Goal: Task Accomplishment & Management: Use online tool/utility

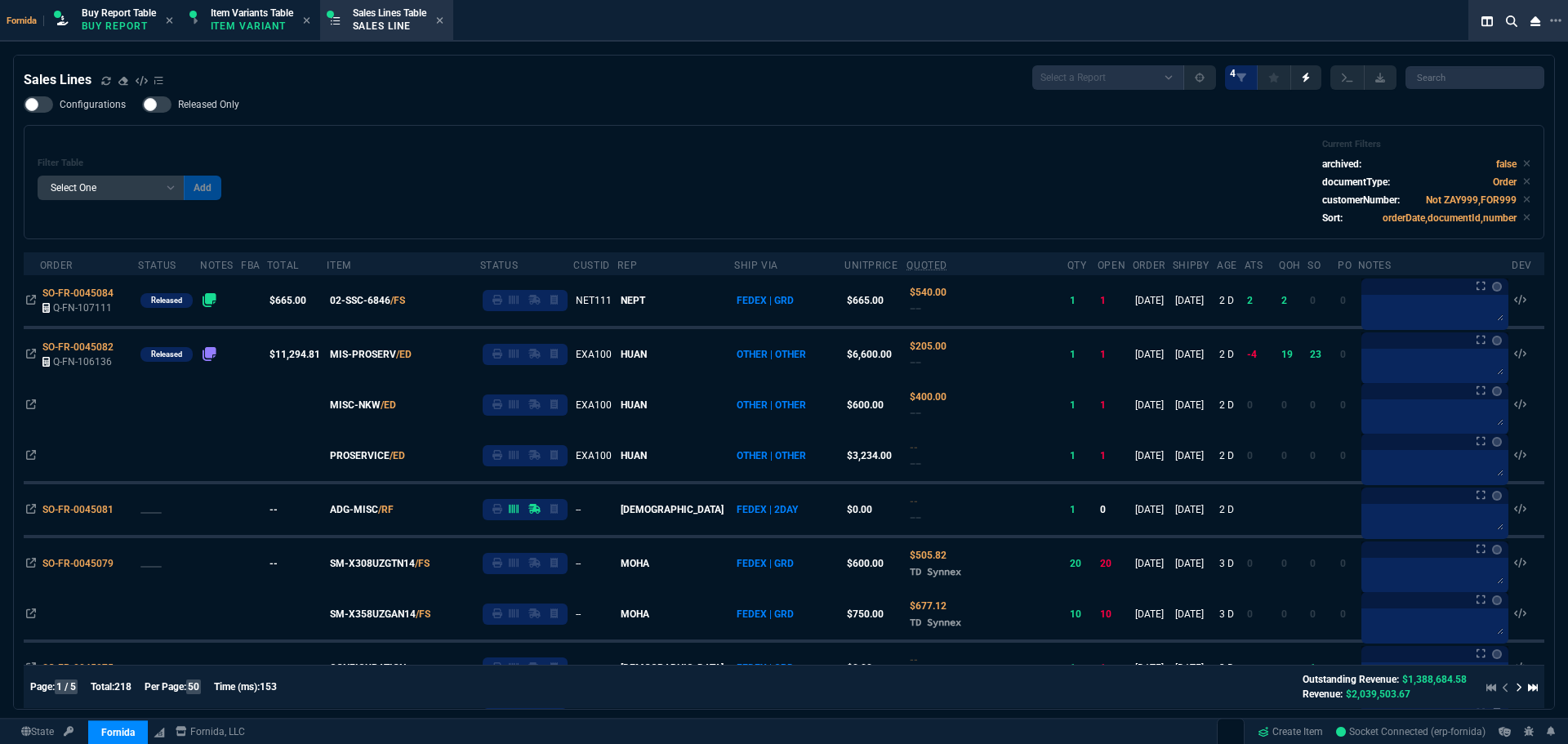
select select "1: BROV"
select select
click at [96, 35] on div "Buy Report Table Buy Report" at bounding box center [115, 21] width 129 height 35
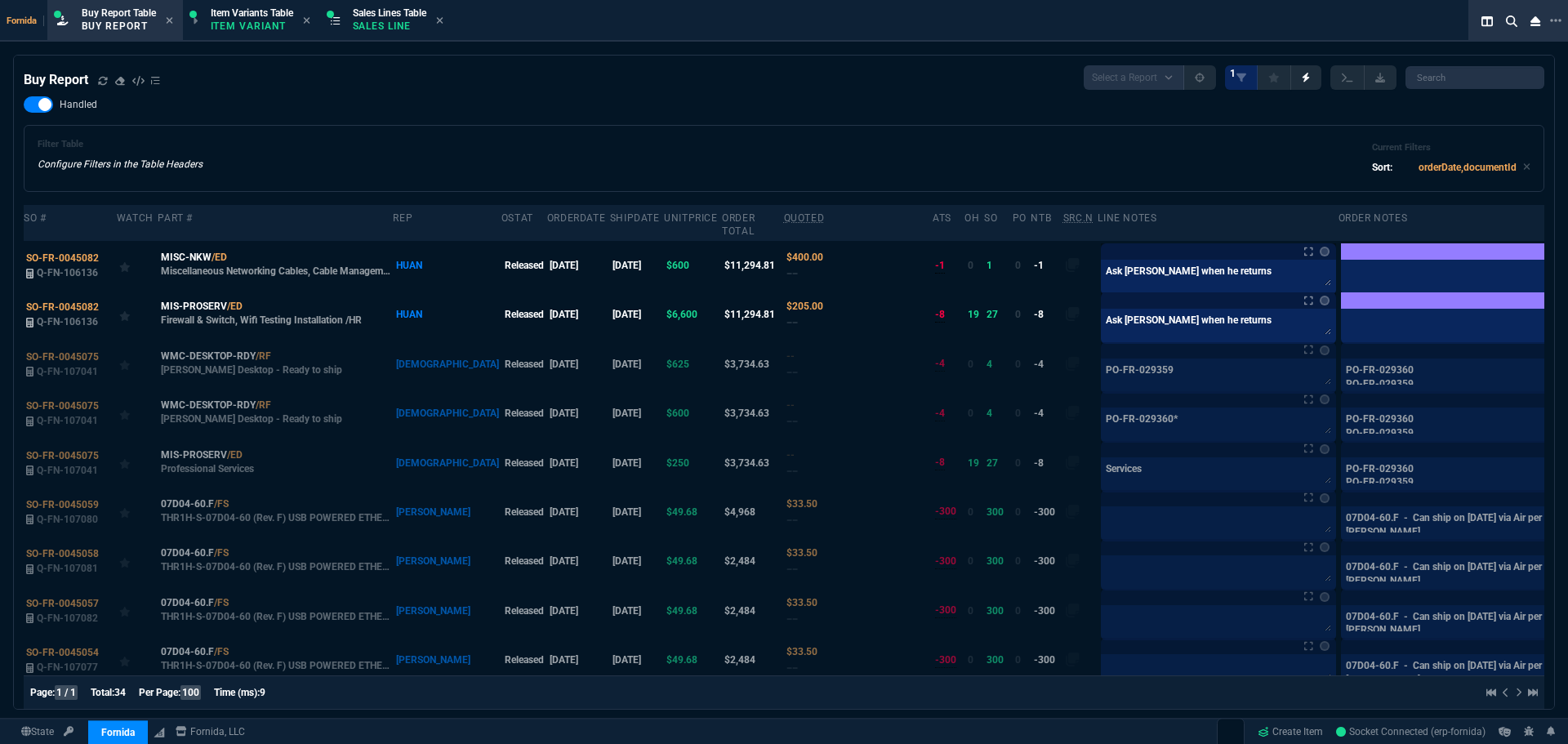
click at [96, 77] on div "Buy Report" at bounding box center [91, 80] width 136 height 20
click at [102, 81] on icon at bounding box center [103, 80] width 9 height 9
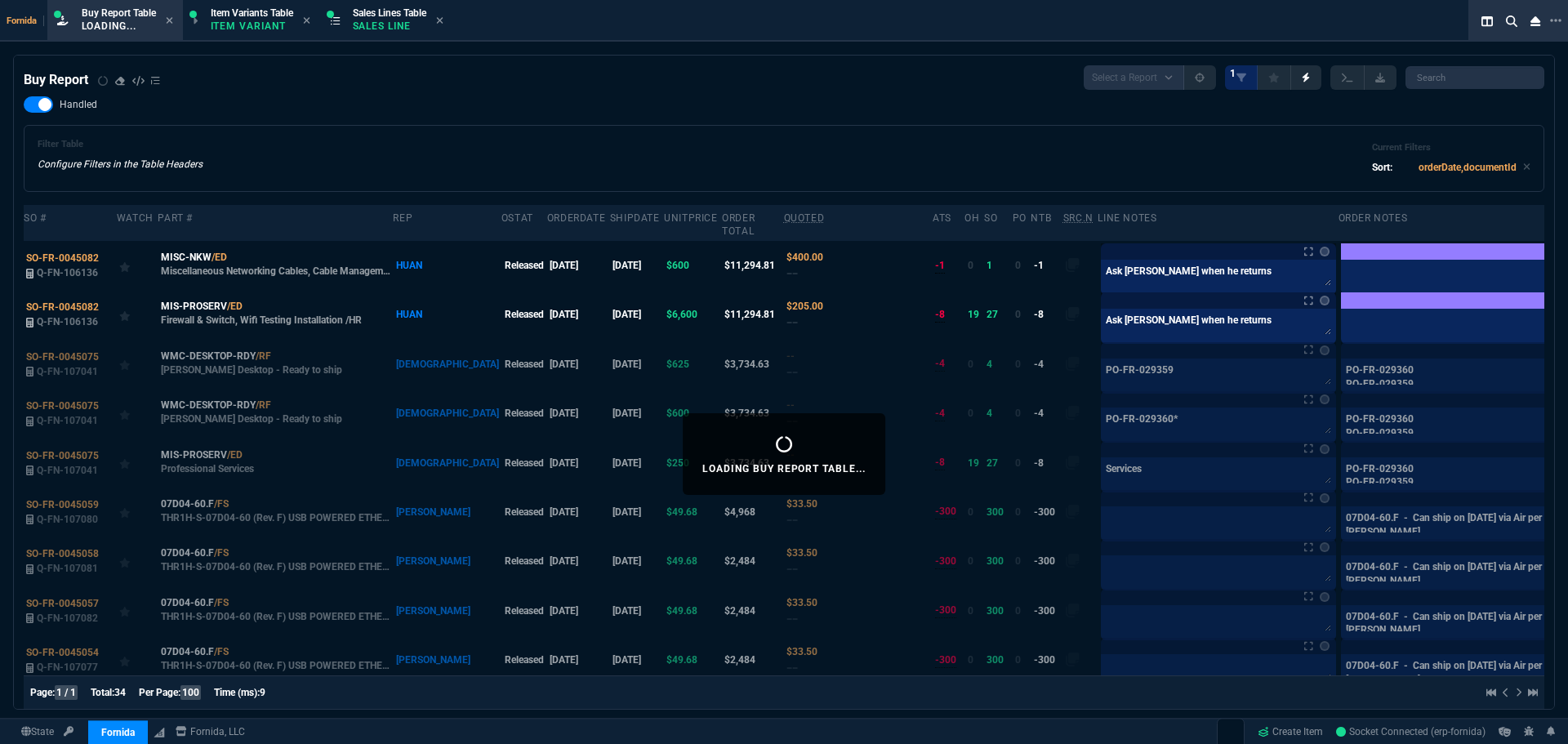
click at [569, 153] on div "Filter Table Configure Filters in the Table Headers Current Filters Sort: order…" at bounding box center [784, 158] width 1493 height 39
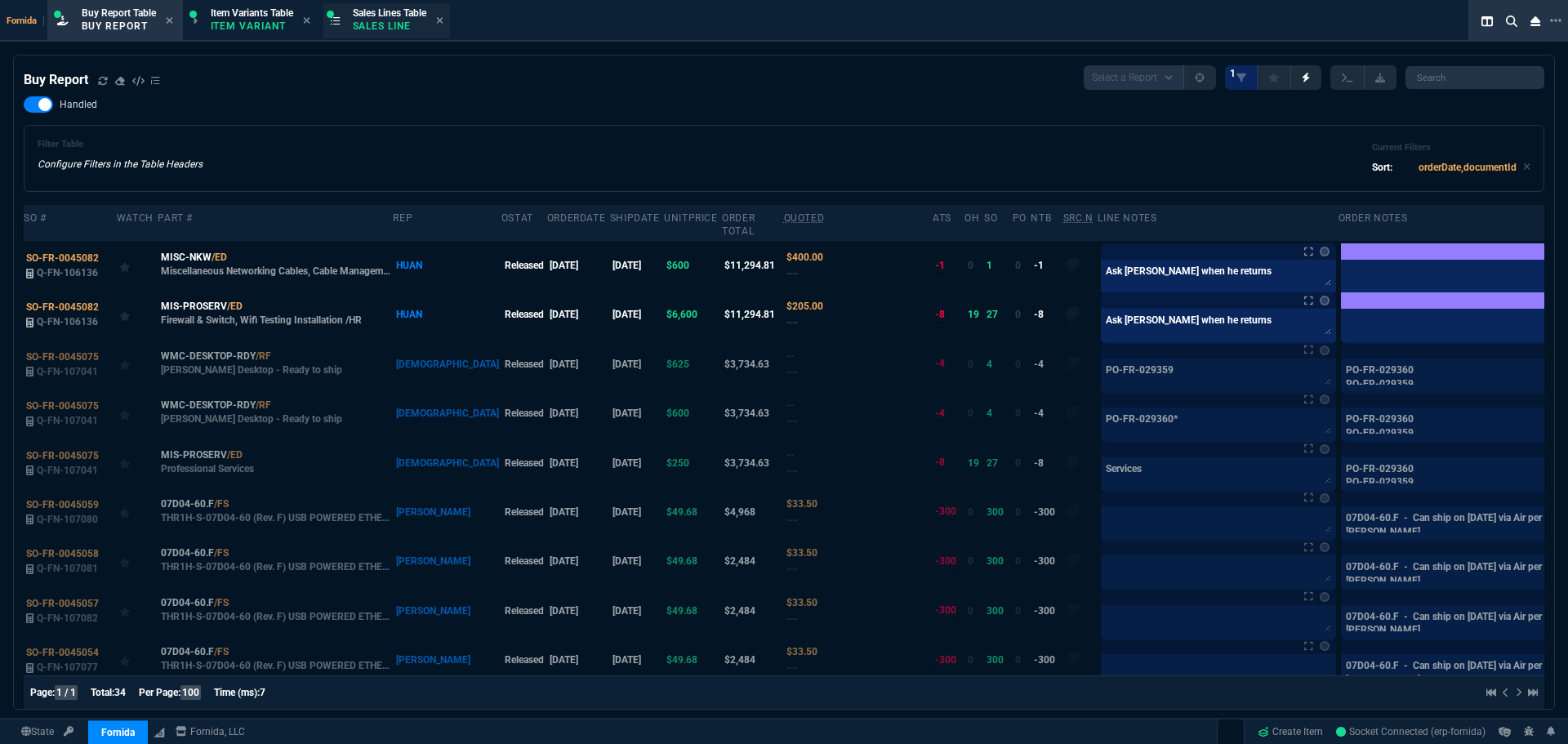
click at [356, 16] on span "Sales Lines Table" at bounding box center [389, 13] width 73 height 11
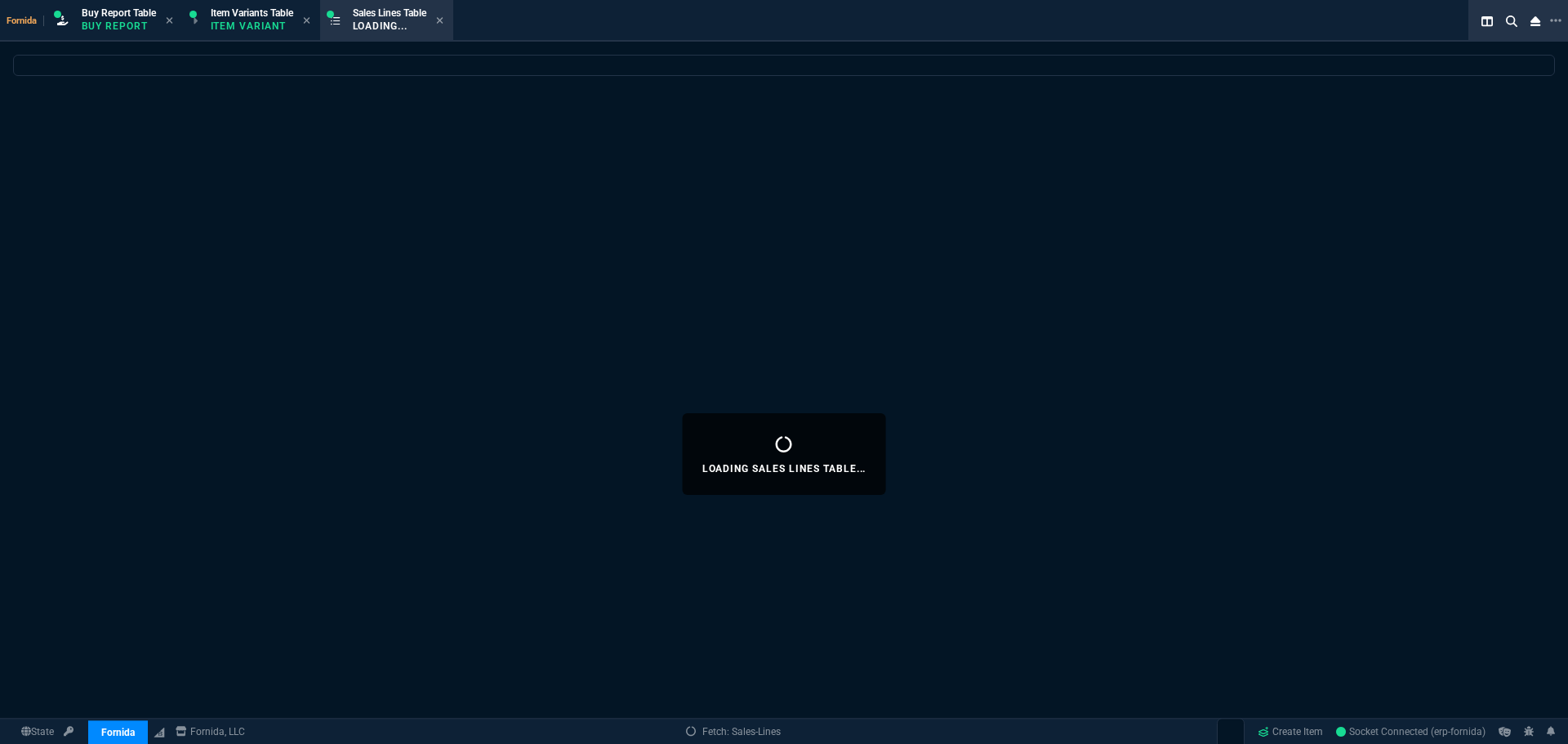
select select
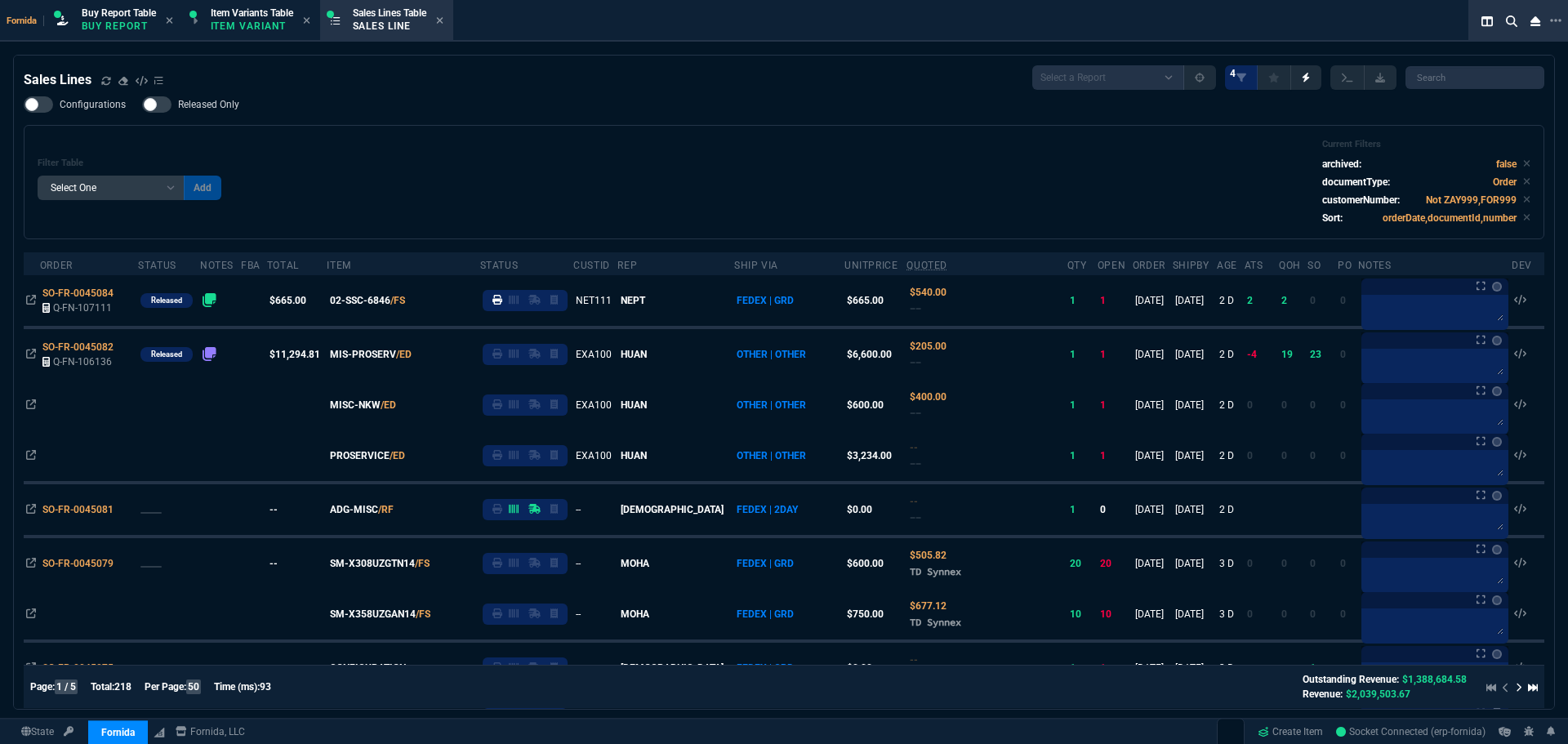
click at [359, 191] on div "Filter Table Select One Add Filter () Age () ATS () Cond (itemVariantCode) Cust…" at bounding box center [784, 182] width 1493 height 86
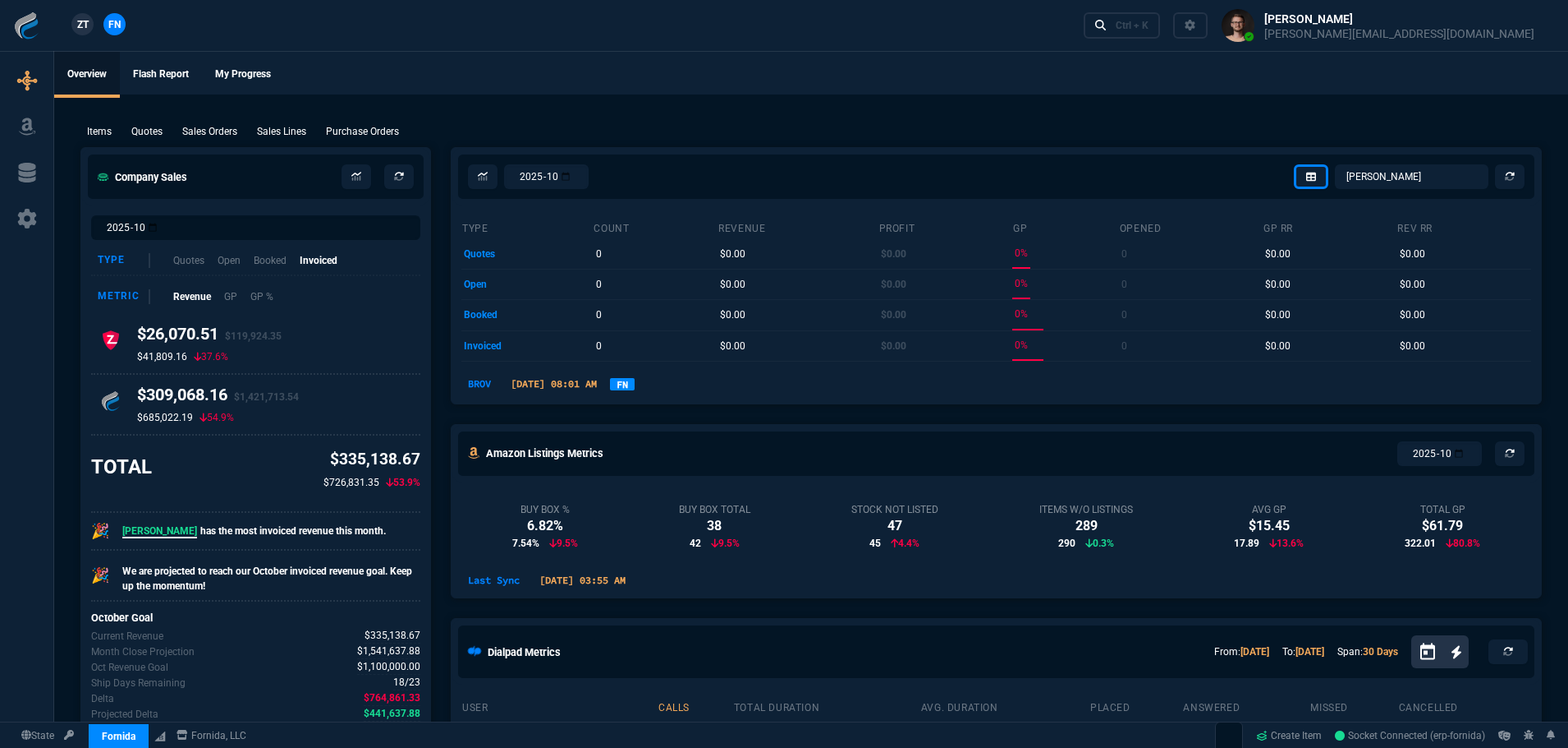
click at [34, 227] on icon at bounding box center [27, 218] width 24 height 20
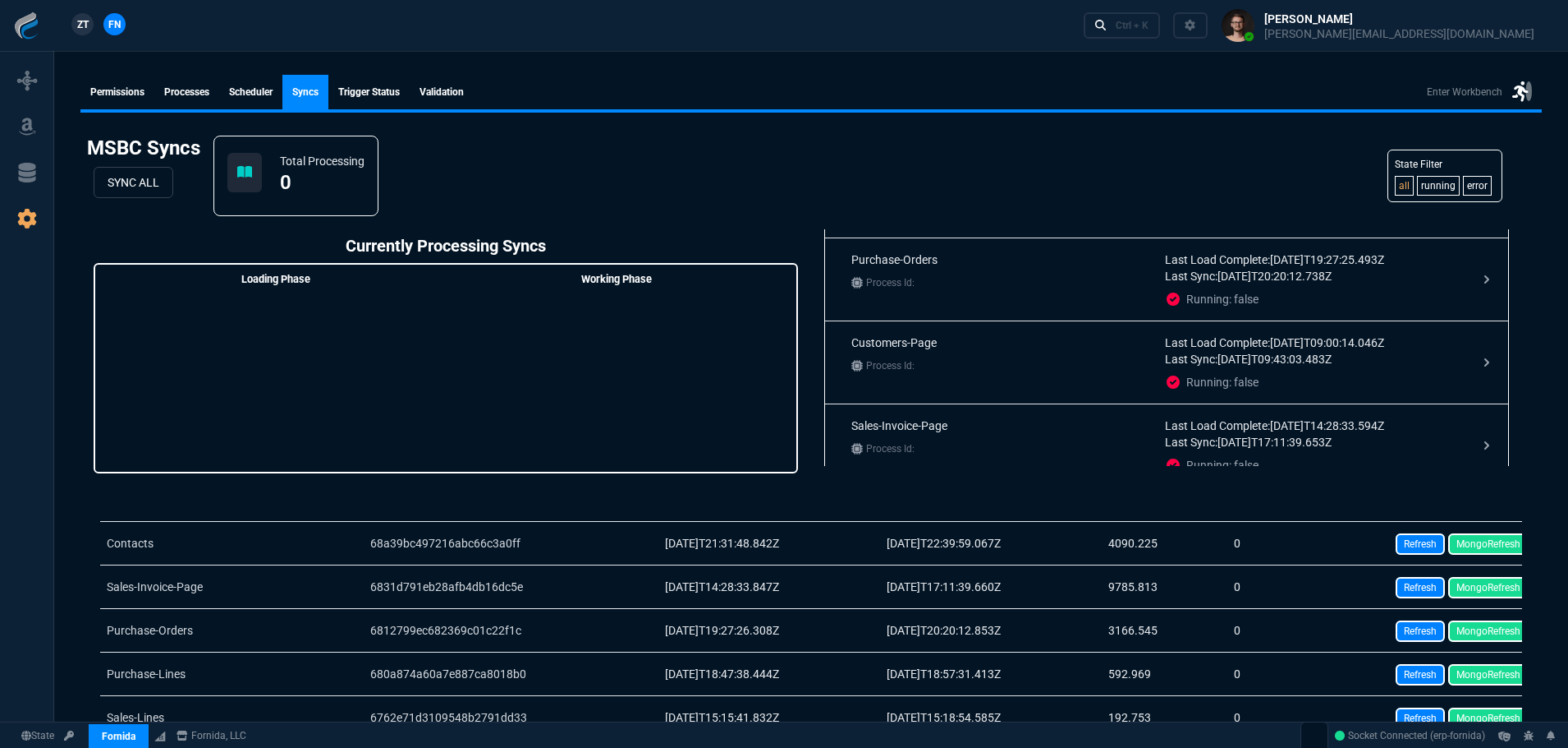
scroll to position [165, 0]
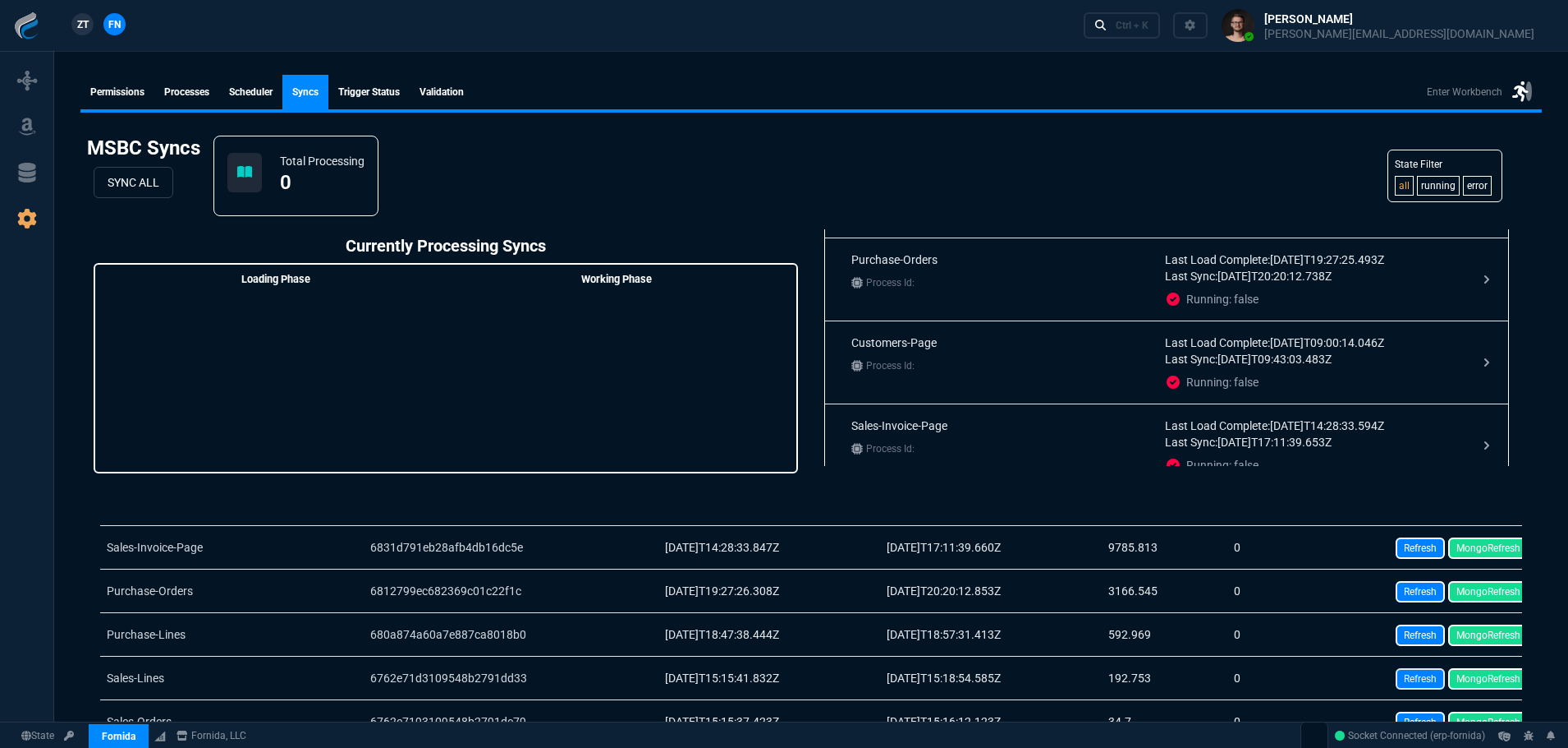
click at [1410, 677] on link "Refresh" at bounding box center [1420, 679] width 49 height 22
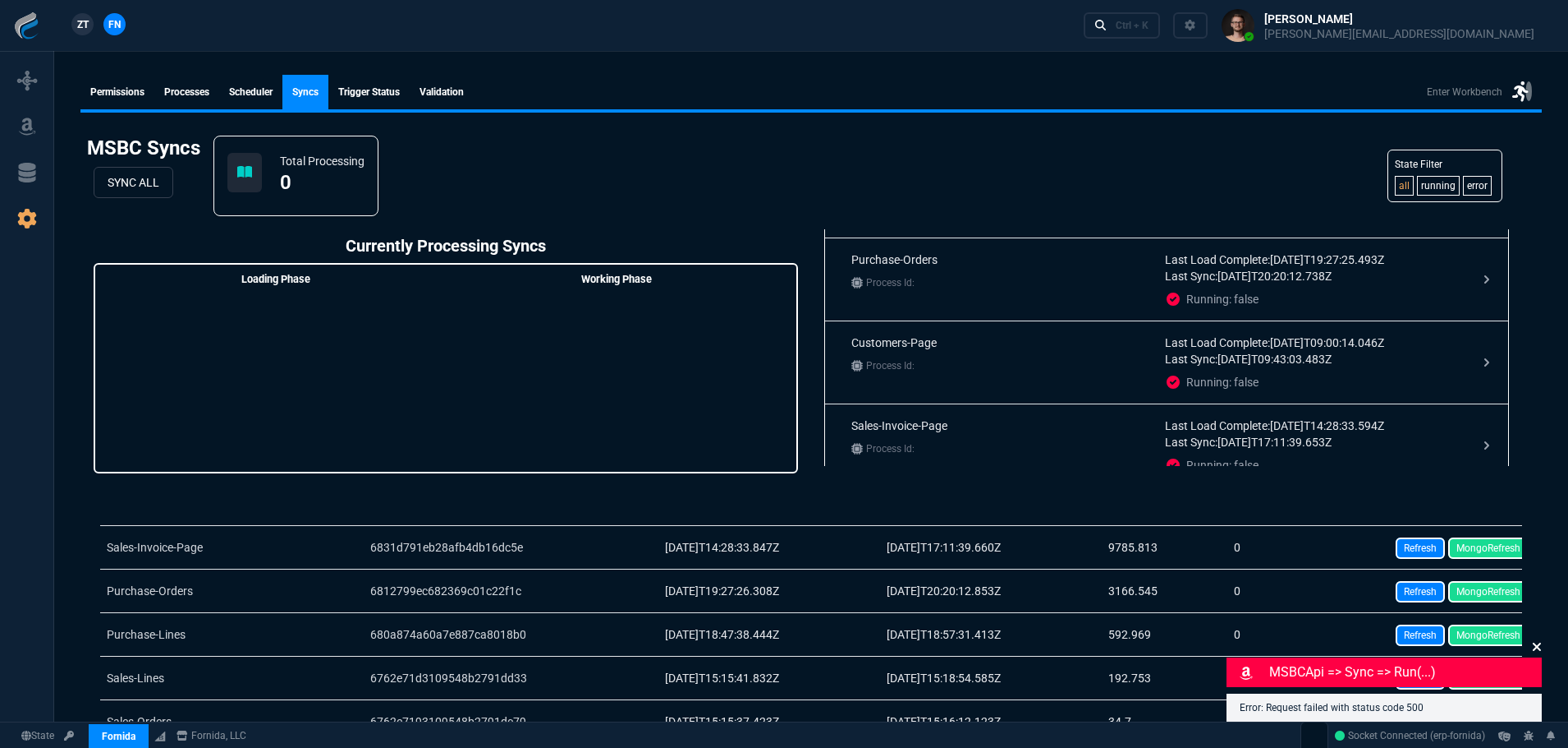
click at [1539, 648] on icon at bounding box center [1537, 646] width 8 height 8
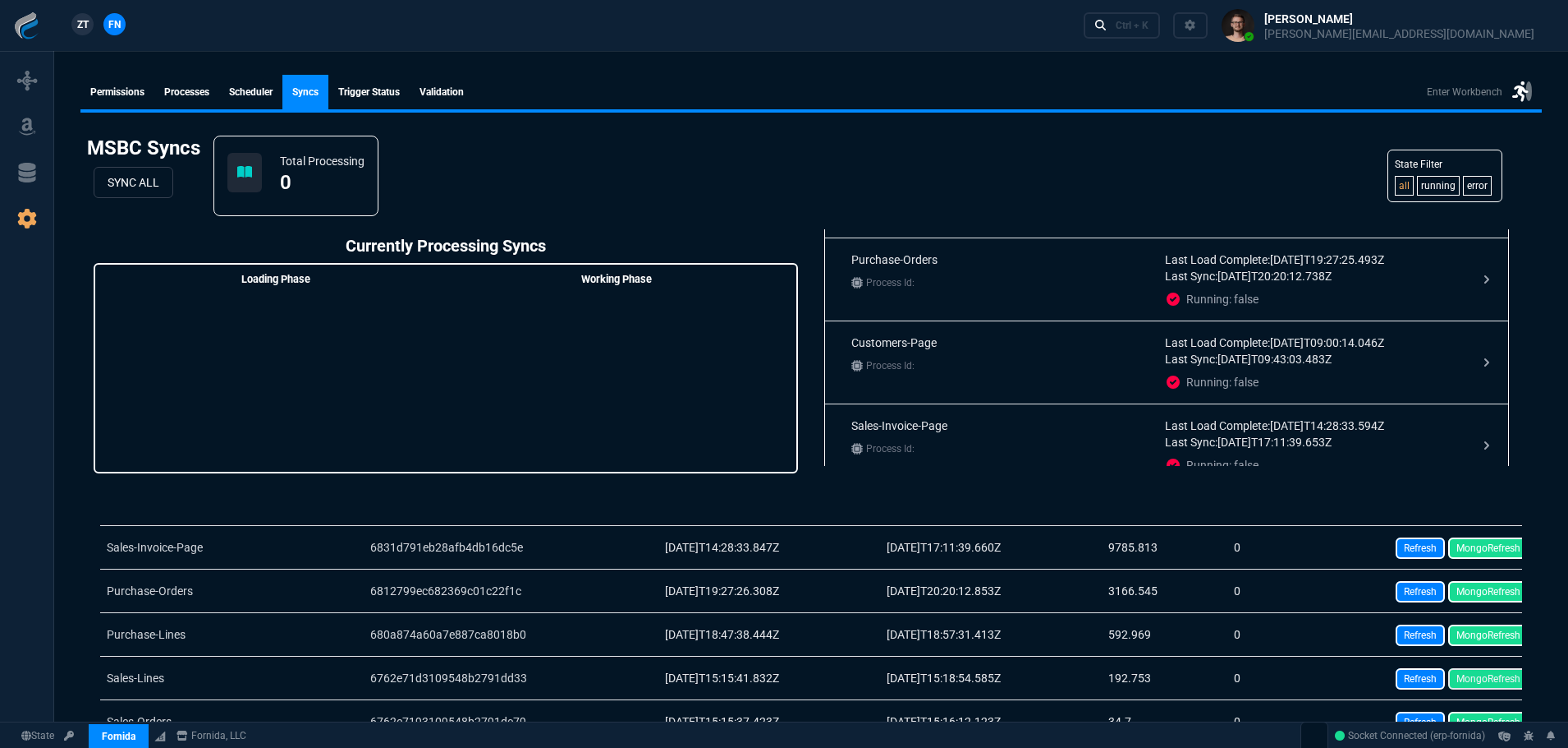
click at [1469, 674] on link "MongoRefresh" at bounding box center [1488, 679] width 81 height 22
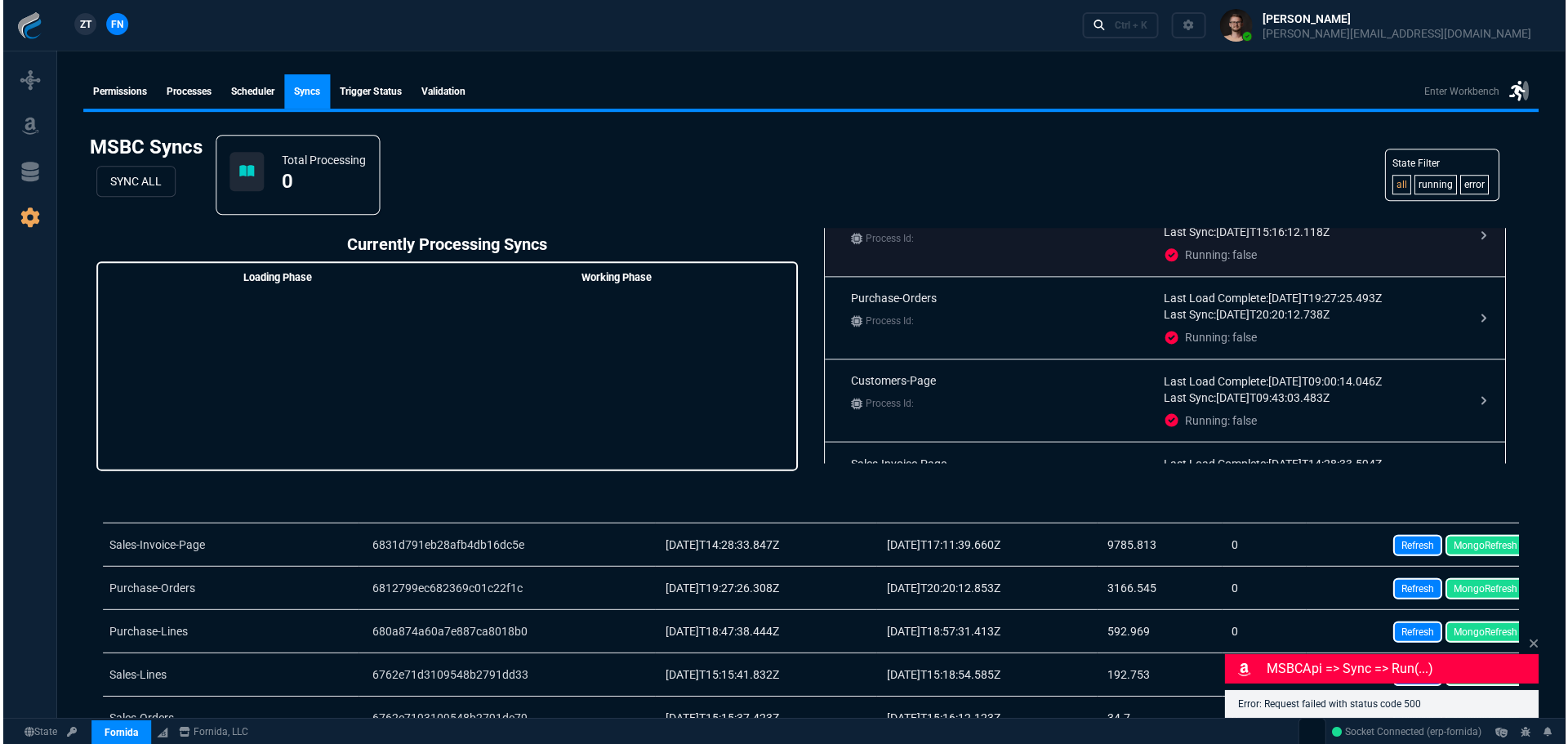
scroll to position [0, 0]
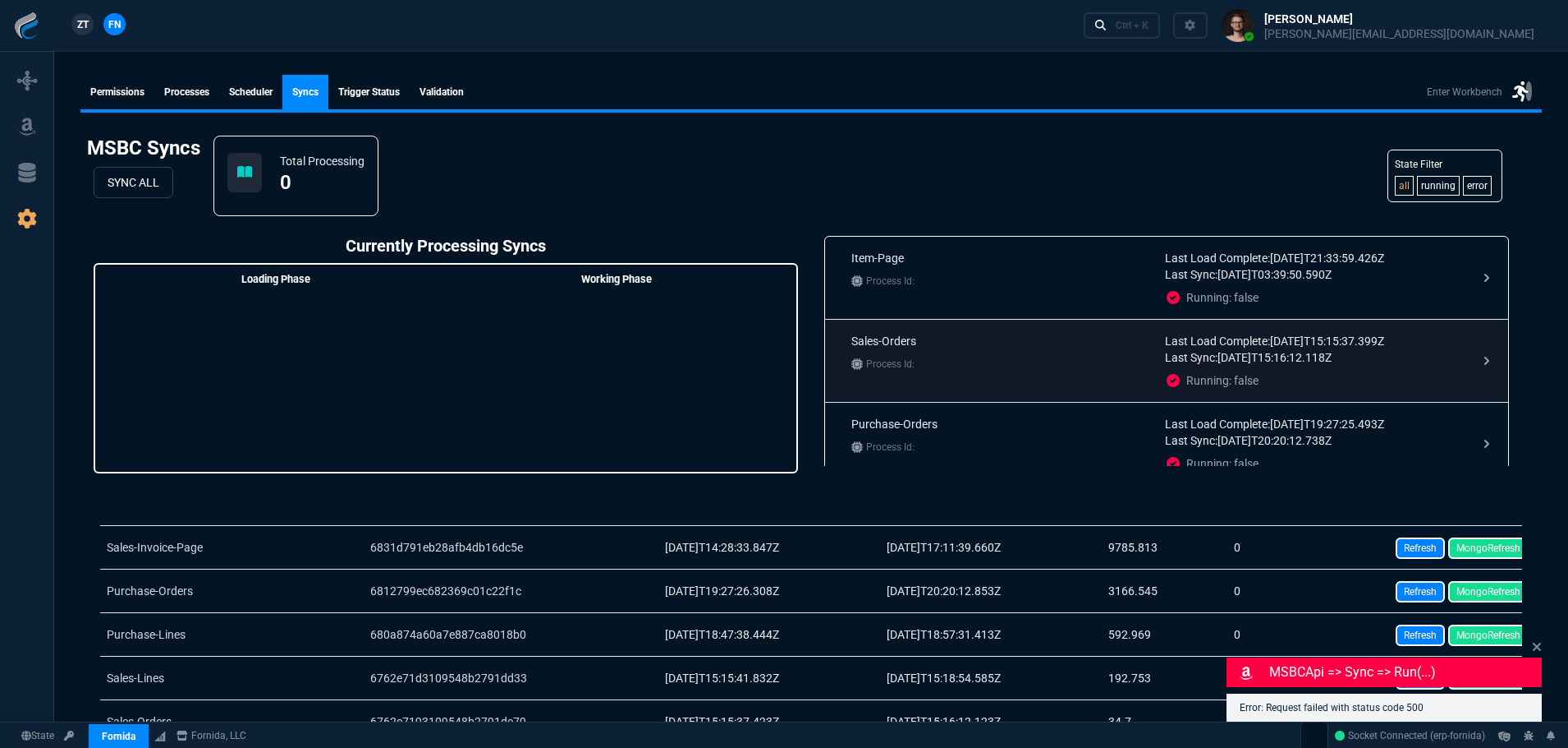
click at [1031, 337] on p "Sales-Orders" at bounding box center [1001, 341] width 301 height 16
click at [1481, 358] on icon at bounding box center [1487, 361] width 16 height 16
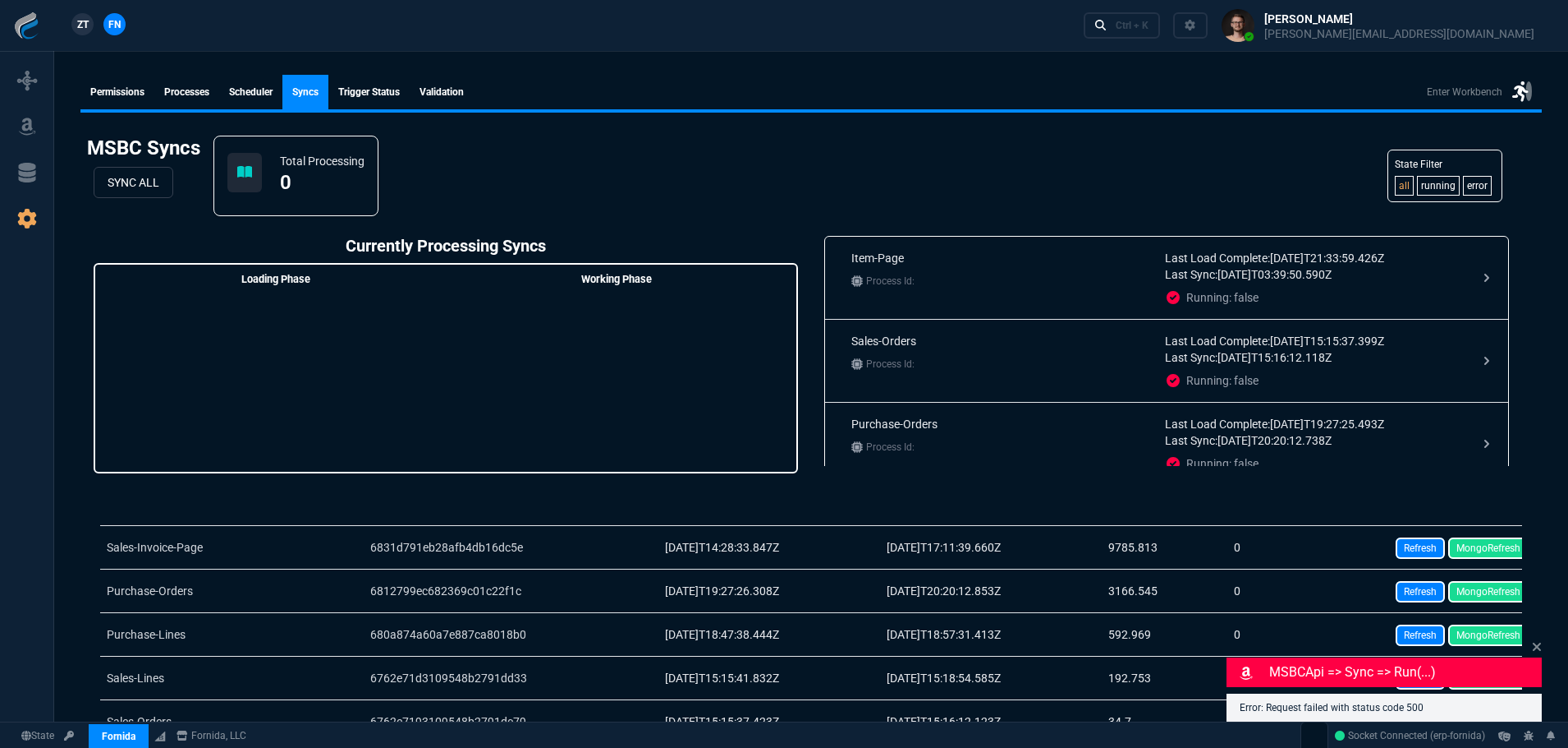
click at [112, 159] on h3 "MSBC Syncs" at bounding box center [144, 148] width 126 height 38
click at [123, 172] on button "SYNC ALL" at bounding box center [133, 182] width 80 height 31
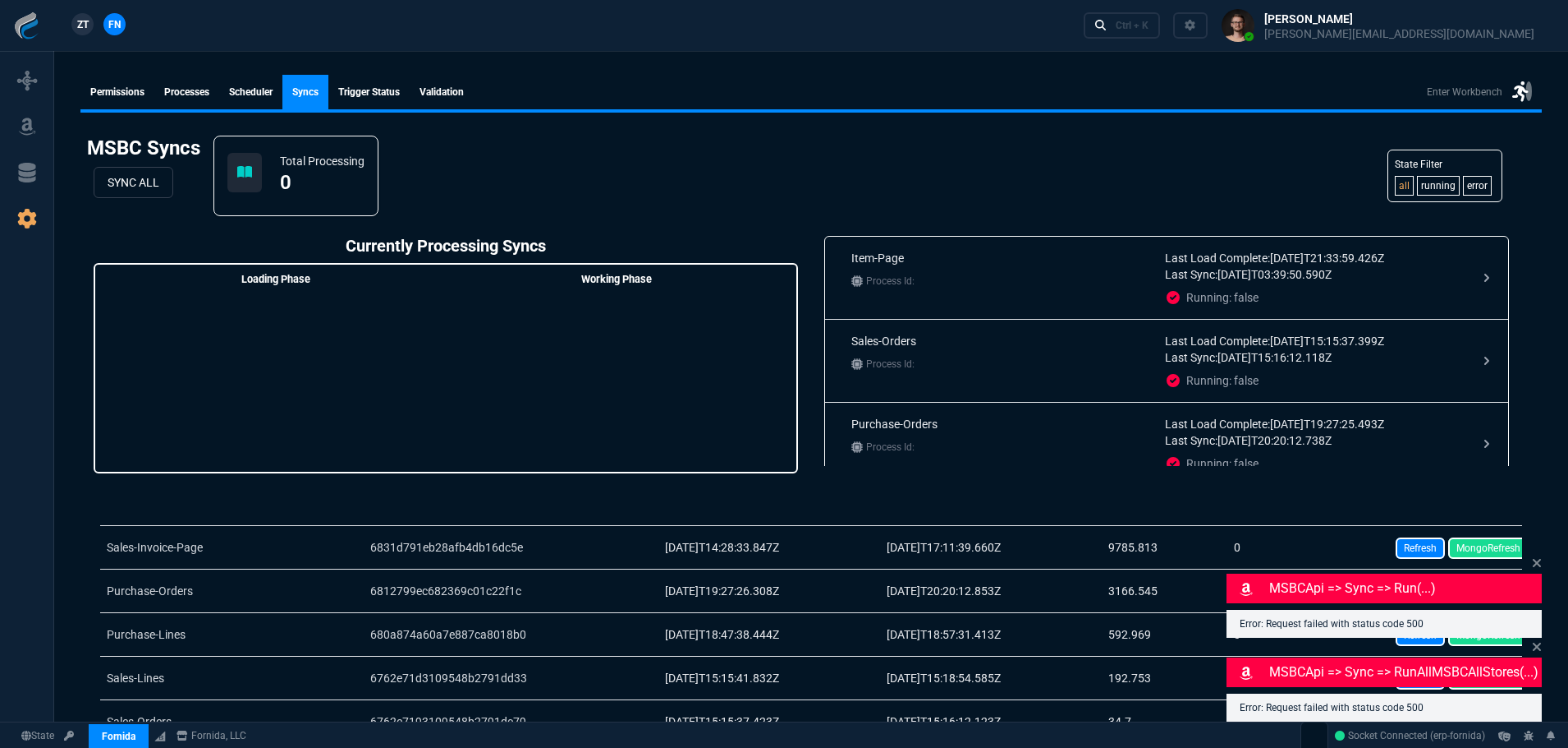
click at [15, 66] on div at bounding box center [27, 407] width 54 height 719
click at [21, 73] on icon at bounding box center [27, 81] width 20 height 20
select select "1: BROV"
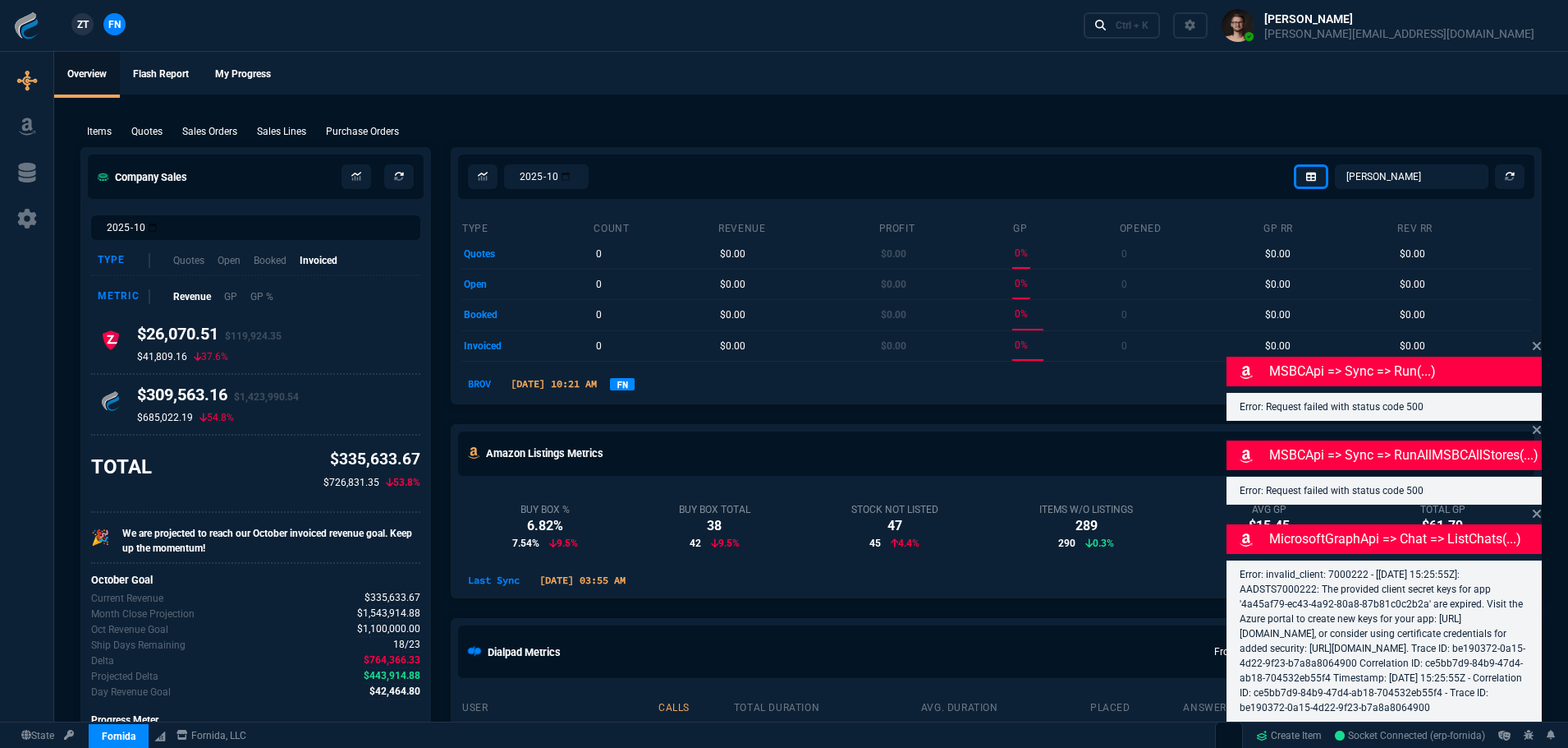
select select
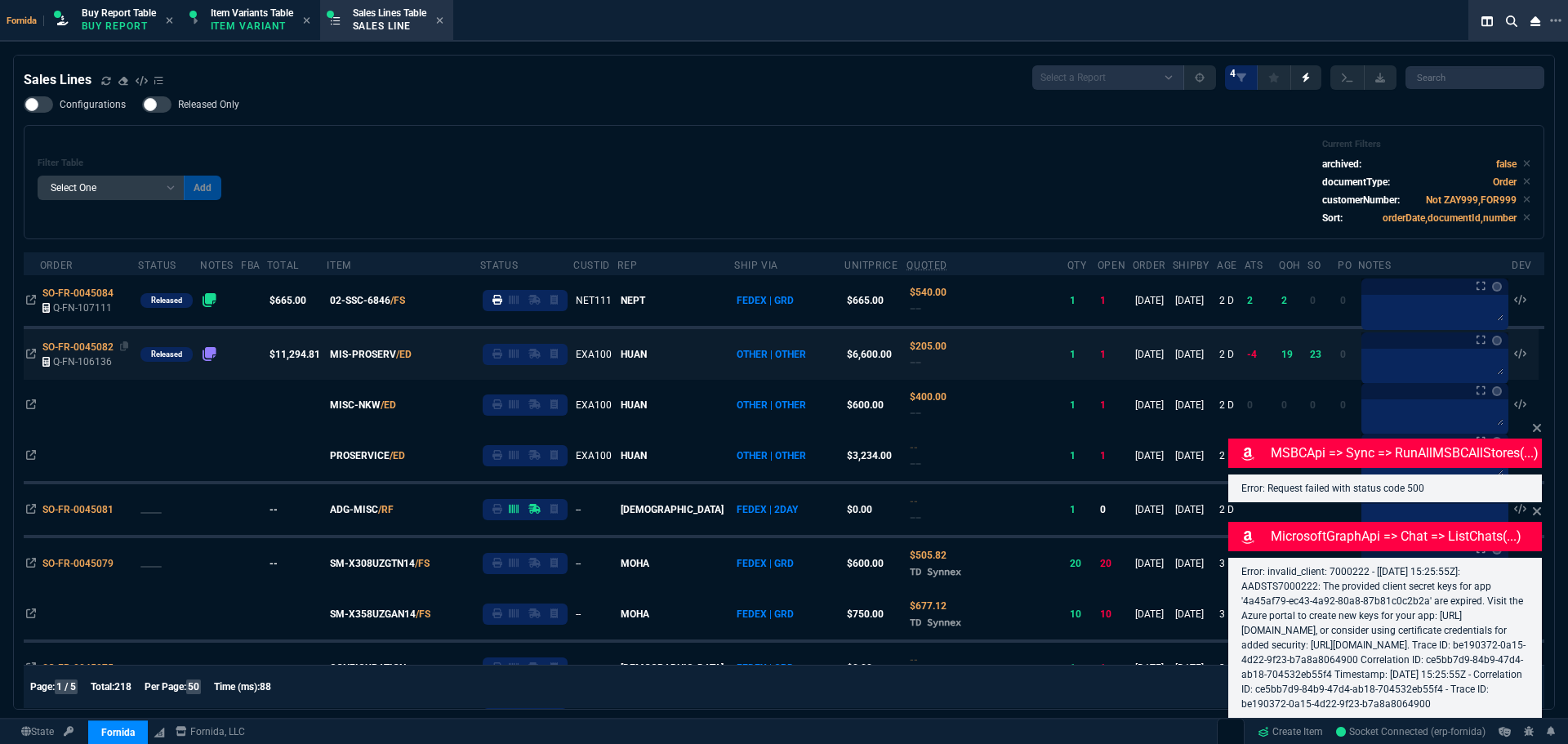
scroll to position [82, 0]
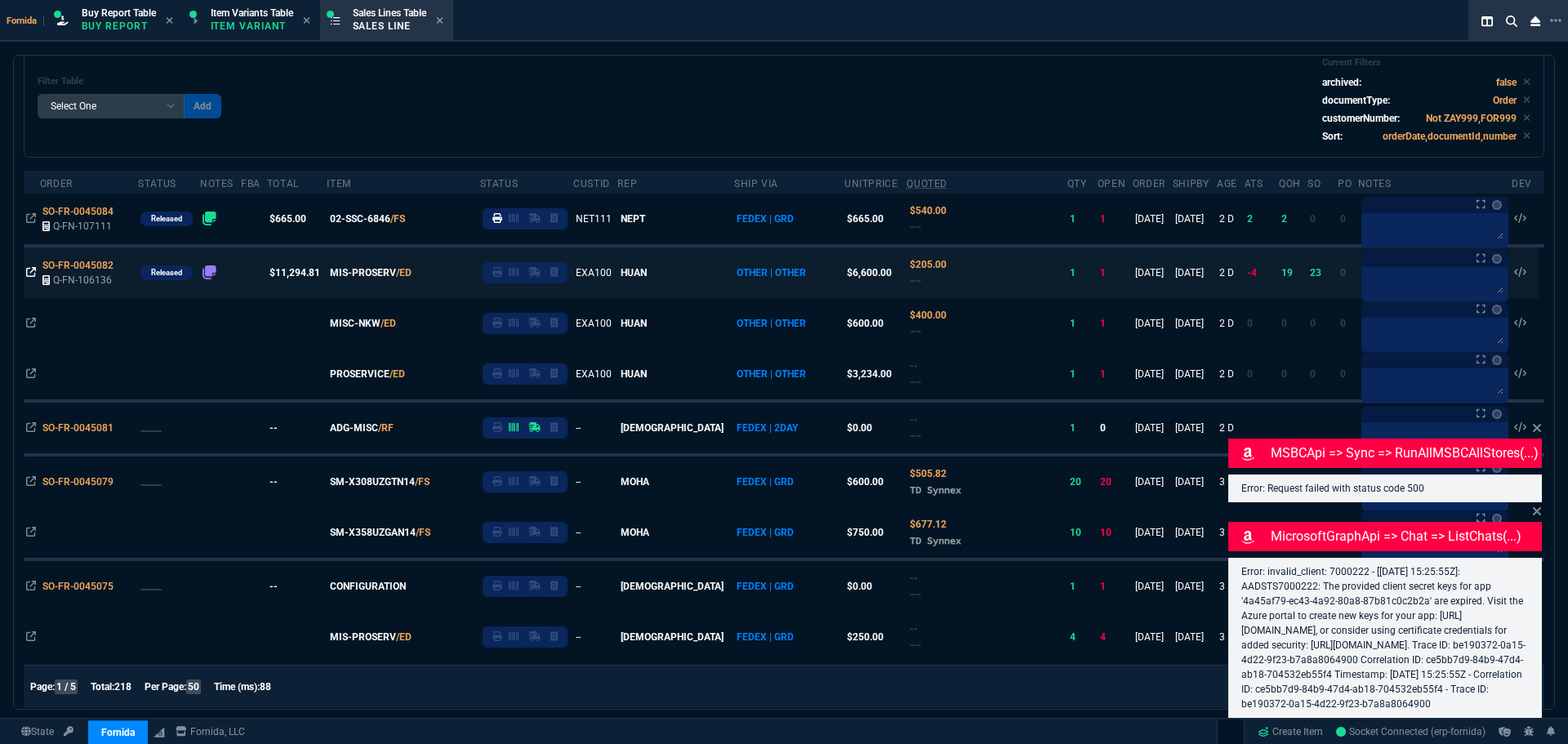
click at [33, 273] on icon at bounding box center [30, 272] width 9 height 9
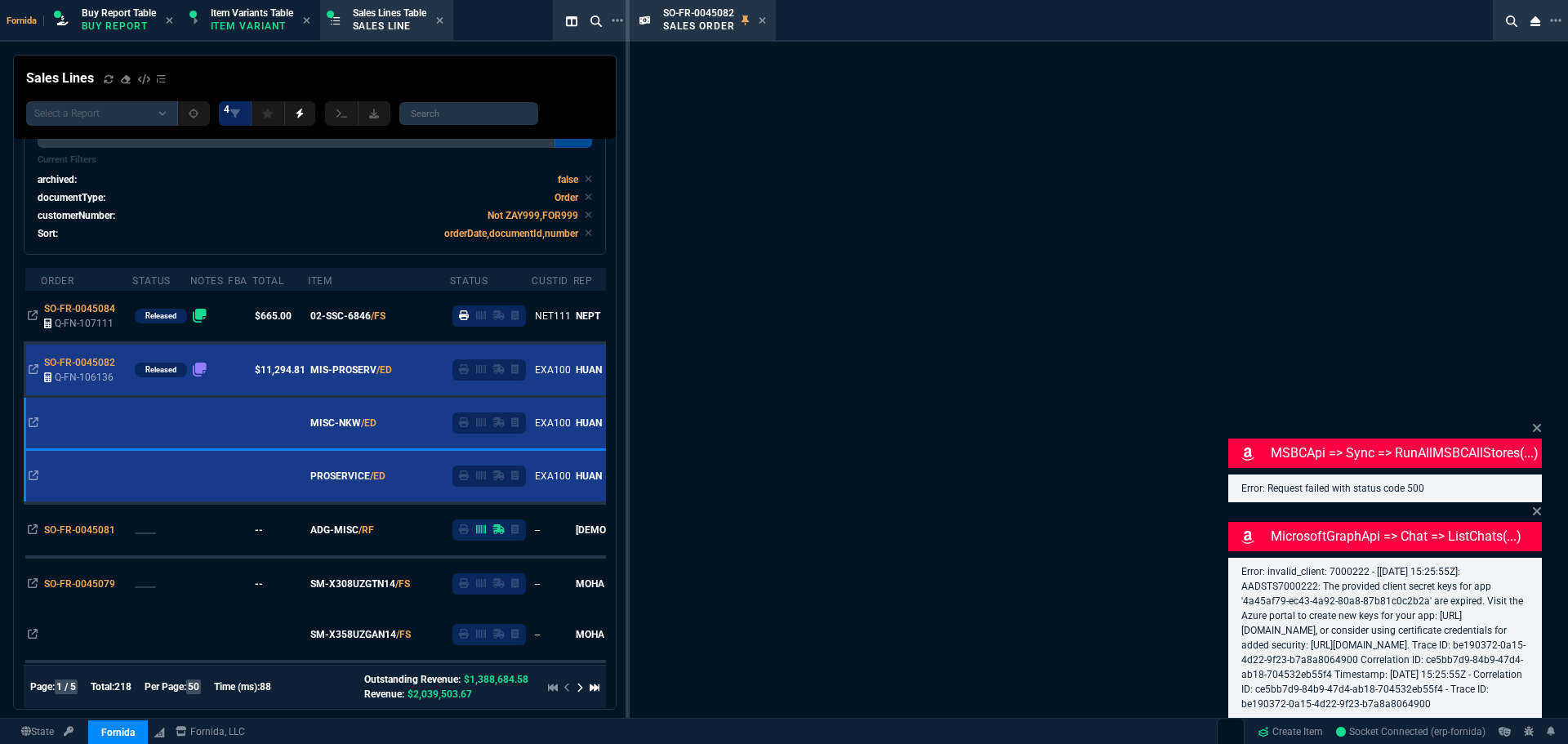
scroll to position [130, 0]
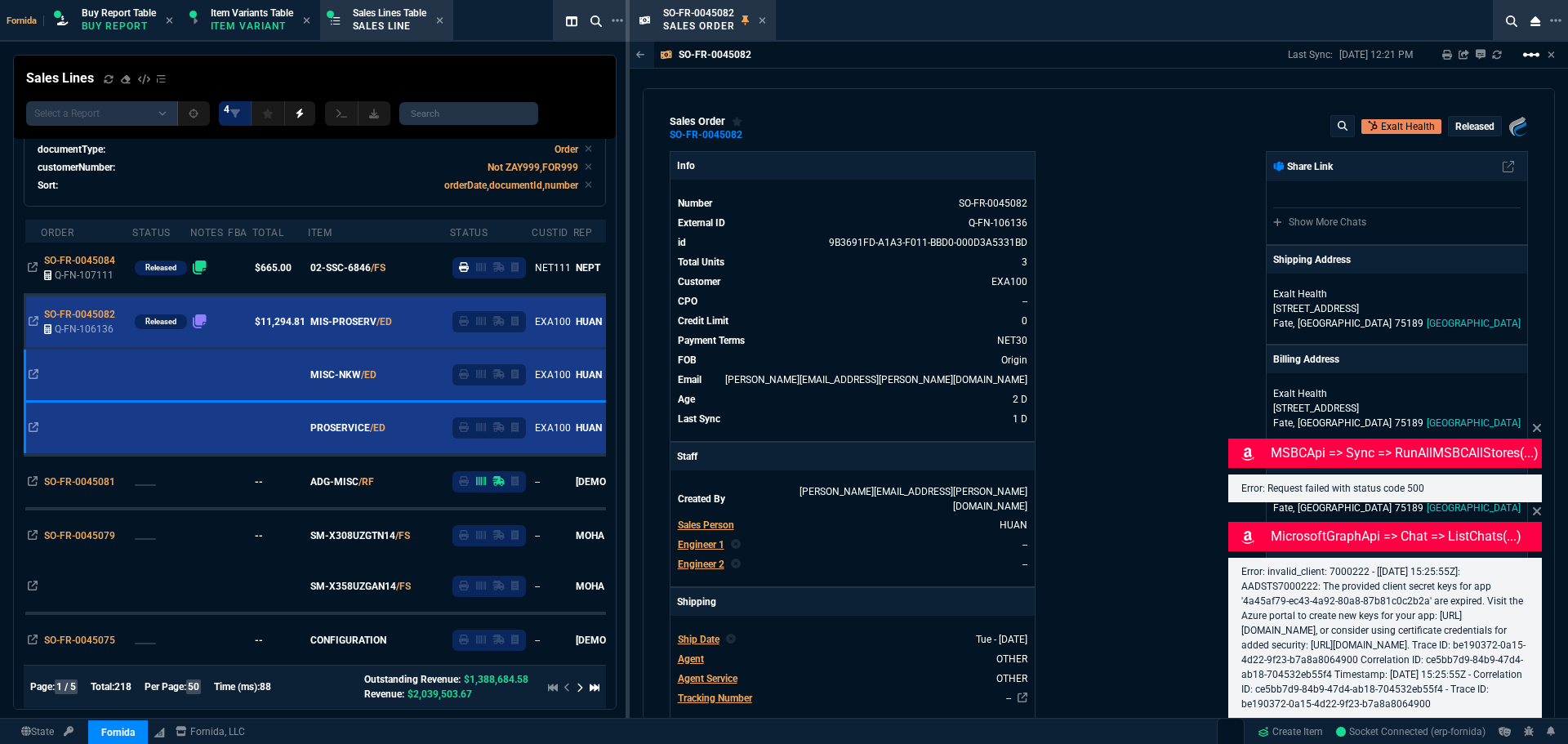
click at [1527, 59] on mat-icon "linear_scale" at bounding box center [1531, 54] width 20 height 20
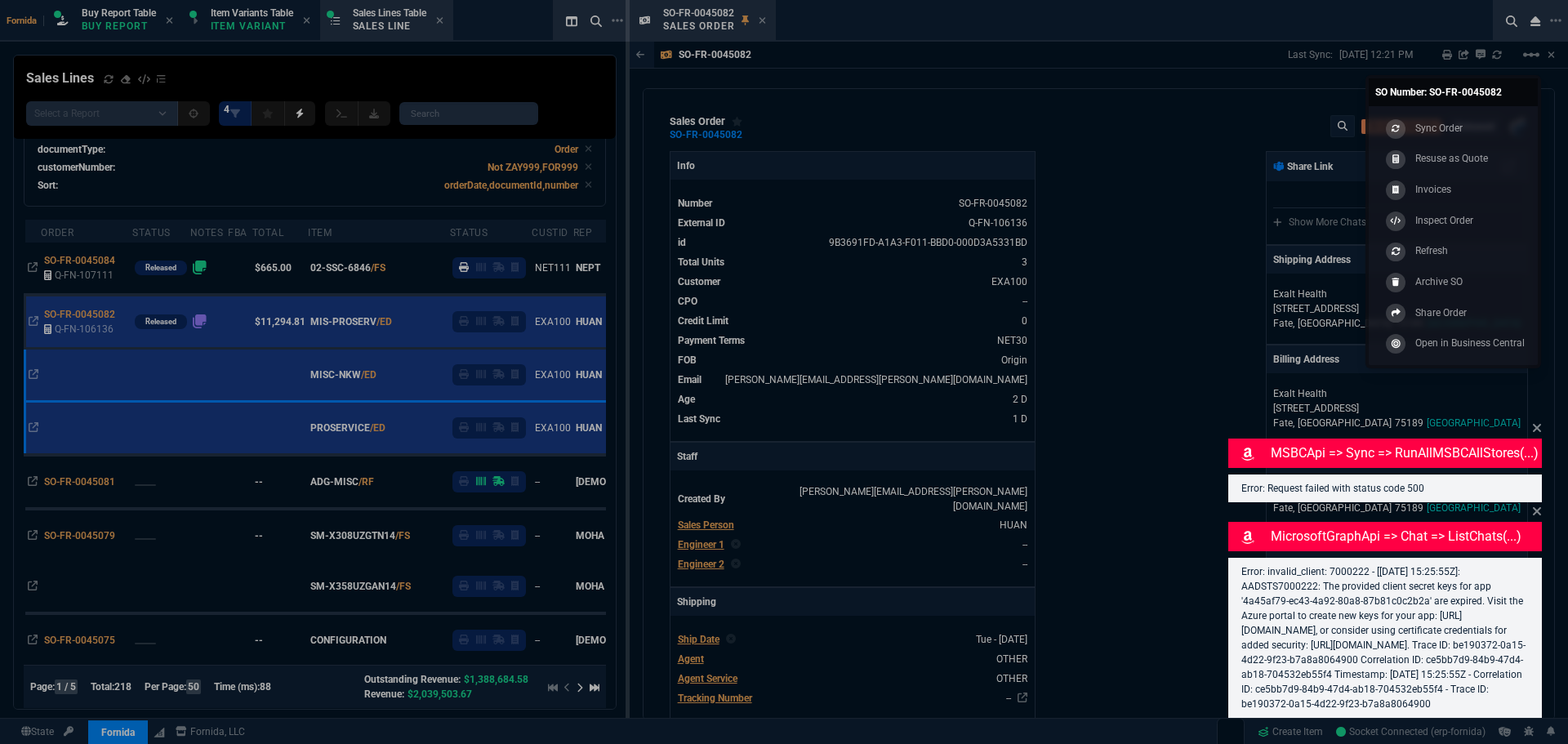
drag, startPoint x: 1495, startPoint y: 125, endPoint x: 1552, endPoint y: 356, distance: 237.9
click at [1495, 126] on link "Sync Order" at bounding box center [1453, 128] width 156 height 31
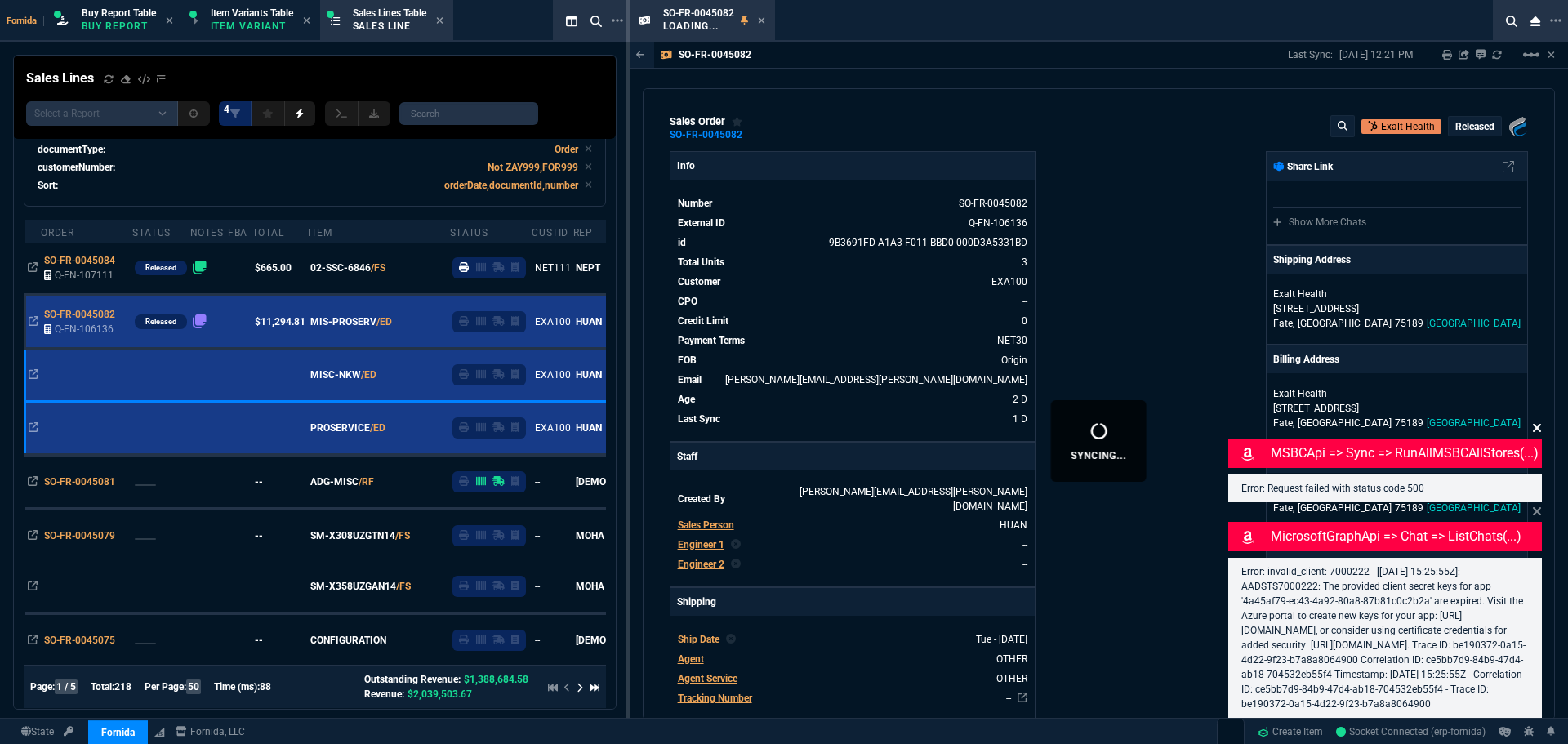
click at [1532, 422] on icon at bounding box center [1536, 428] width 9 height 13
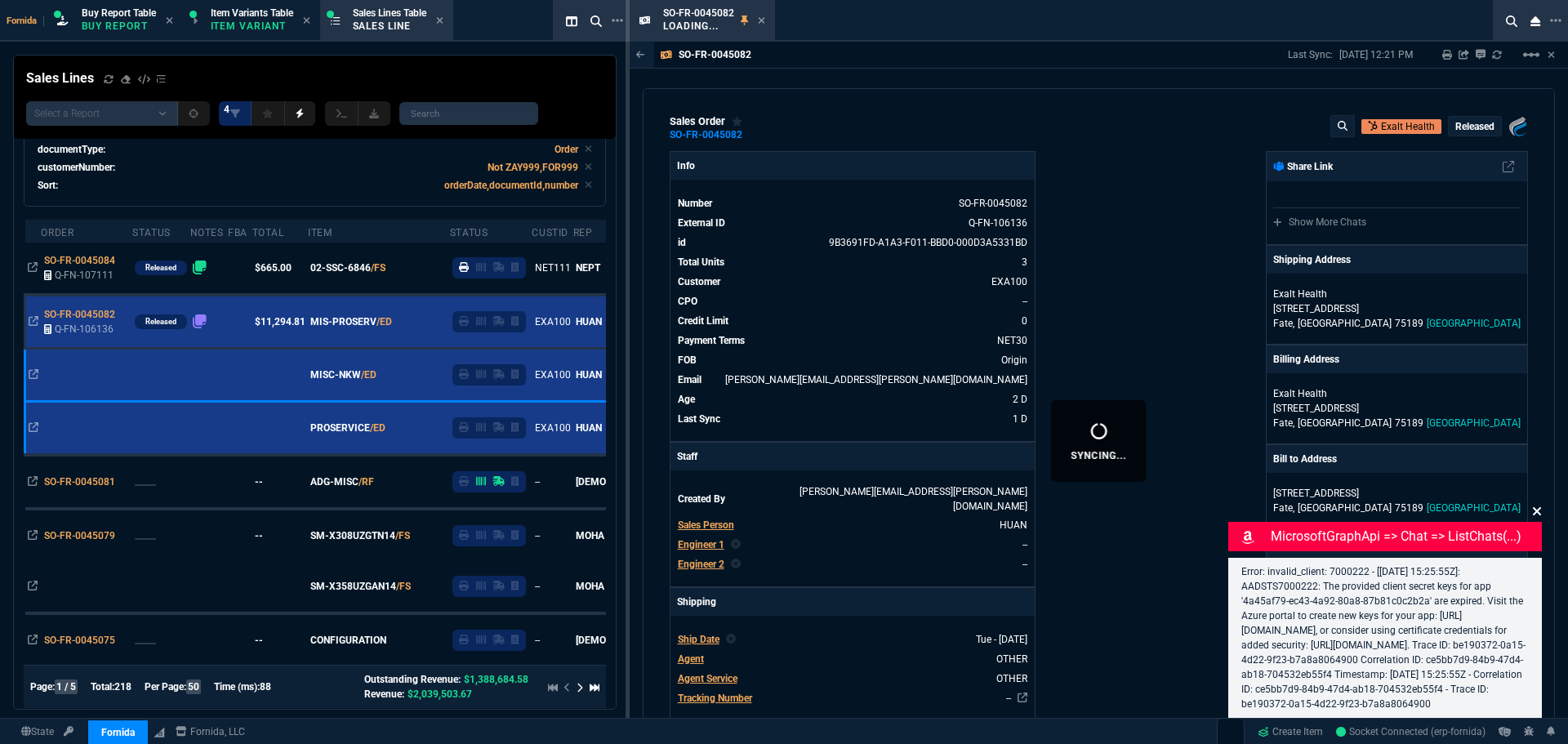
click at [1539, 505] on icon at bounding box center [1536, 511] width 9 height 13
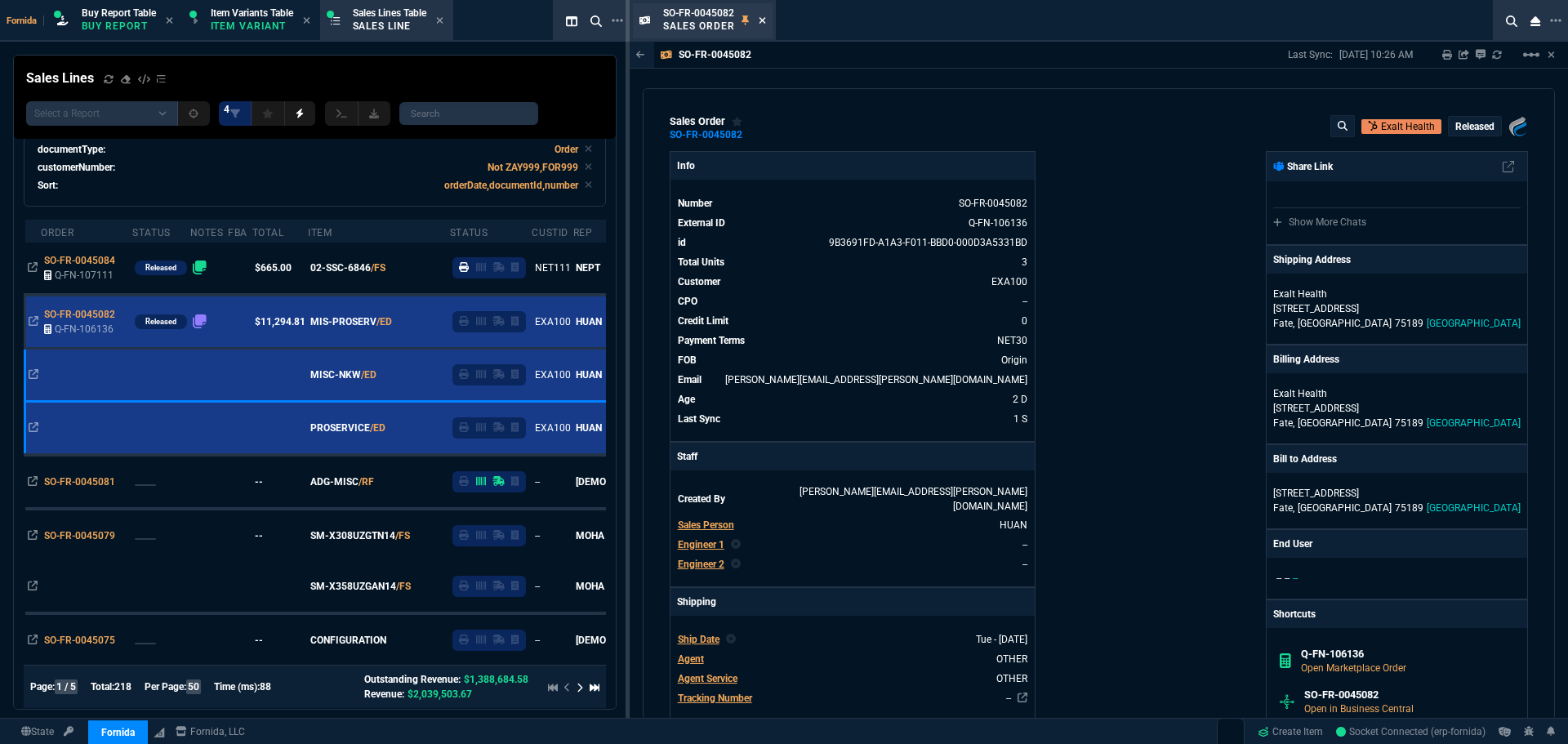
click at [759, 22] on icon at bounding box center [762, 20] width 8 height 9
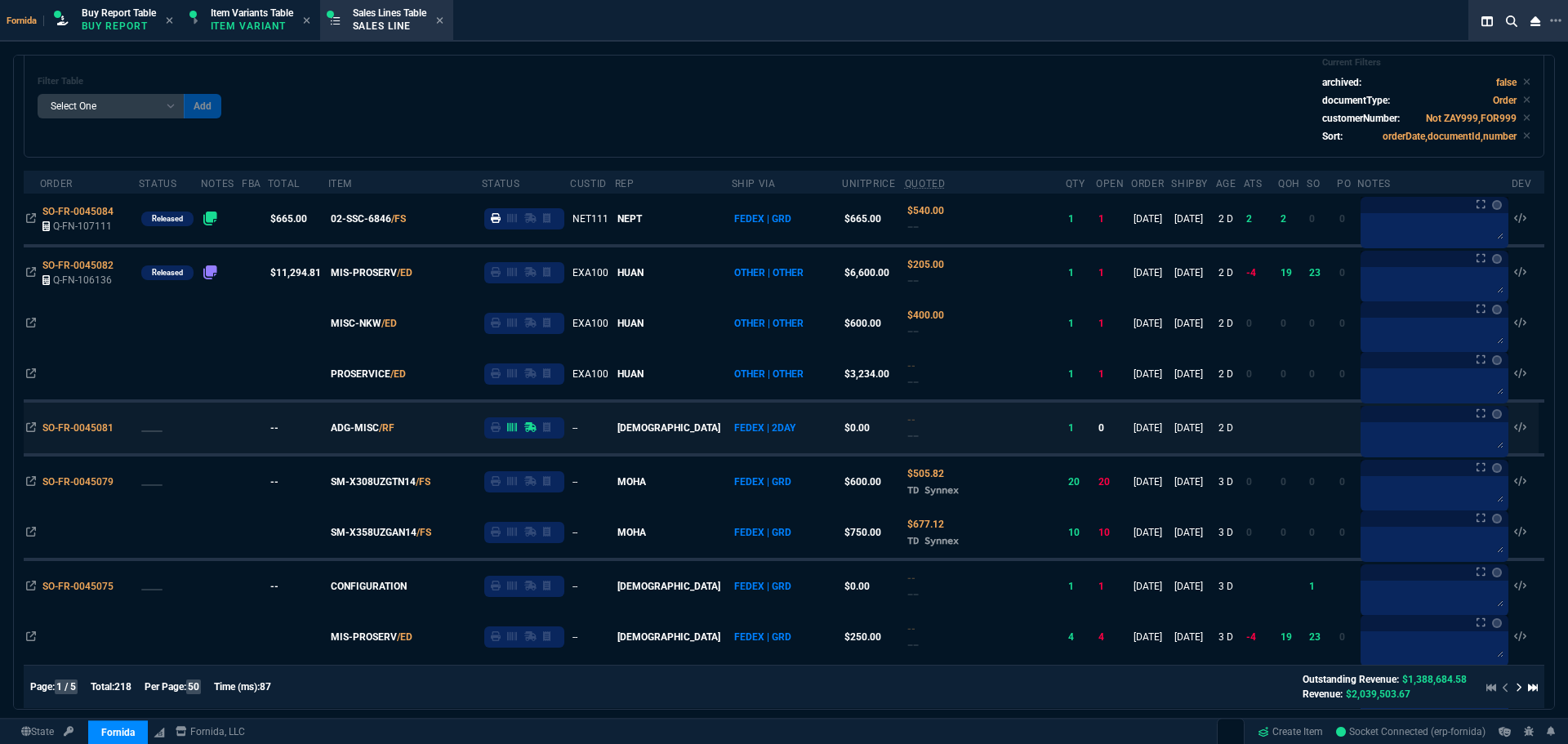
scroll to position [0, 0]
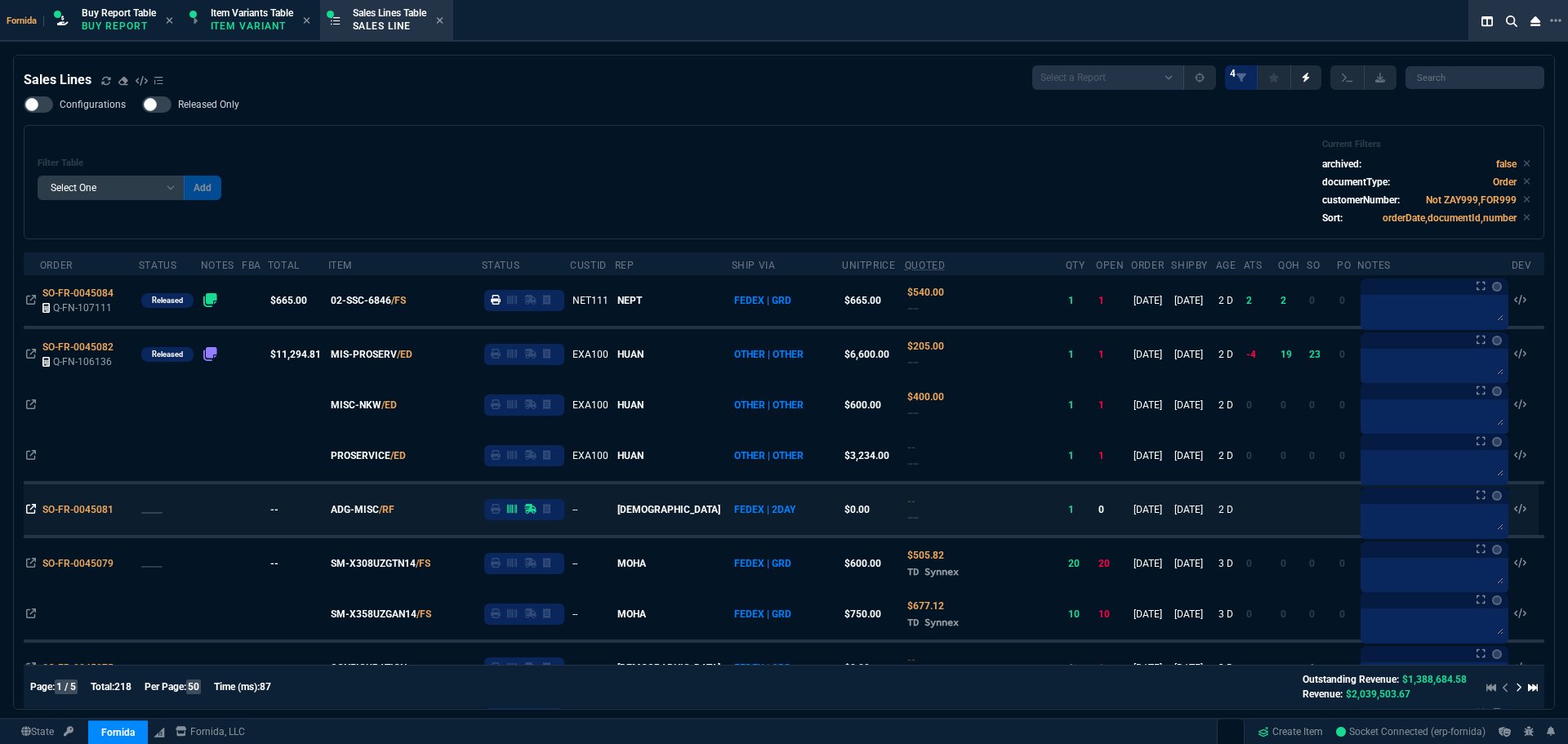
click at [28, 506] on icon at bounding box center [30, 509] width 9 height 9
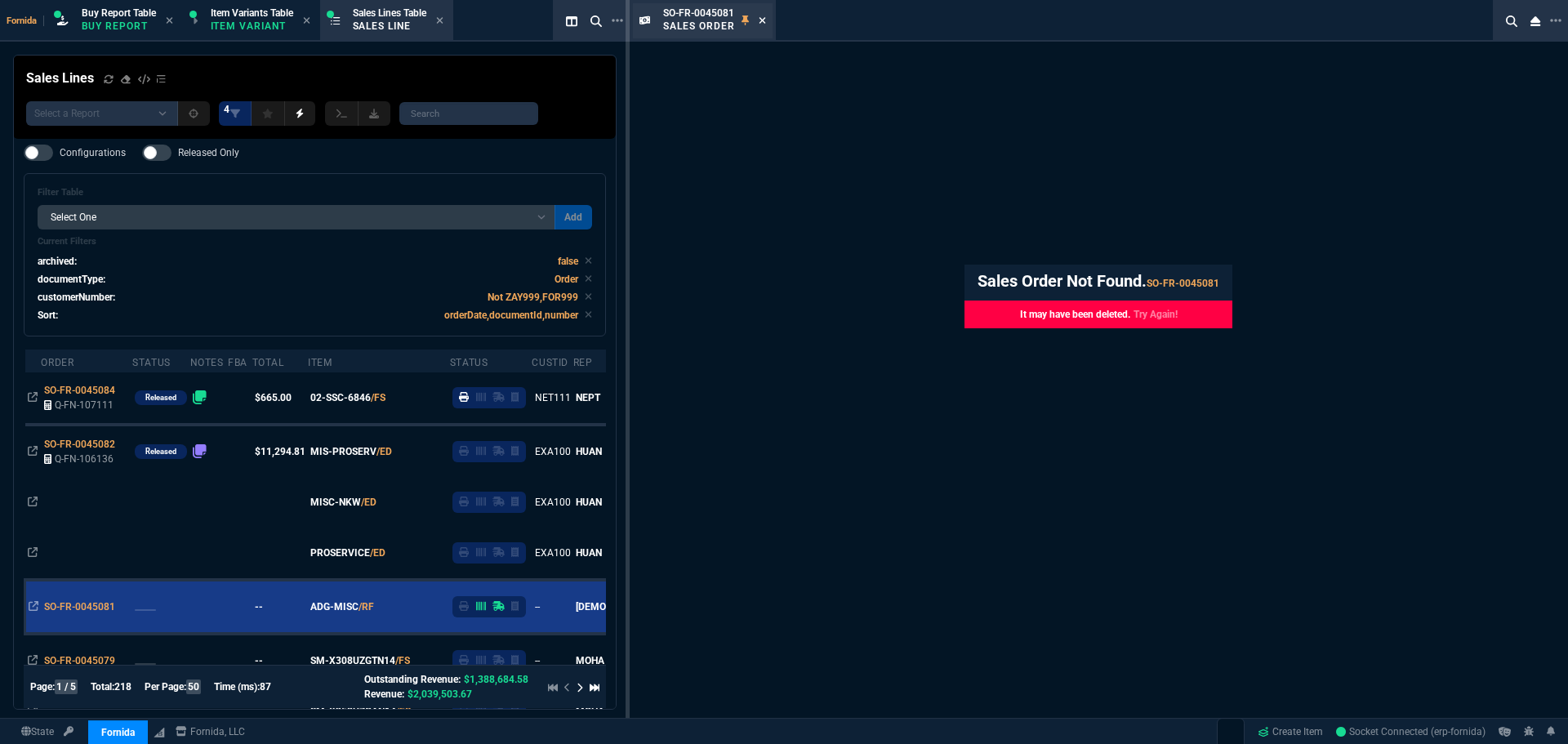
click at [762, 19] on icon at bounding box center [762, 20] width 8 height 9
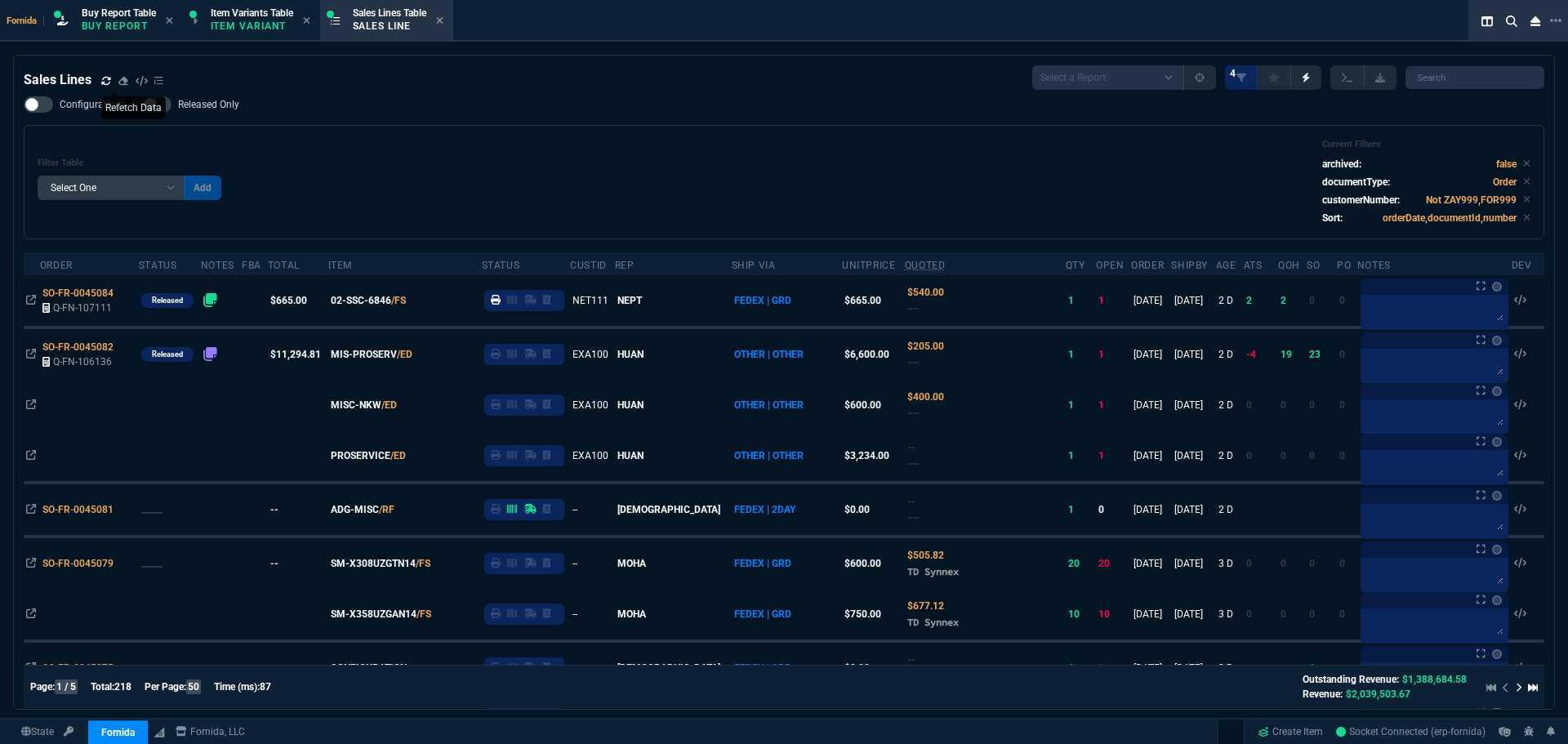
click at [104, 79] on icon at bounding box center [106, 80] width 9 height 9
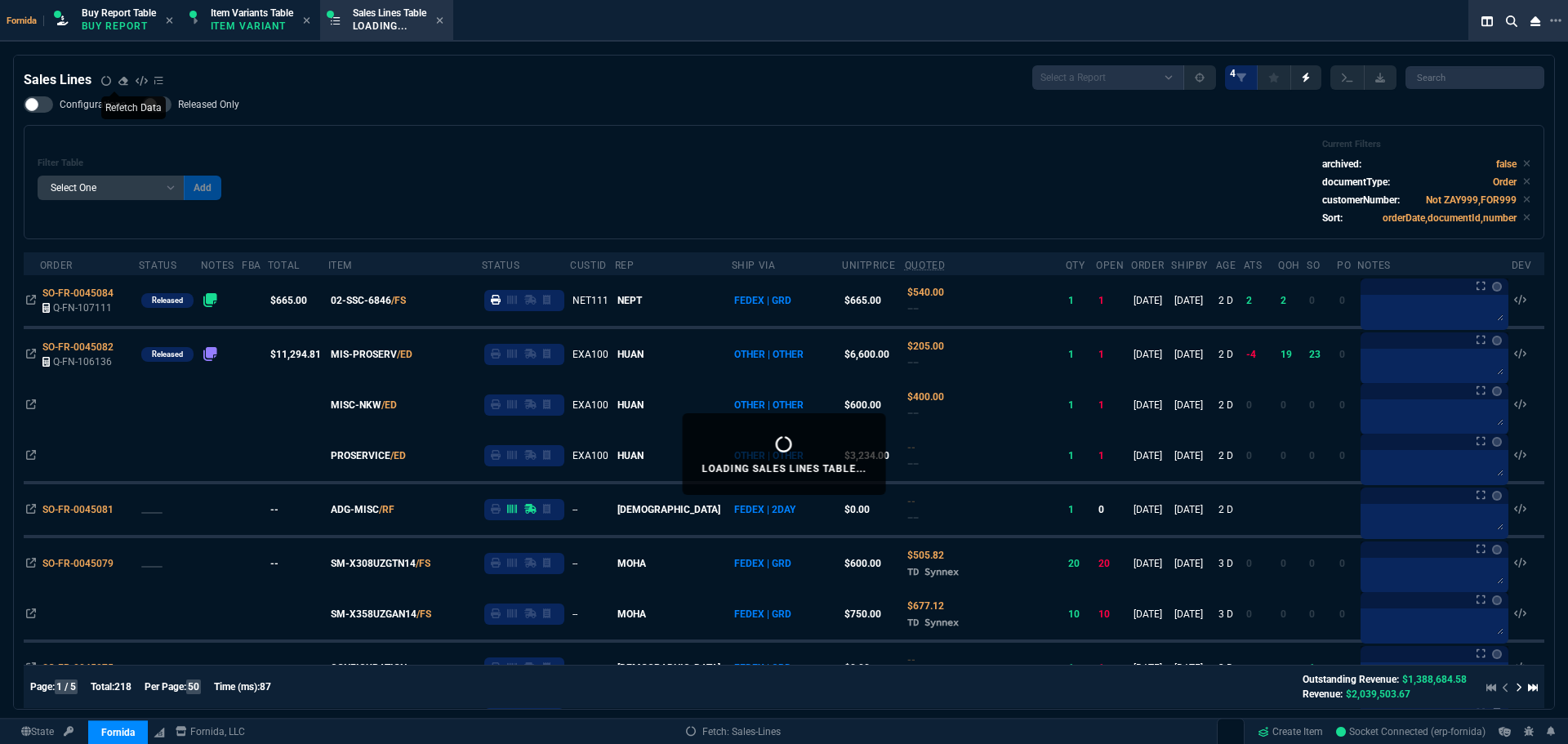
drag, startPoint x: 466, startPoint y: 123, endPoint x: 487, endPoint y: 124, distance: 21.0
click at [467, 123] on div "Configurations Released Only Filter Table Select One Add Filter () Age () ATS (…" at bounding box center [783, 168] width 1521 height 143
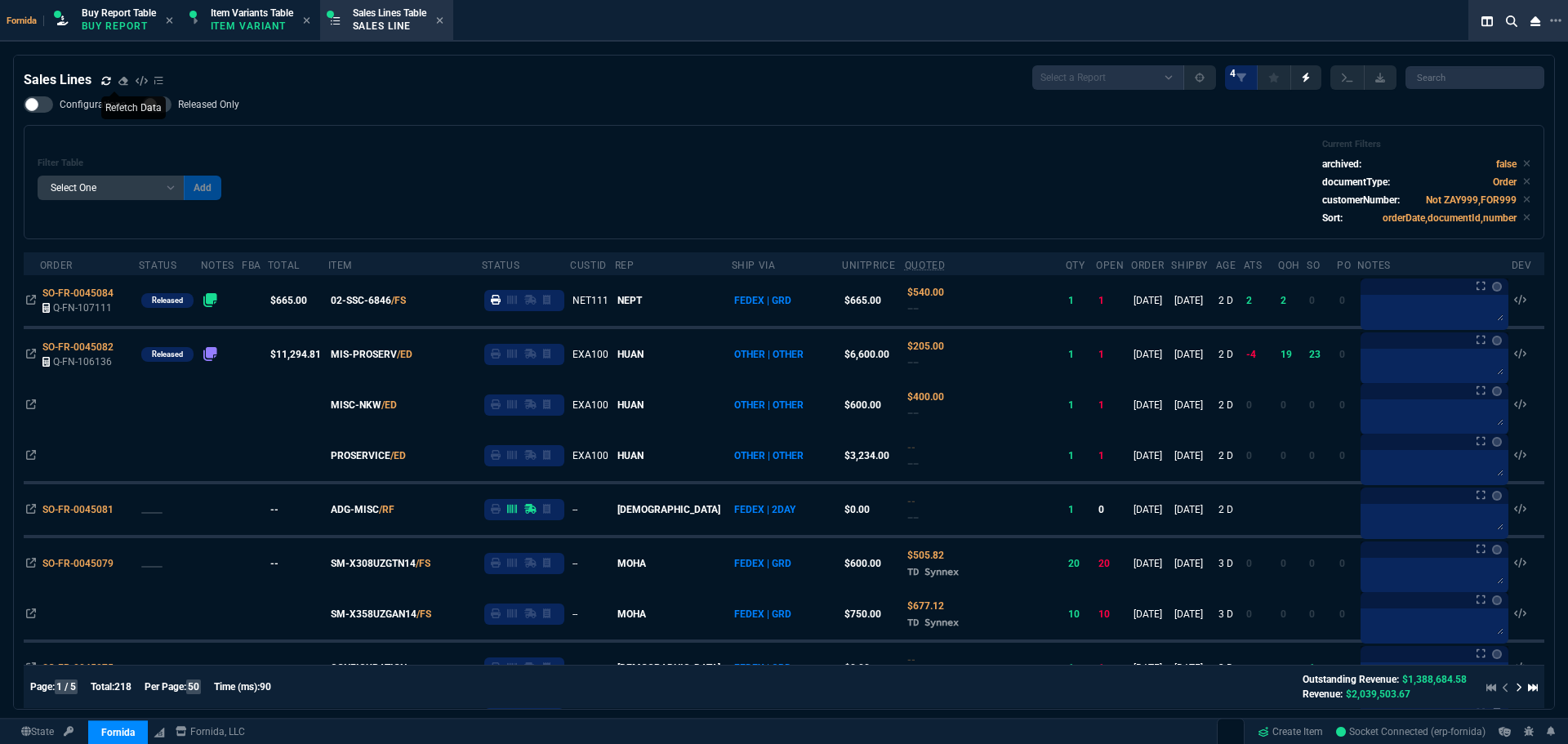
click at [560, 152] on div "Filter Table Select One Add Filter () Age () ATS () Cond (itemVariantCode) Cust…" at bounding box center [784, 182] width 1493 height 86
click at [28, 510] on icon at bounding box center [30, 509] width 9 height 9
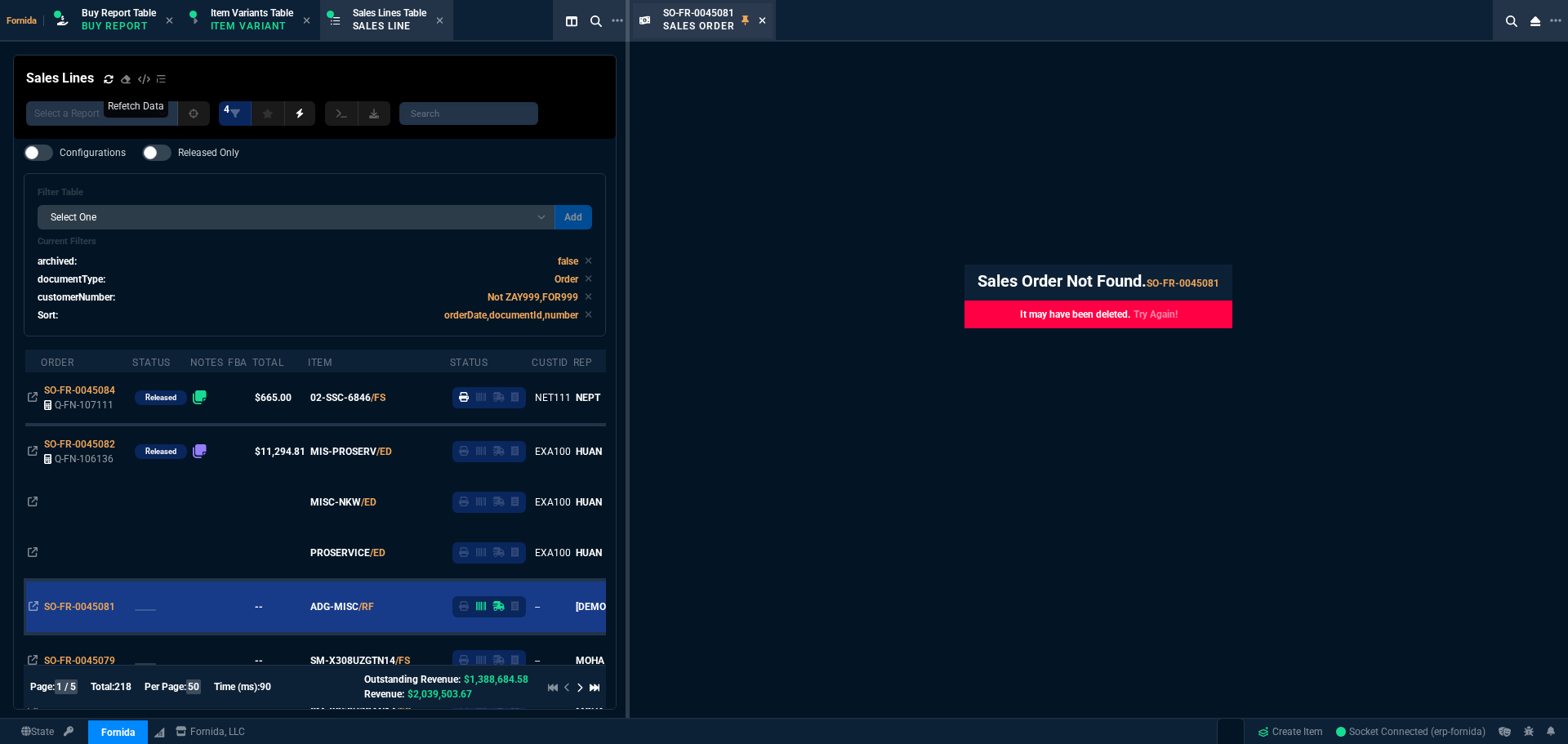
click at [763, 15] on nx-icon at bounding box center [762, 21] width 8 height 13
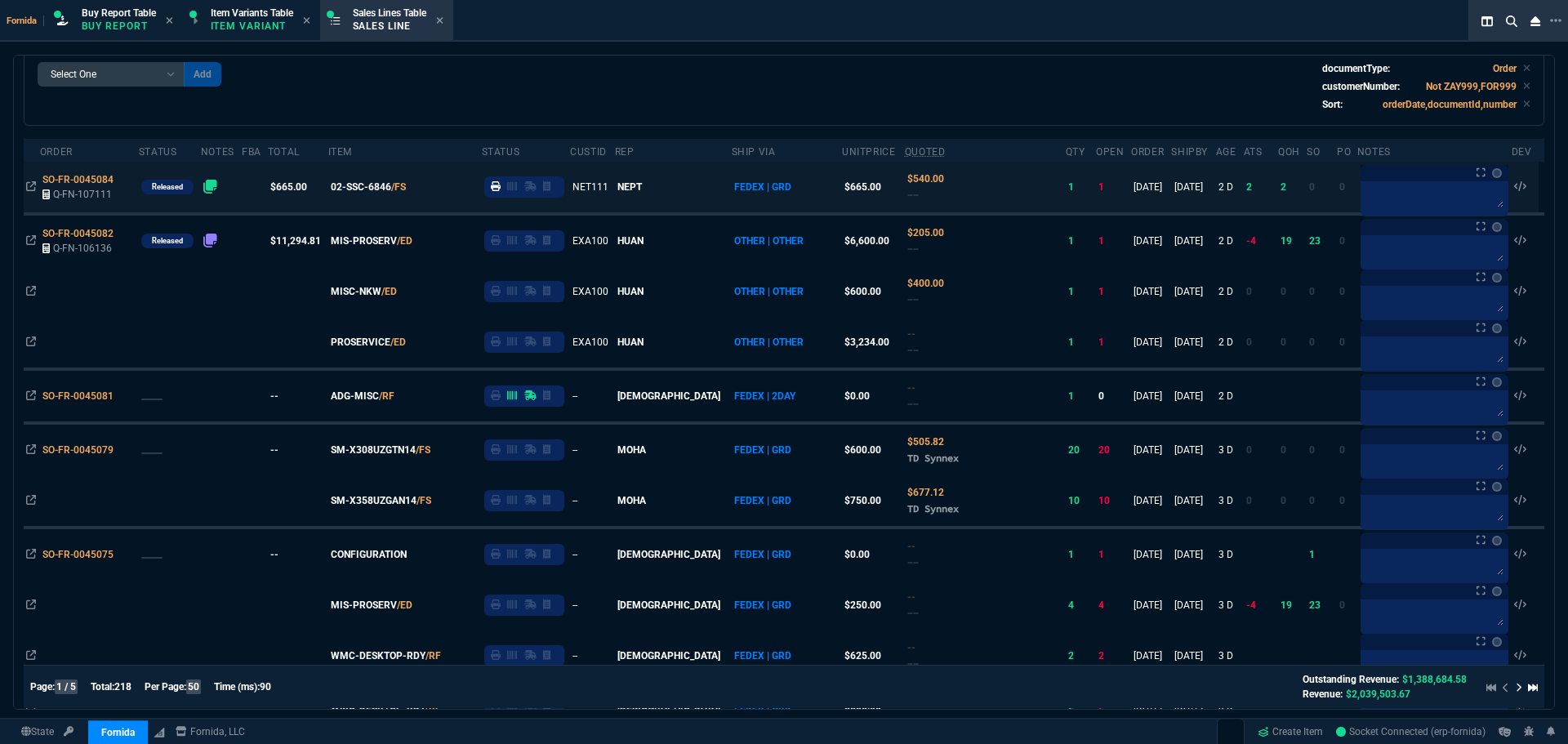
scroll to position [245, 0]
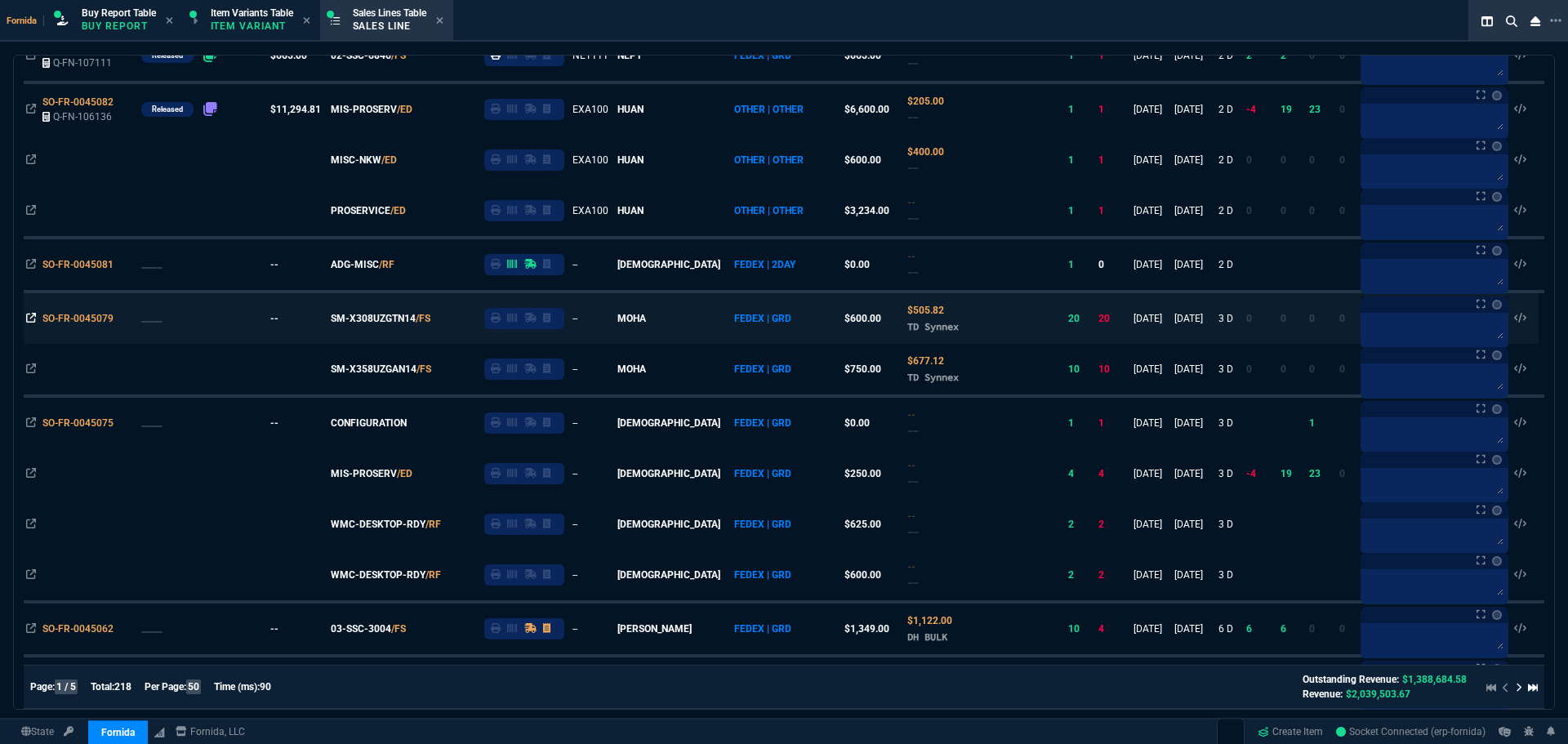
click at [33, 319] on icon at bounding box center [30, 317] width 9 height 9
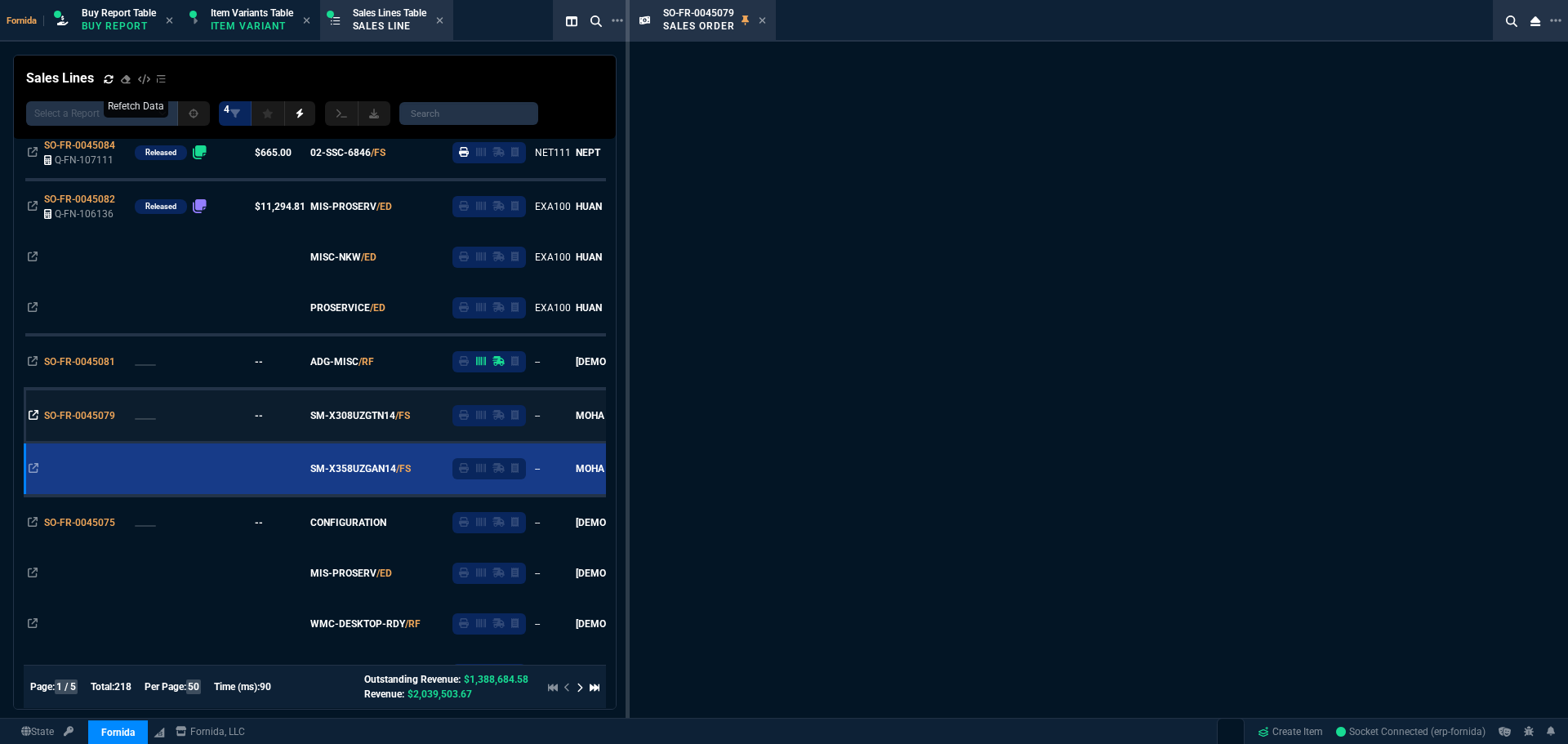
scroll to position [342, 0]
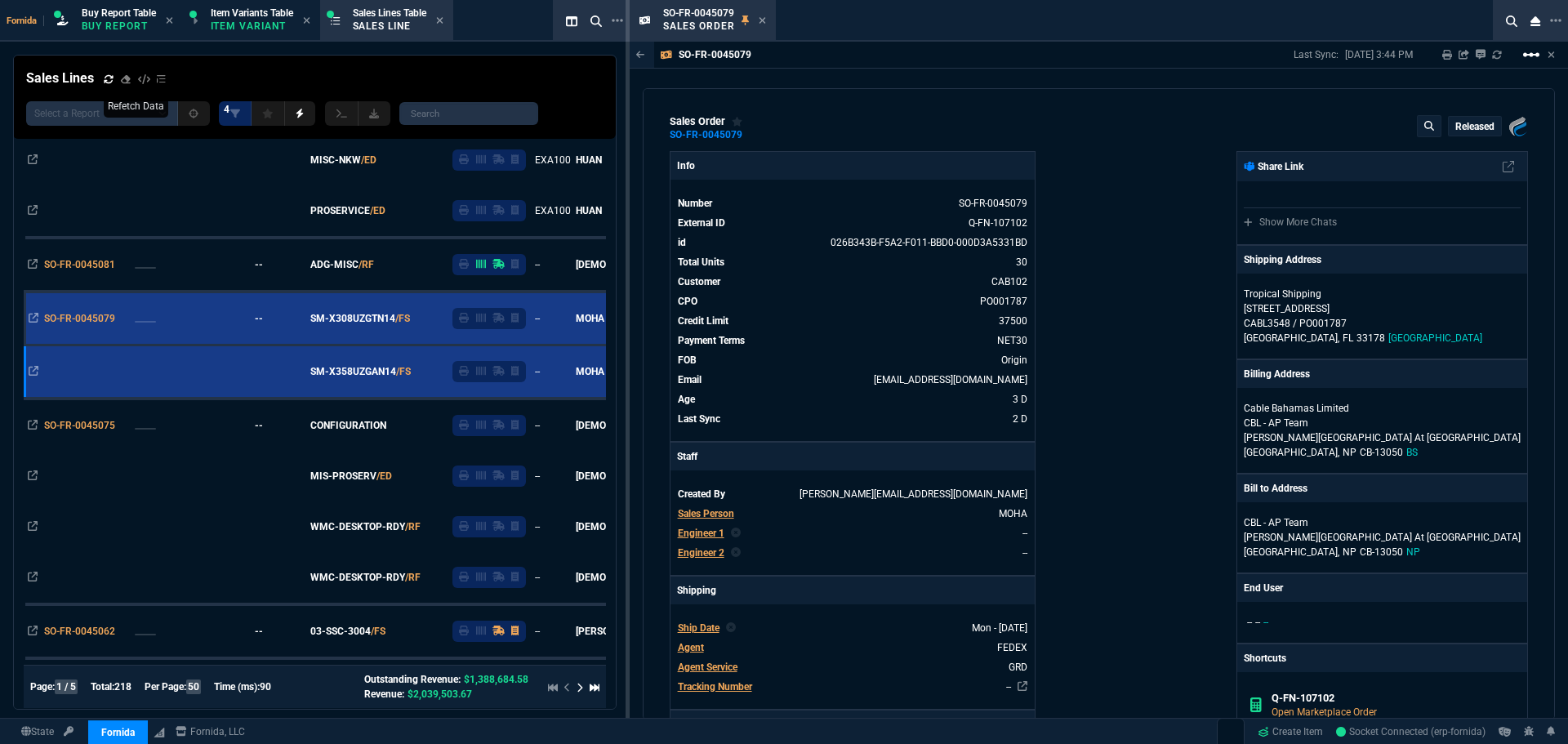
click at [1523, 59] on mat-icon "linear_scale" at bounding box center [1531, 54] width 20 height 20
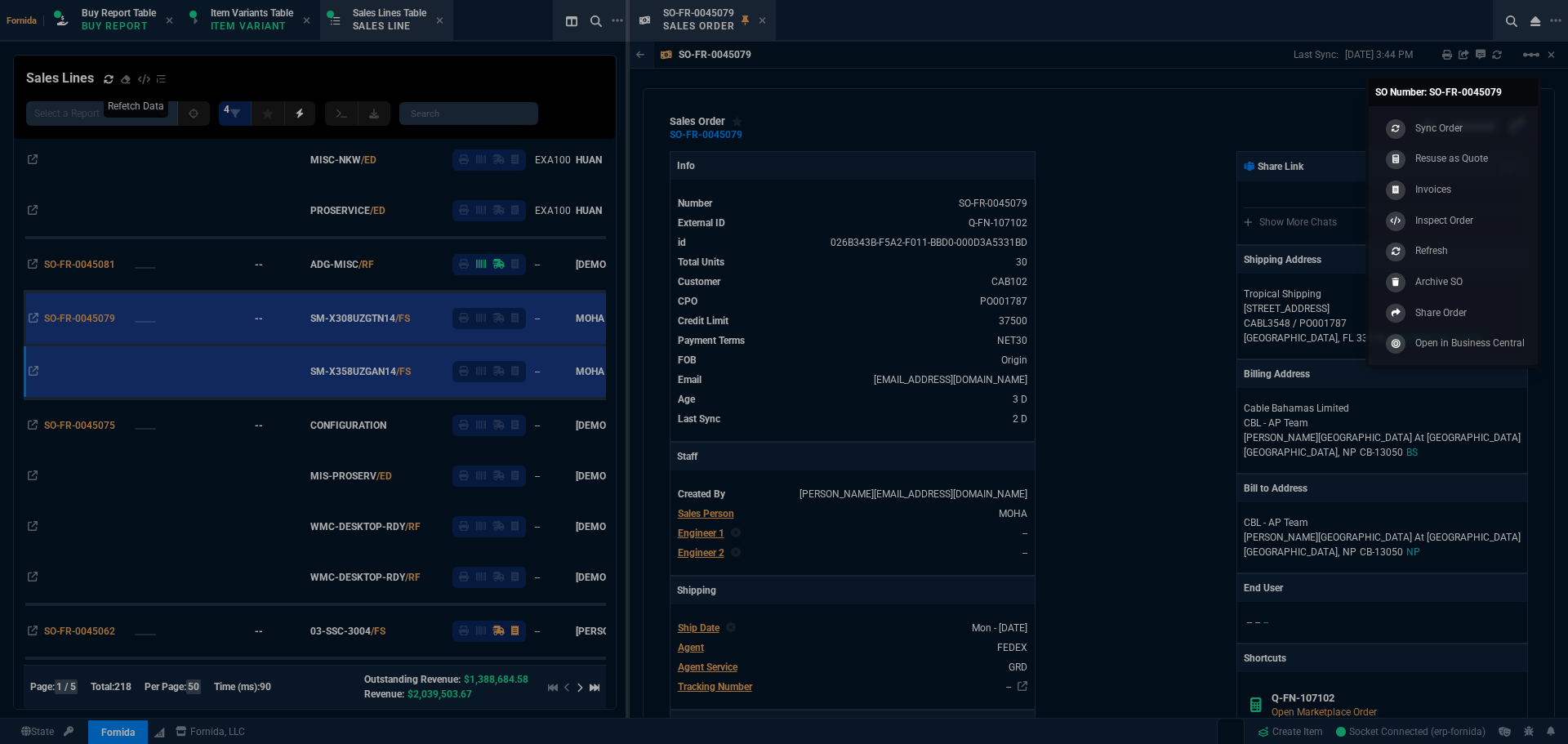
click at [1499, 93] on link "SO Number: SO-FR-0045079" at bounding box center [1453, 92] width 169 height 28
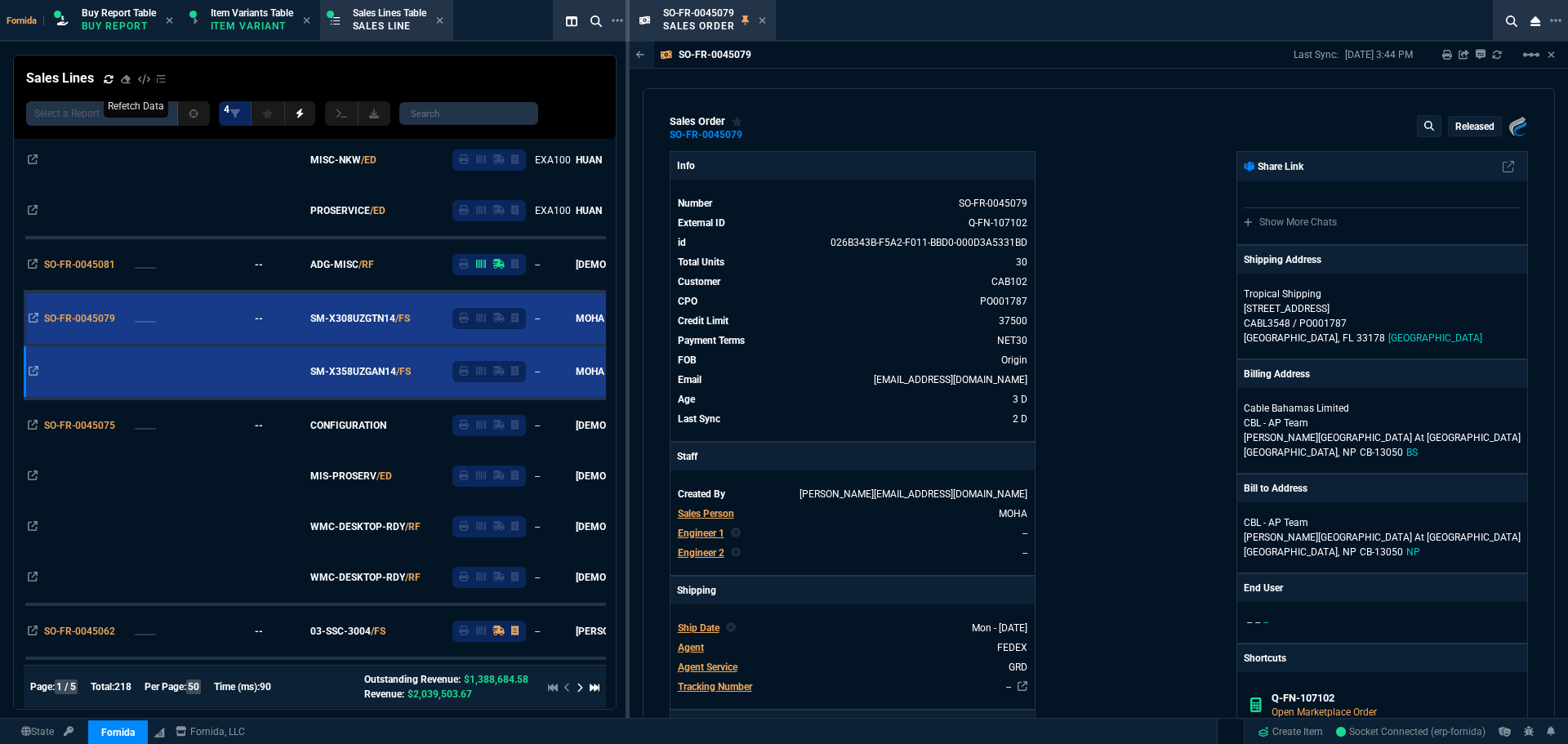
click at [1496, 115] on div "sales order SO-FR-0045079 Released Fornida, LLC [STREET_ADDRESS] Info Number SO…" at bounding box center [1098, 404] width 912 height 633
click at [1530, 61] on mat-icon "linear_scale" at bounding box center [1531, 54] width 20 height 20
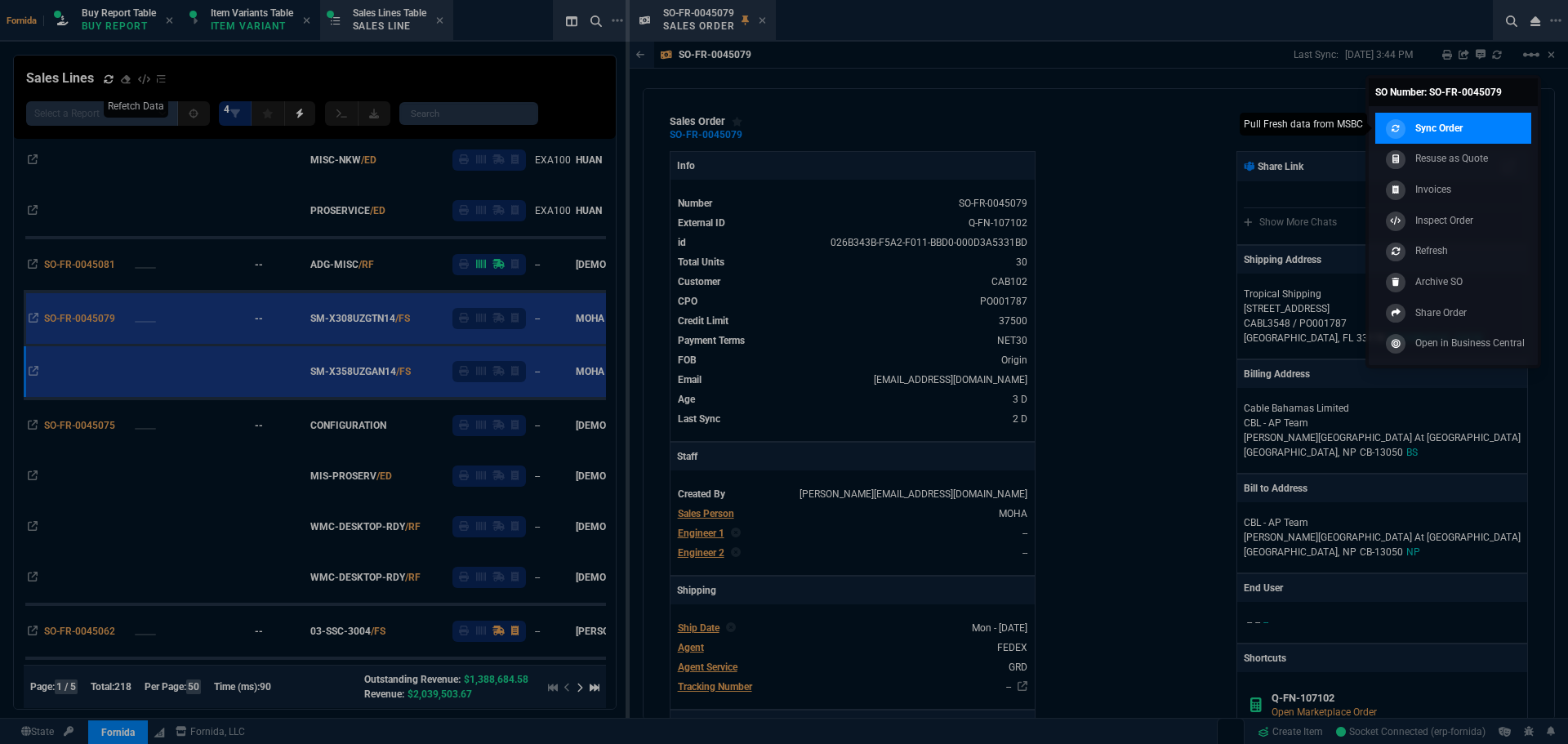
click at [1440, 128] on p "Sync Order" at bounding box center [1439, 128] width 47 height 15
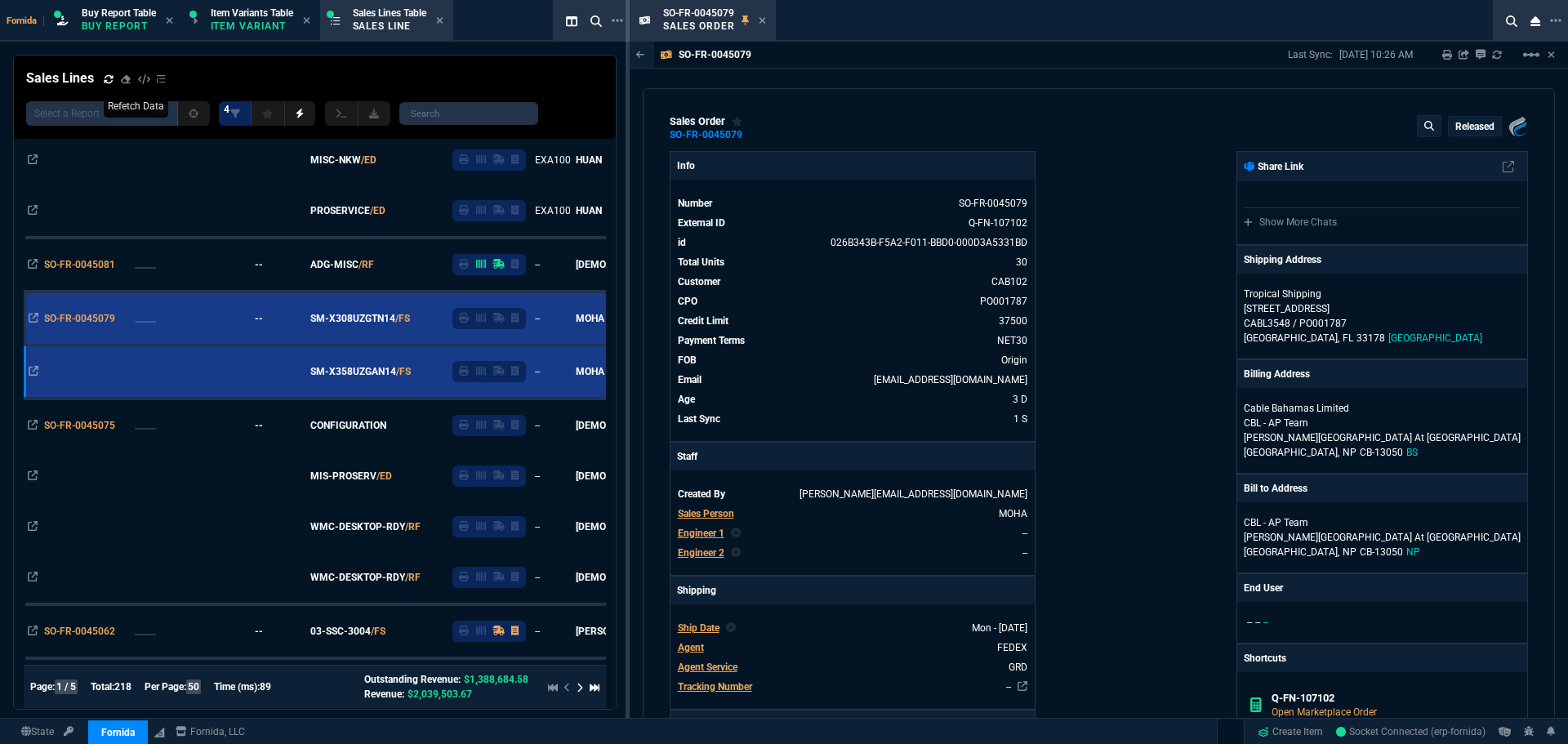
scroll to position [0, 0]
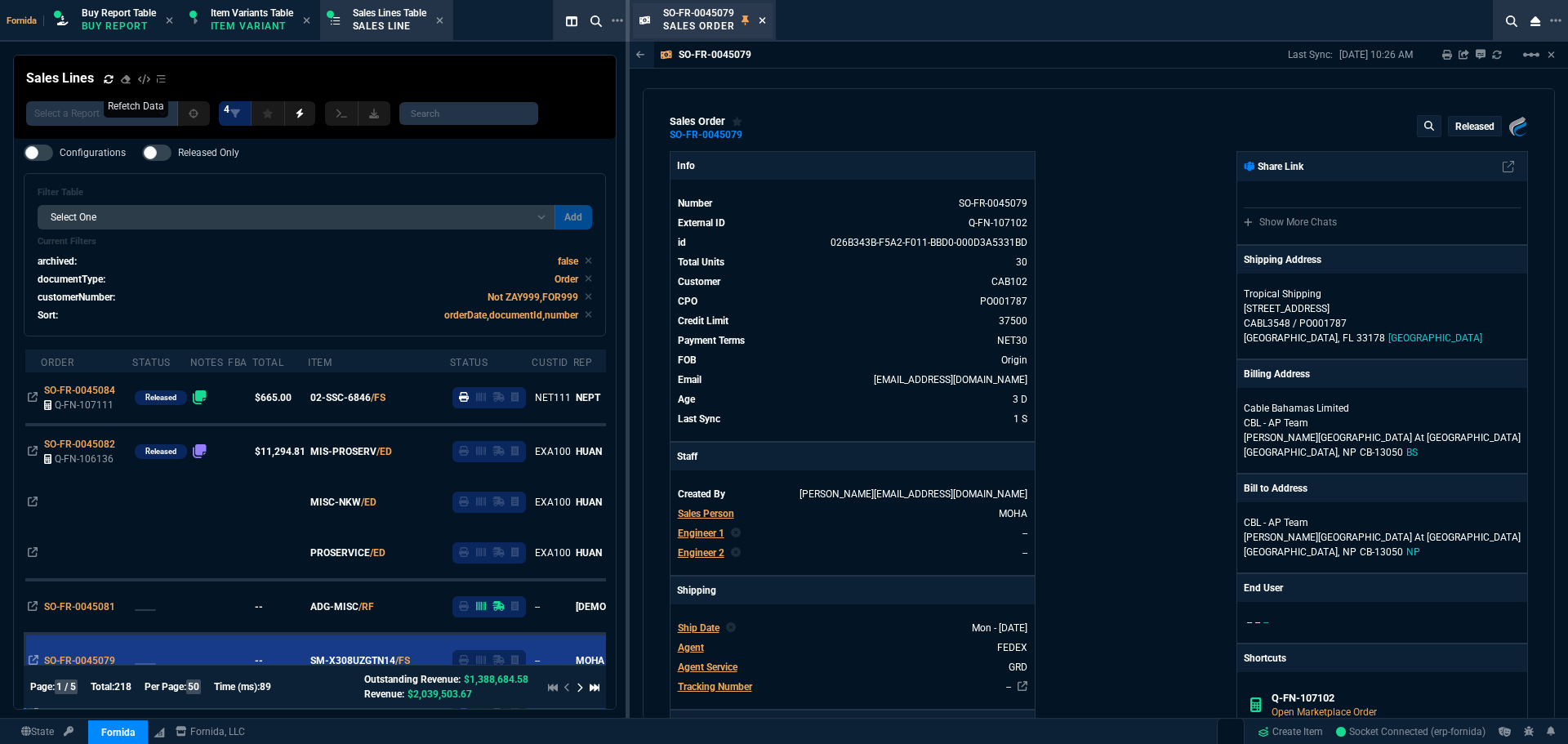
click at [762, 23] on icon at bounding box center [762, 20] width 8 height 9
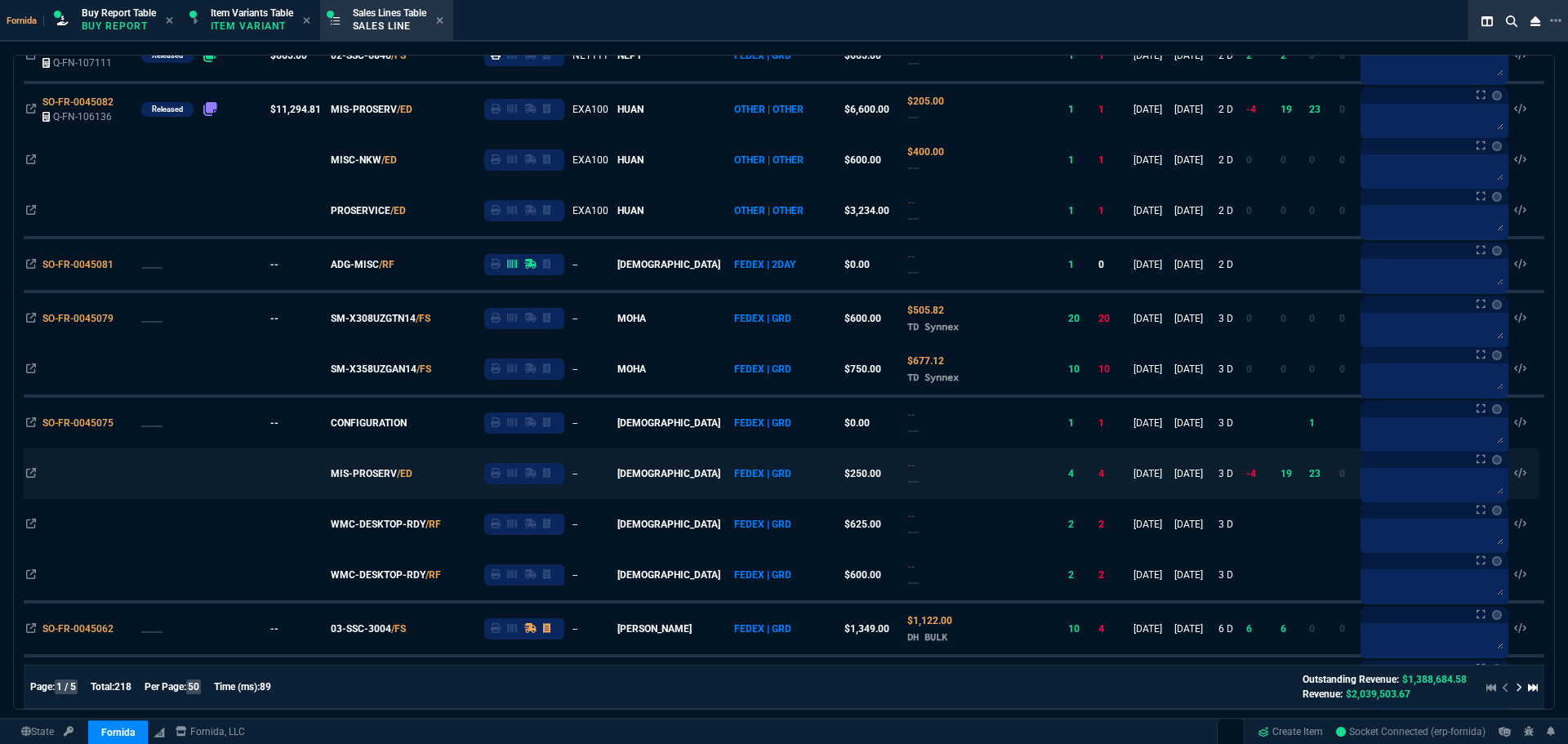
scroll to position [491, 0]
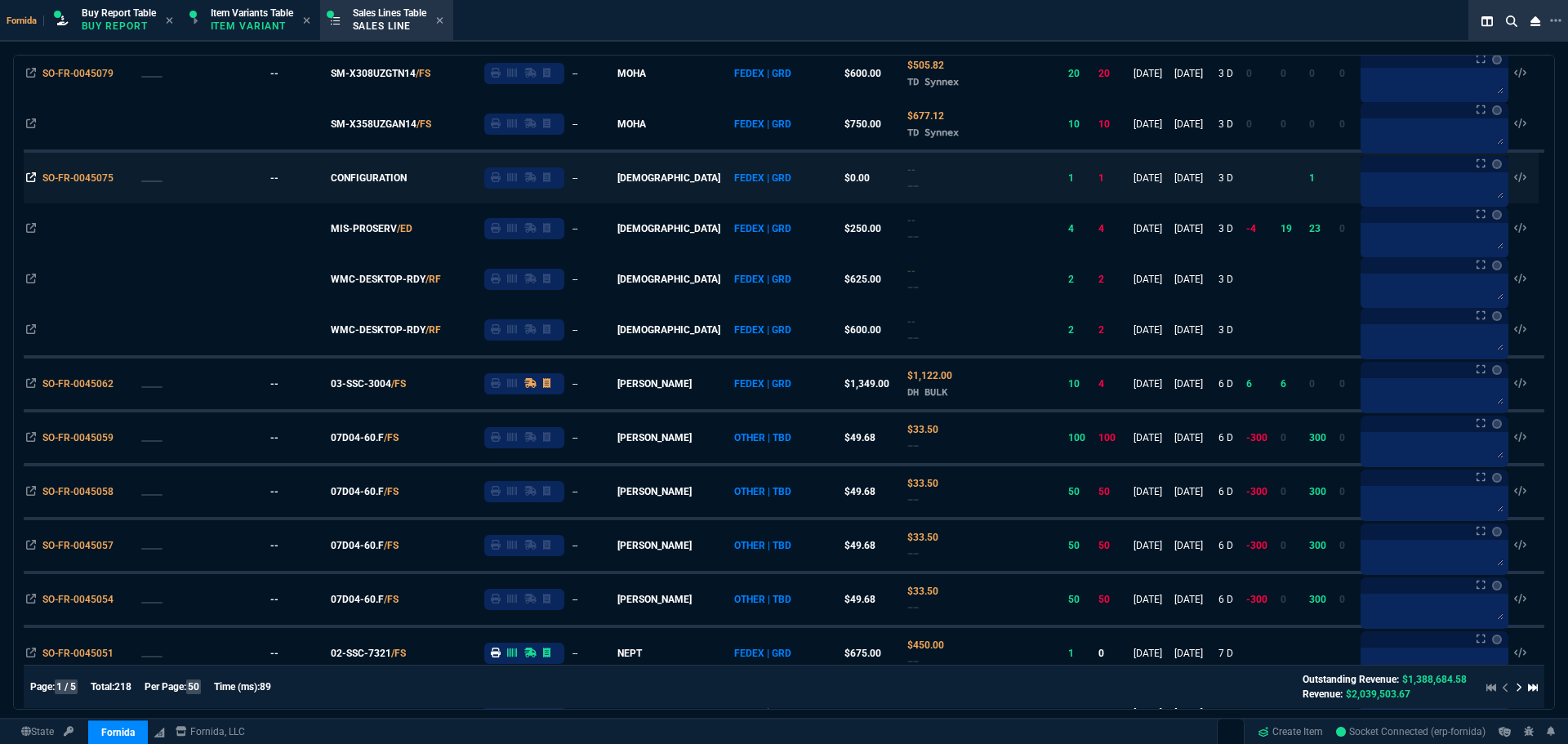
click at [34, 178] on icon at bounding box center [30, 177] width 9 height 9
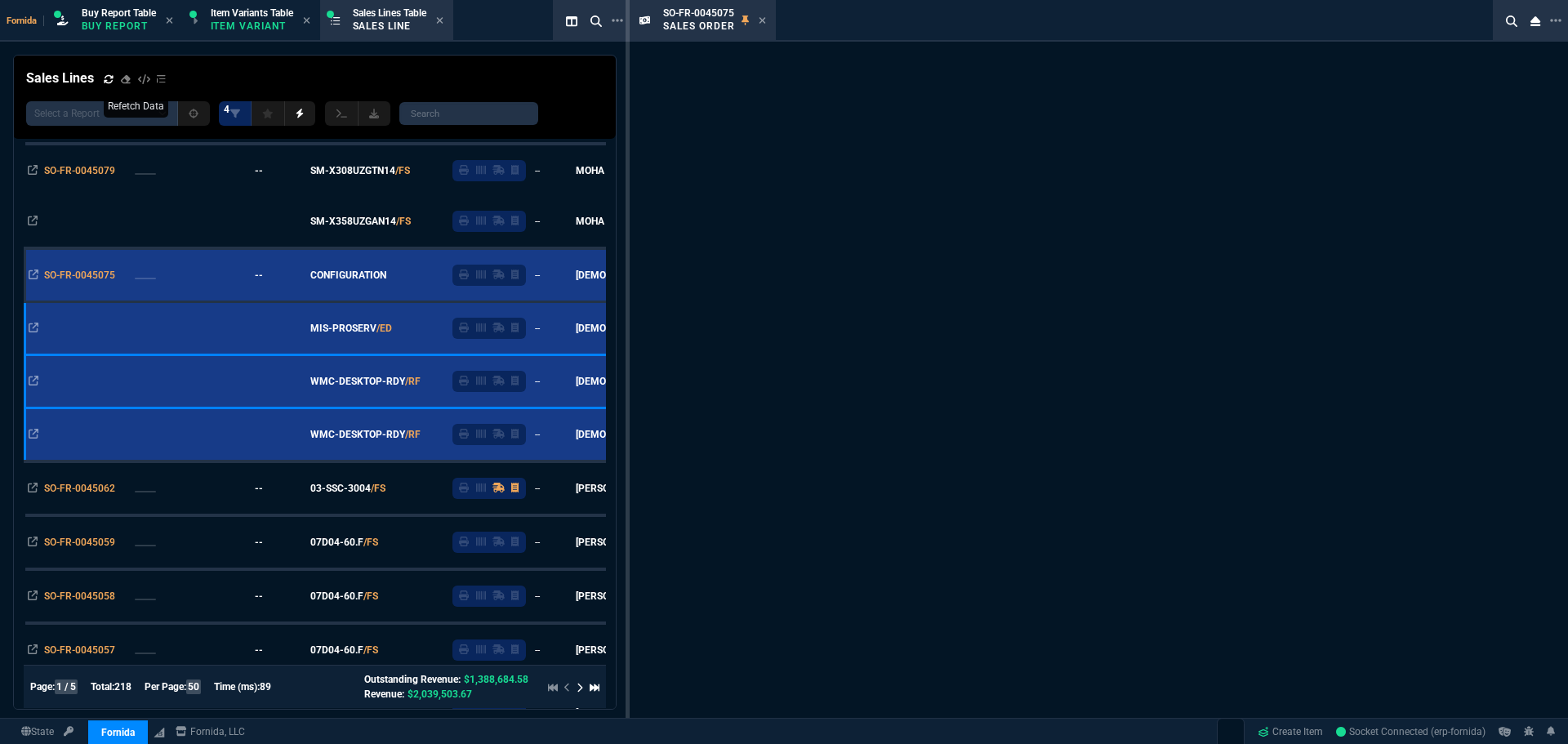
scroll to position [588, 0]
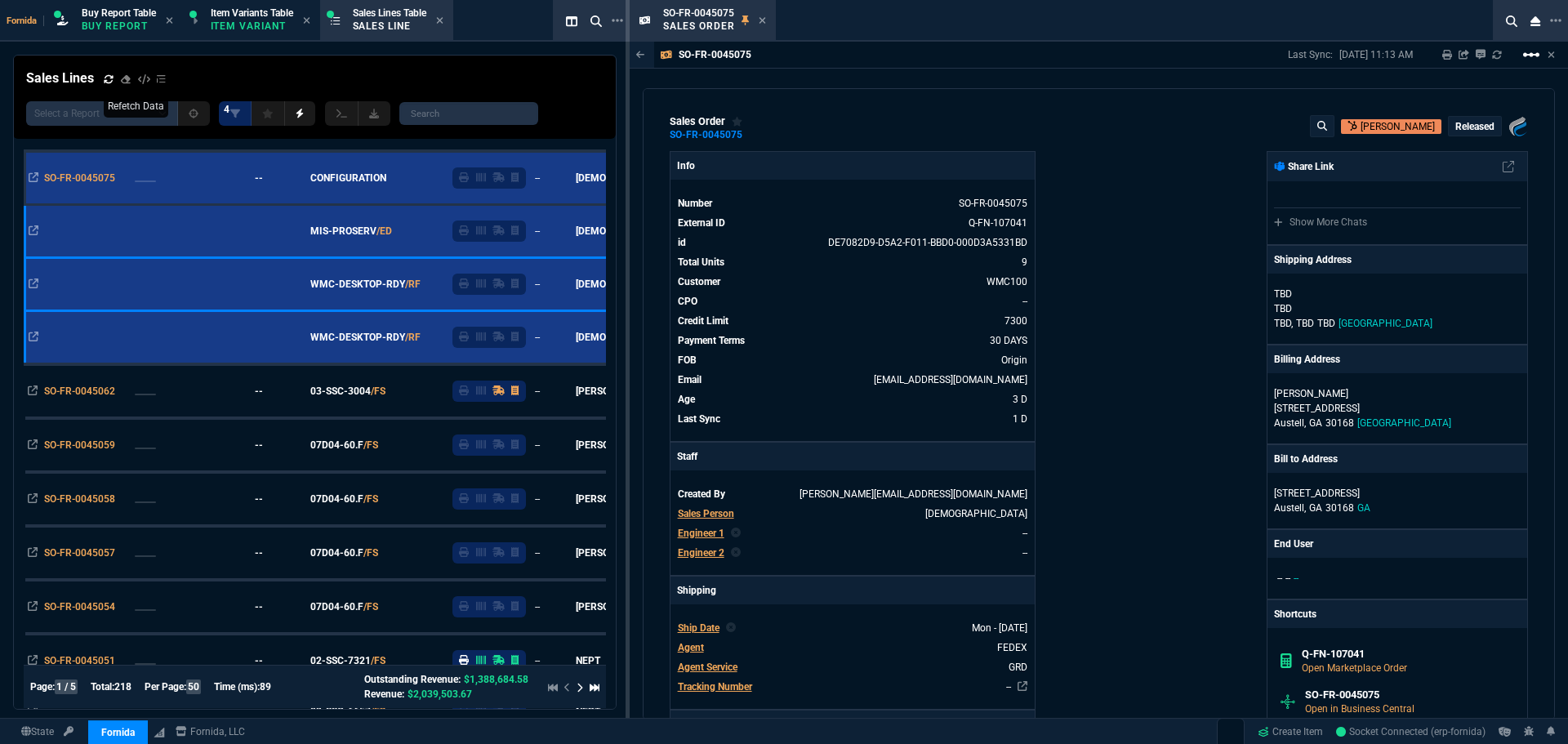
click at [1528, 56] on mat-icon "linear_scale" at bounding box center [1531, 54] width 20 height 20
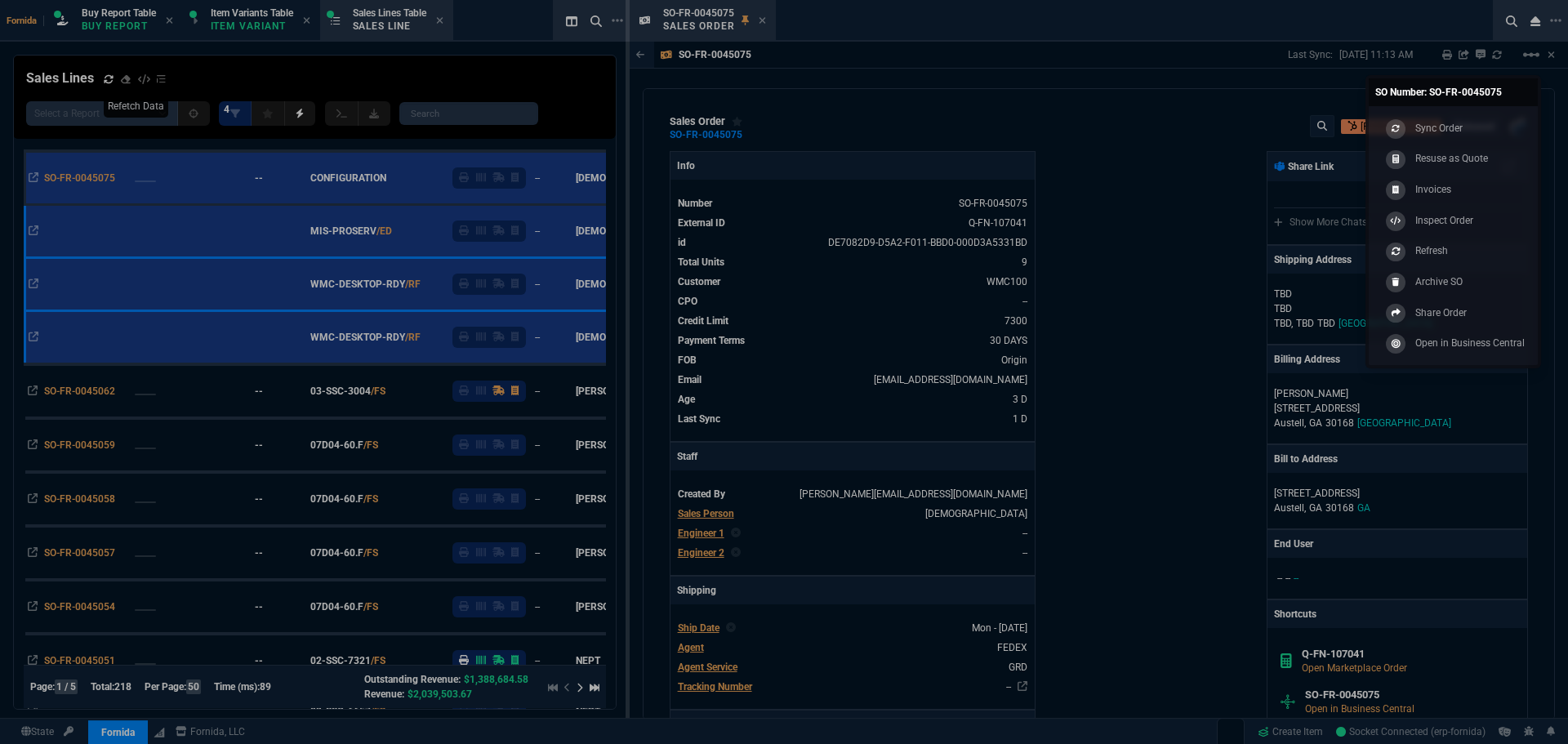
click at [1499, 105] on link "SO Number: SO-FR-0045075" at bounding box center [1453, 92] width 169 height 28
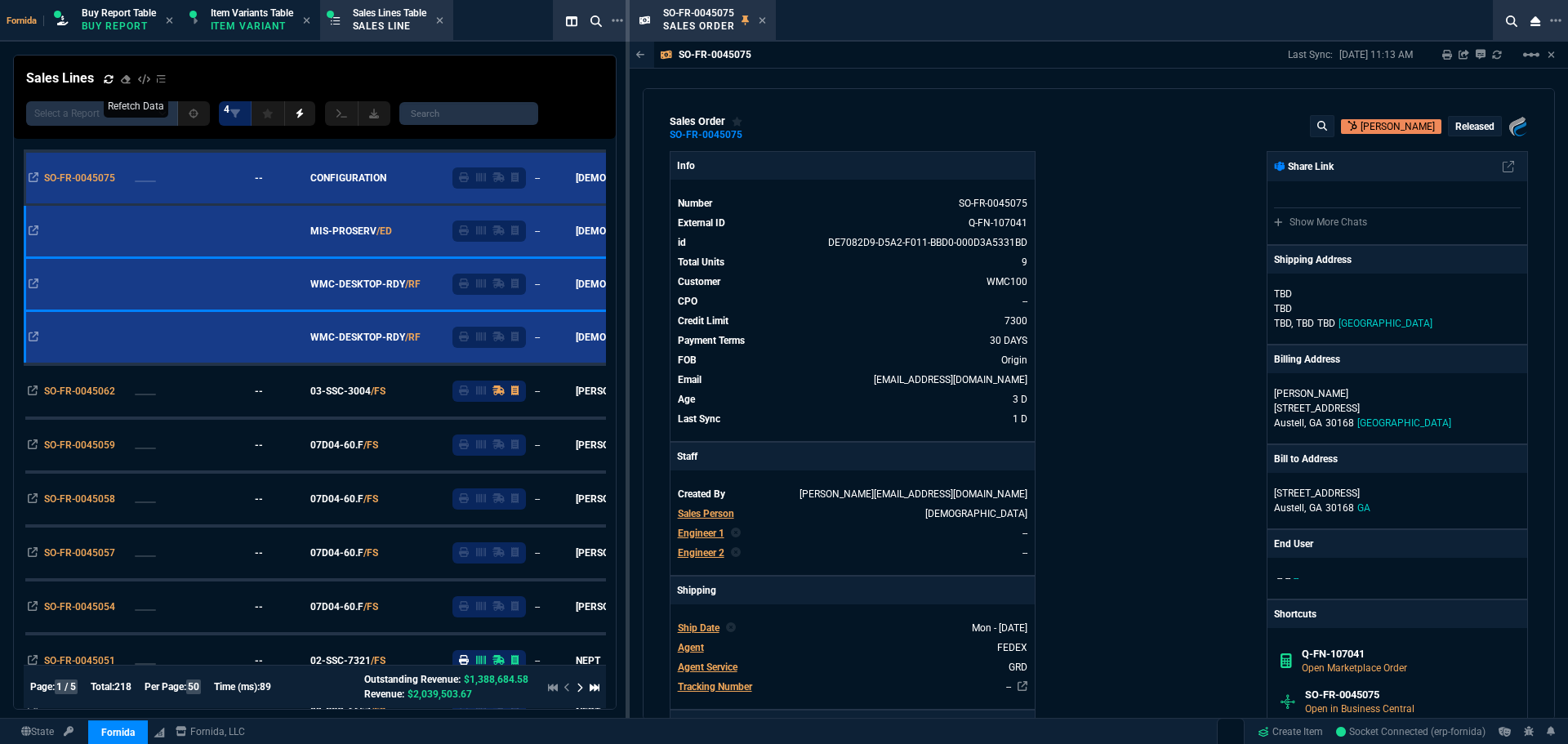
click at [1496, 122] on div "[PERSON_NAME] Released" at bounding box center [1418, 127] width 218 height 22
click at [1525, 56] on mat-icon "linear_scale" at bounding box center [1531, 54] width 20 height 20
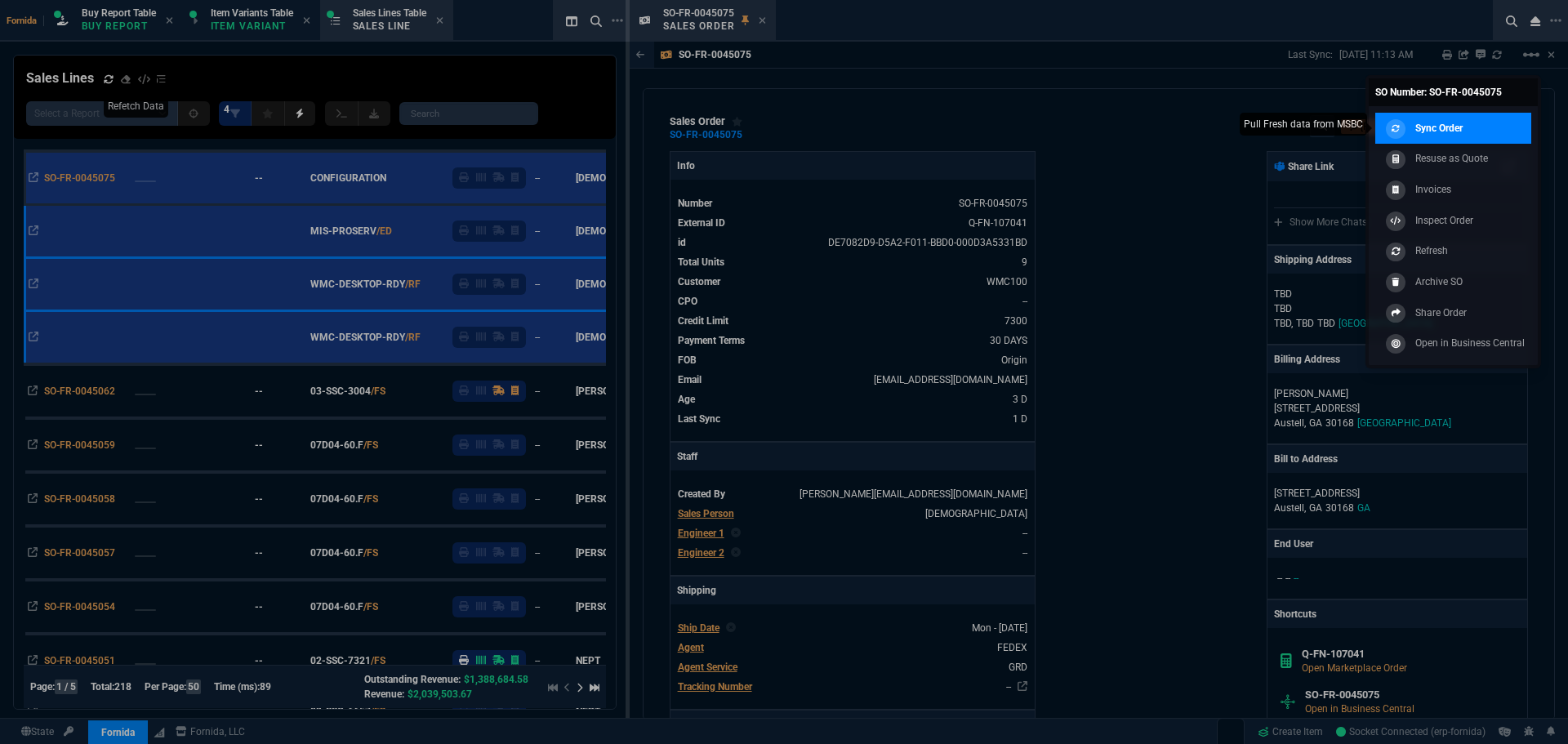
click at [1453, 114] on link "Sync Order" at bounding box center [1453, 128] width 156 height 31
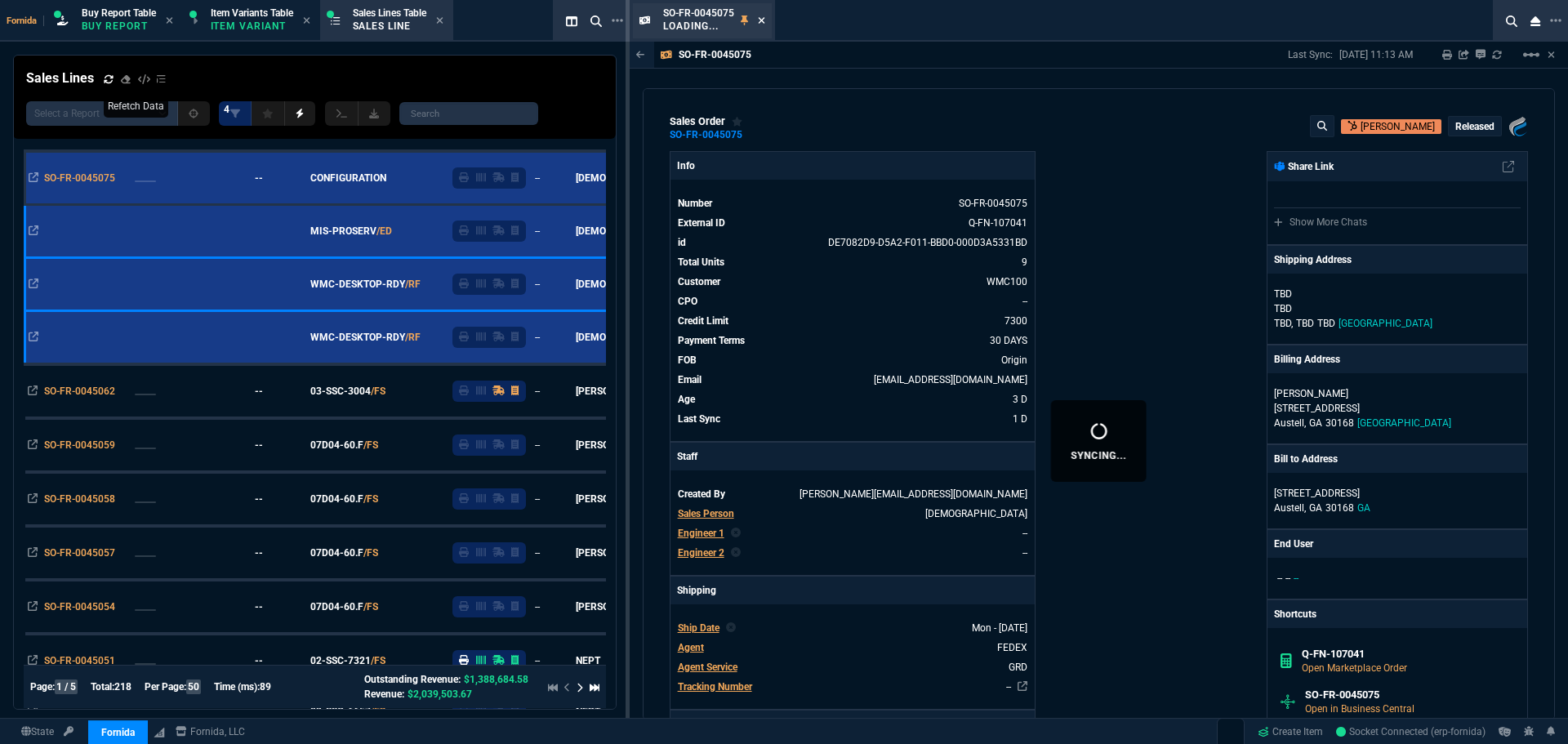
click at [758, 20] on icon at bounding box center [762, 20] width 8 height 9
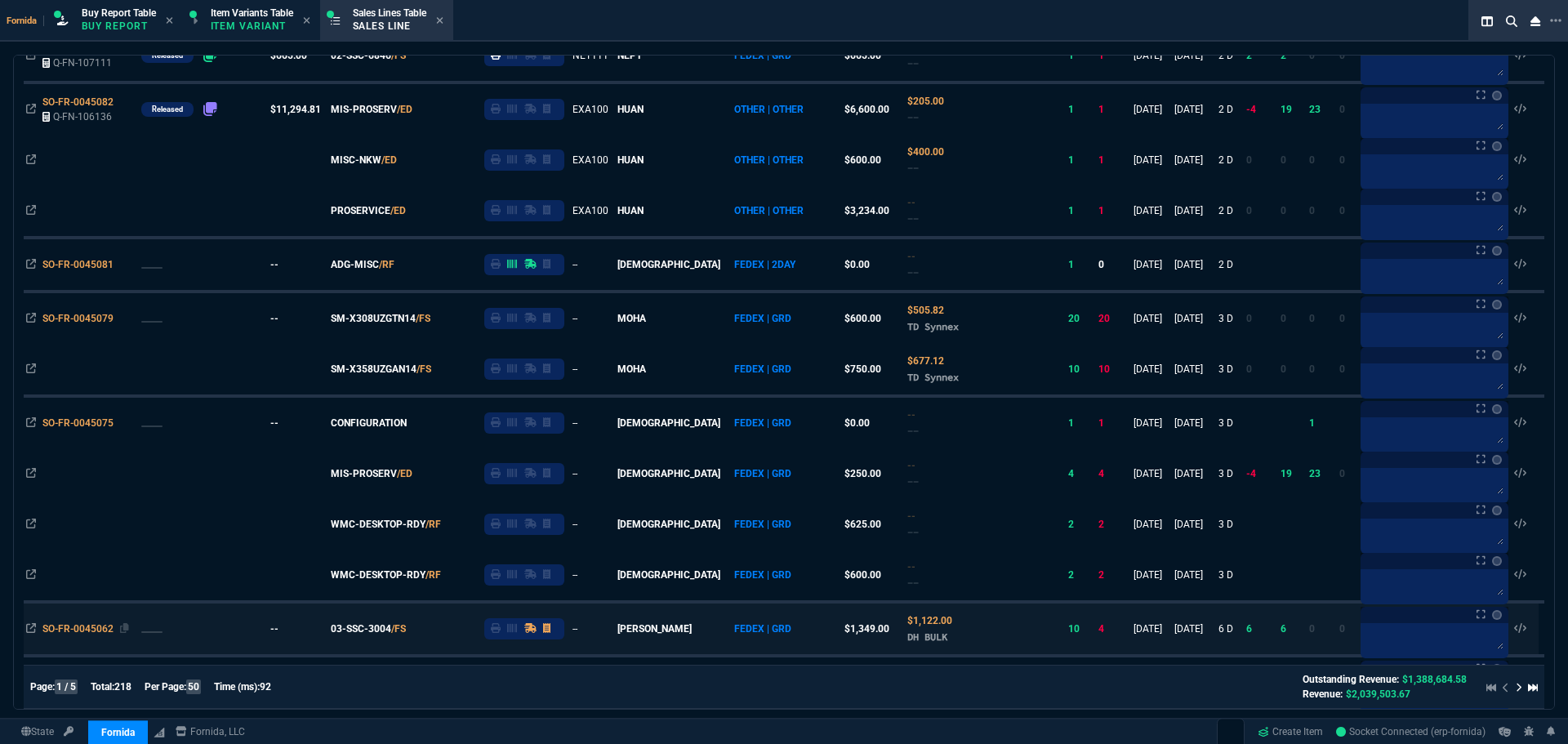
scroll to position [491, 0]
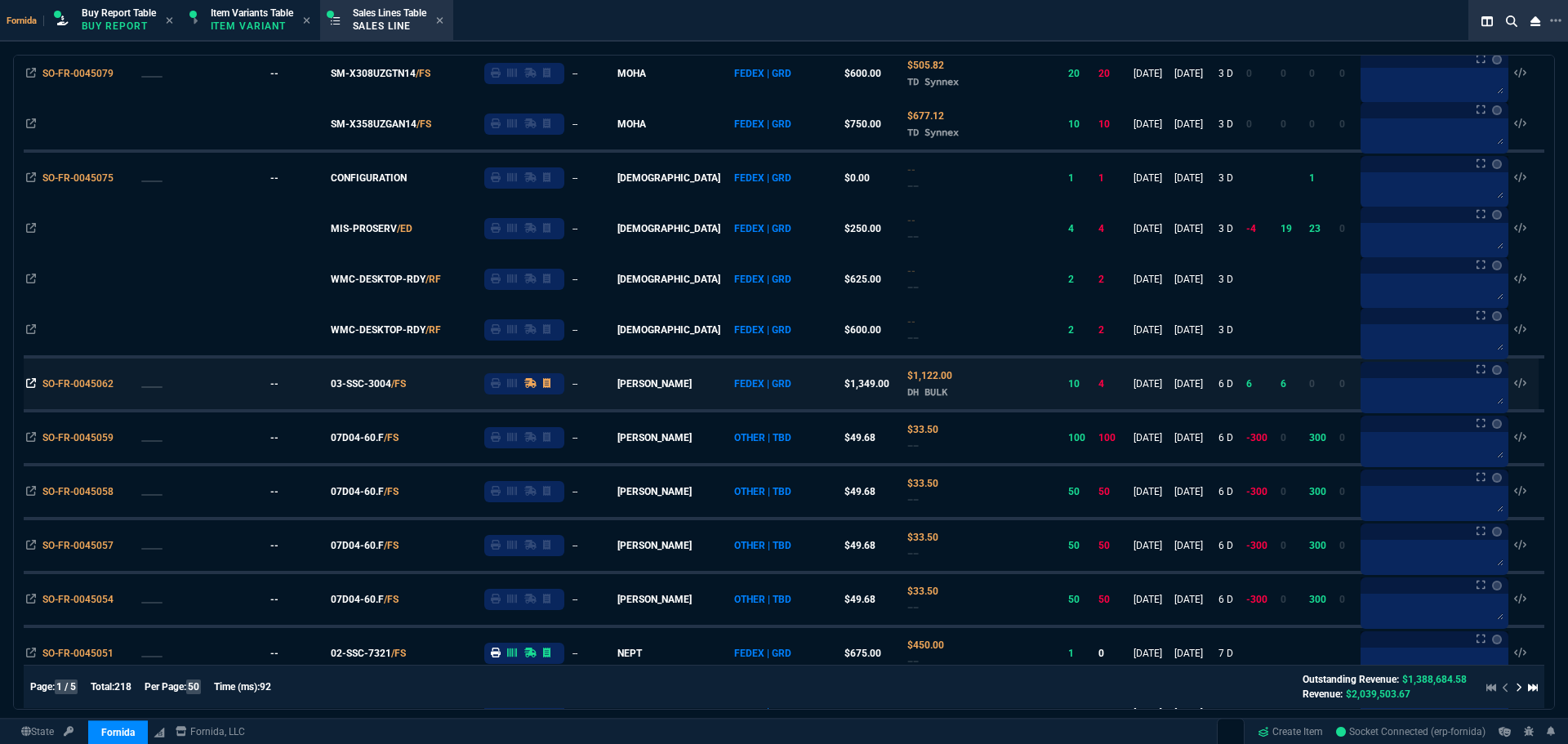
click at [27, 385] on icon at bounding box center [30, 383] width 9 height 9
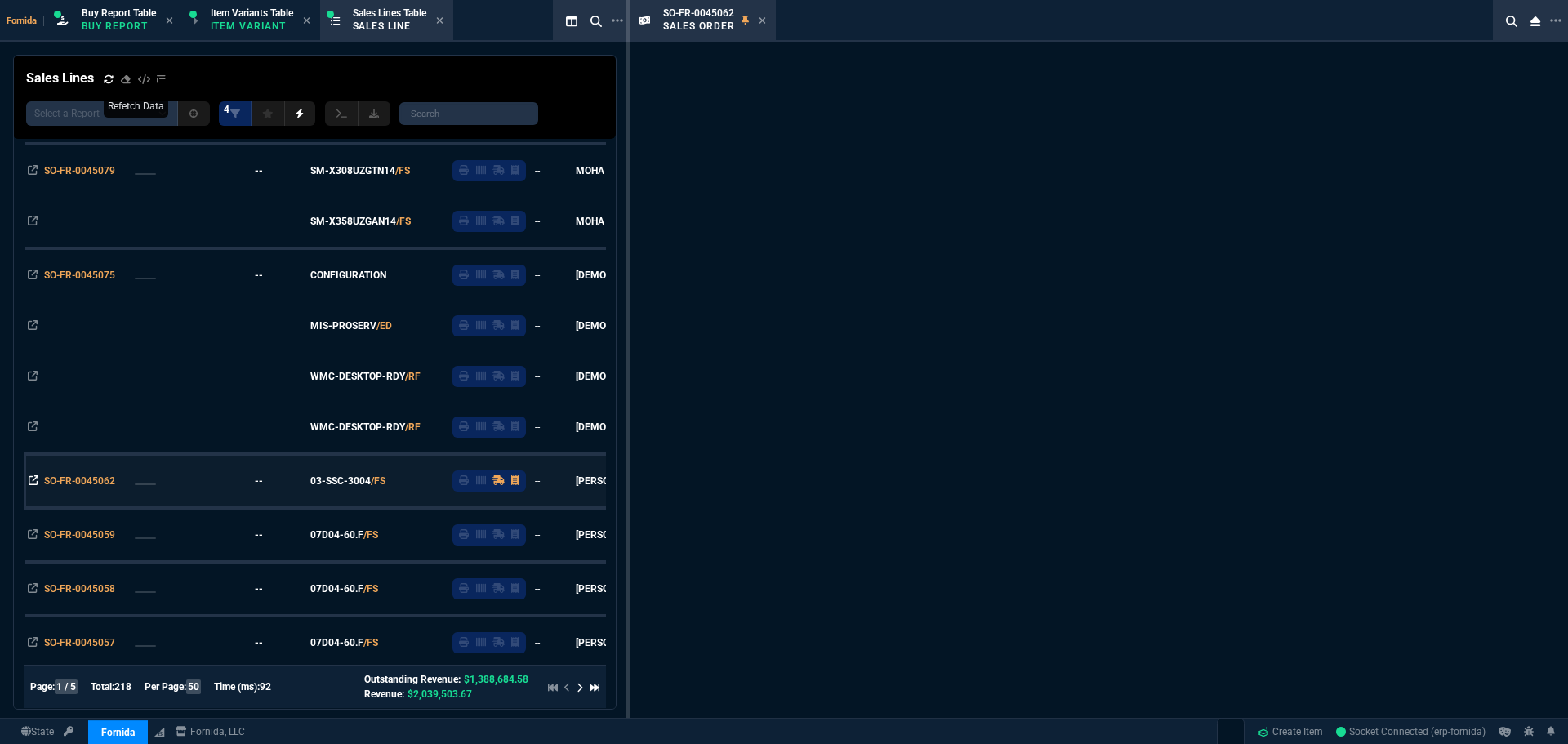
scroll to position [588, 0]
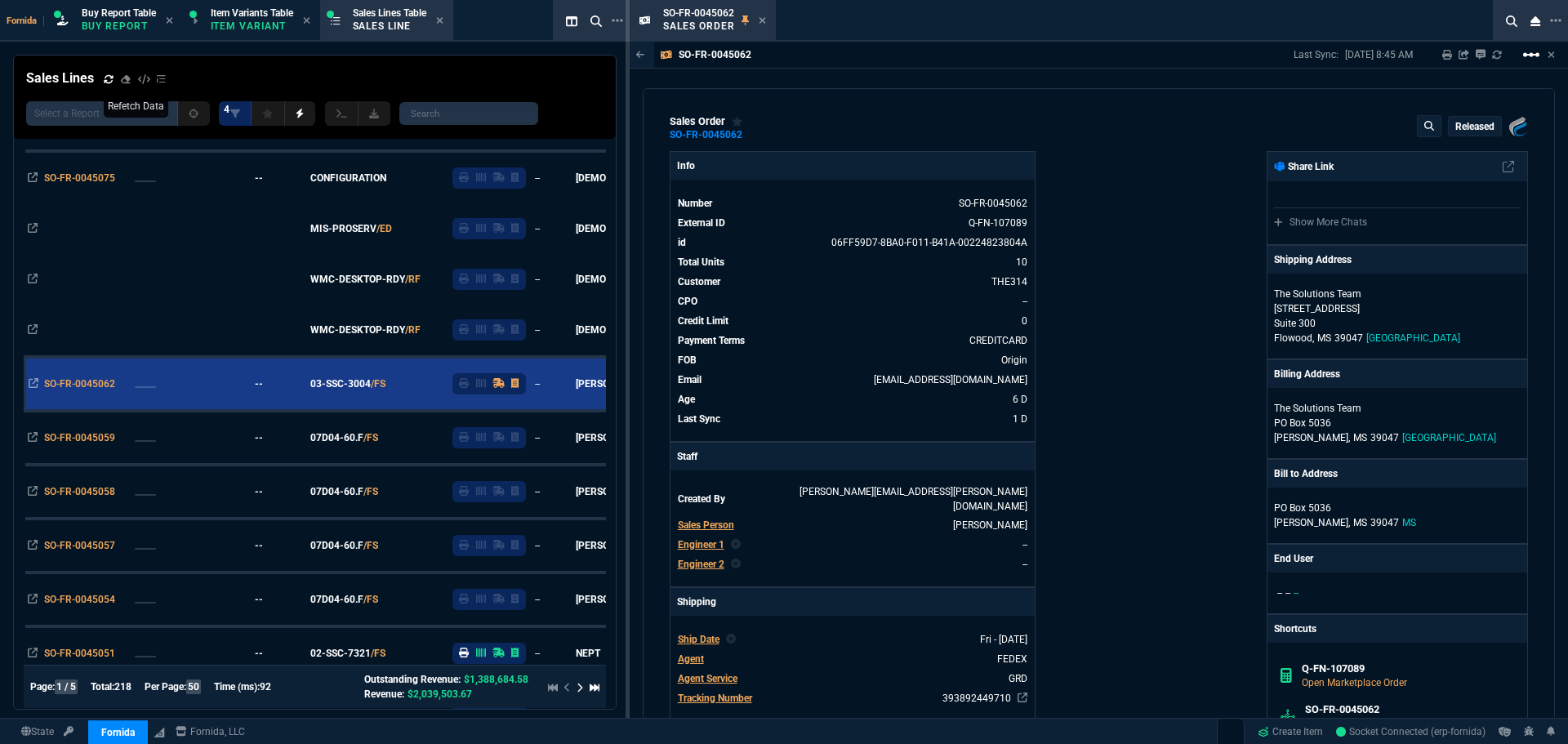
click at [1523, 61] on mat-icon "linear_scale" at bounding box center [1531, 54] width 20 height 20
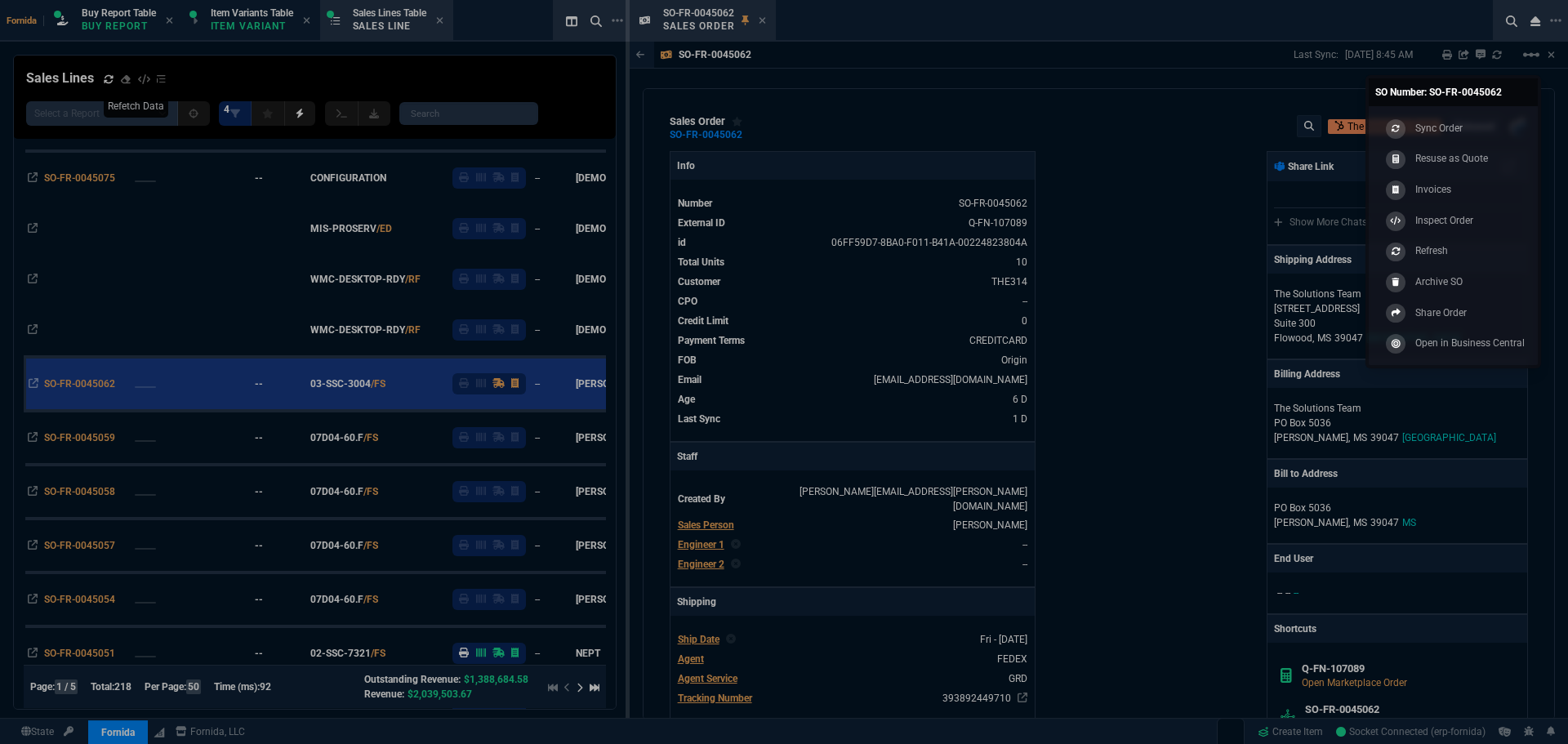
click at [1489, 110] on div "Sync Order Resuse as Quote Invoices Inspect Order Refresh Archive SO Share Orde…" at bounding box center [1453, 235] width 169 height 259
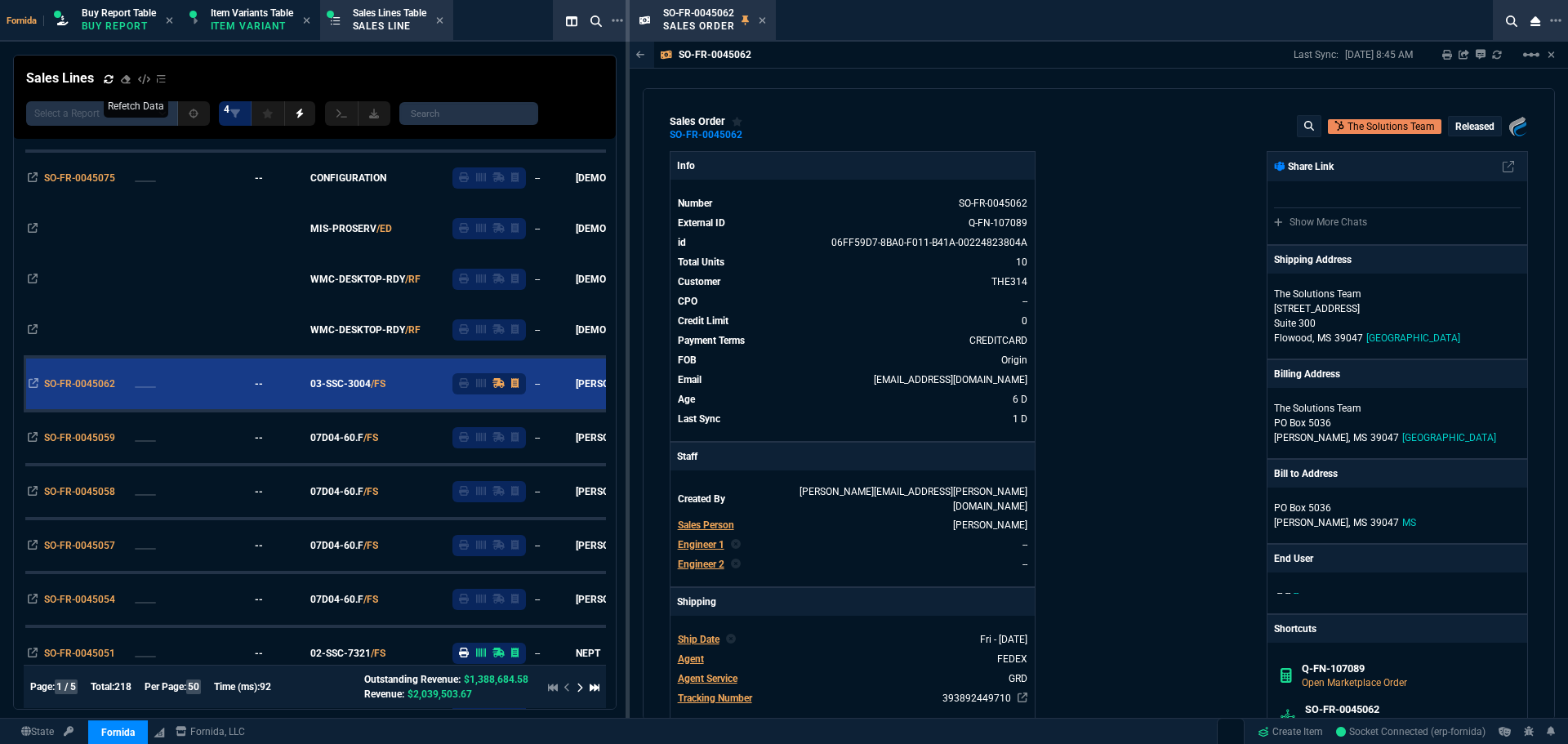
click at [1484, 119] on div "Released" at bounding box center [1474, 127] width 53 height 19
click at [1529, 62] on mat-icon "linear_scale" at bounding box center [1531, 54] width 20 height 20
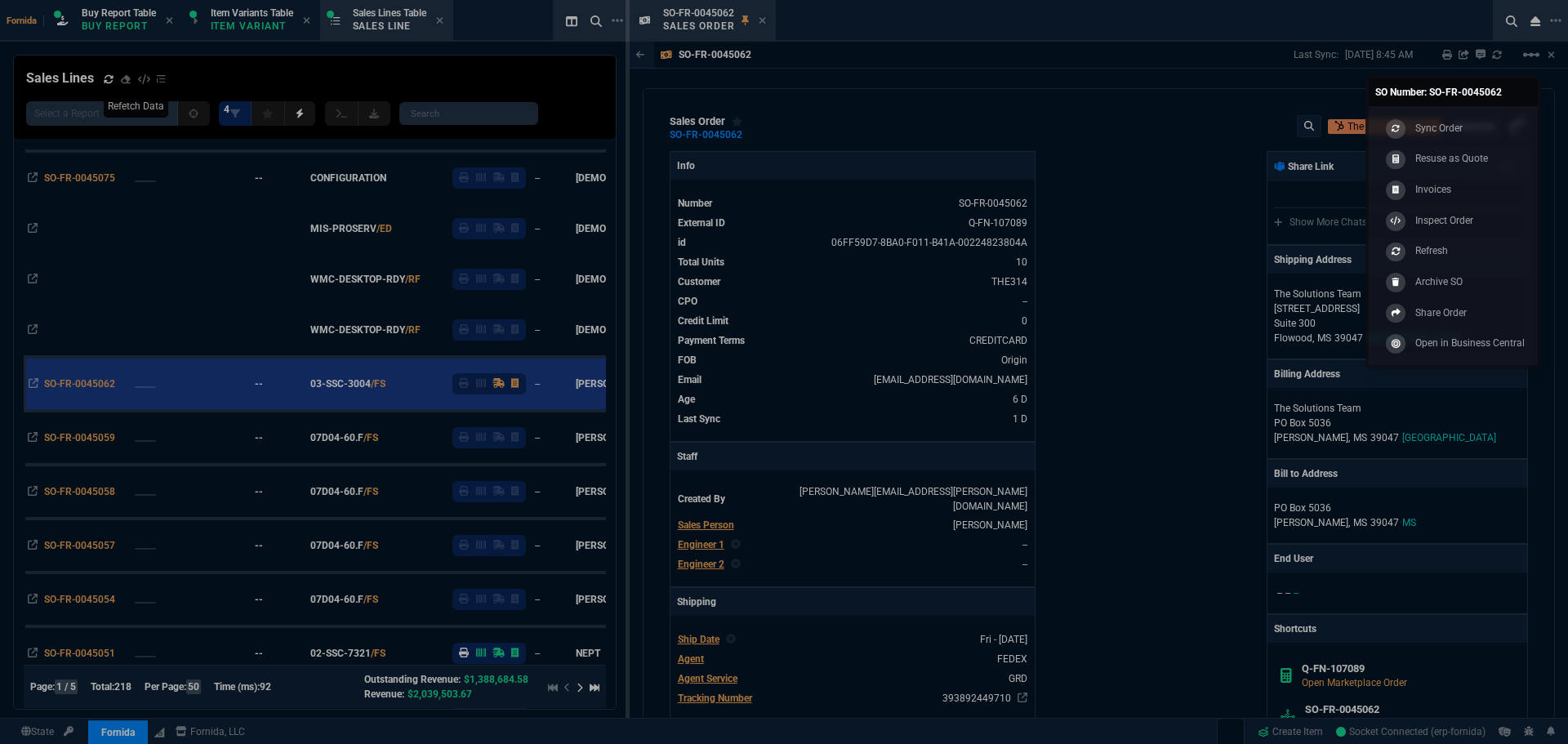
click at [1468, 110] on div "Sync Order Resuse as Quote Invoices Inspect Order Refresh Archive SO Share Orde…" at bounding box center [1453, 235] width 169 height 259
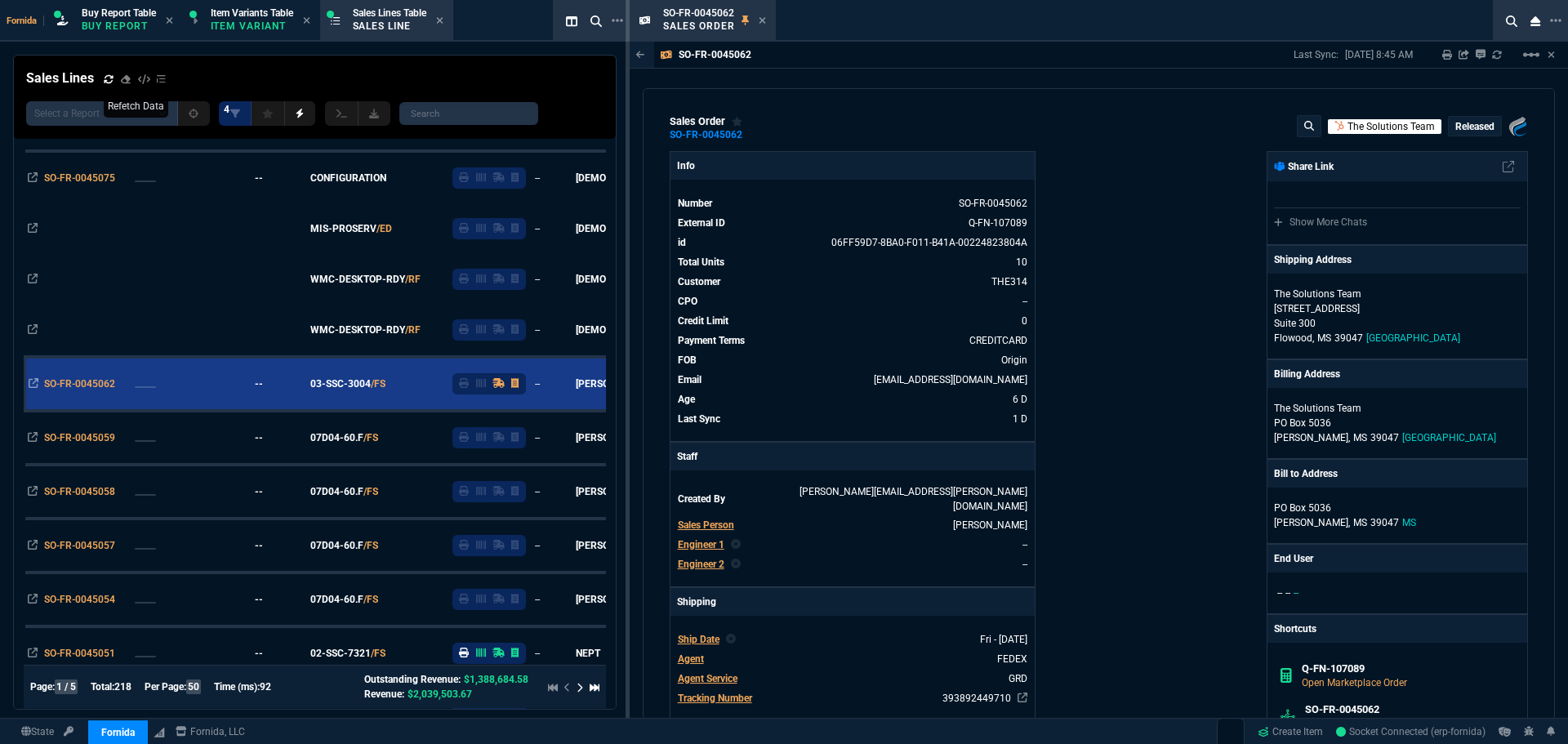
drag, startPoint x: 1459, startPoint y: 122, endPoint x: 1412, endPoint y: 122, distance: 47.0
click at [1457, 122] on p "Released" at bounding box center [1474, 126] width 39 height 13
click at [1505, 67] on div at bounding box center [784, 372] width 1568 height 744
click at [1525, 55] on mat-icon "linear_scale" at bounding box center [1531, 54] width 20 height 20
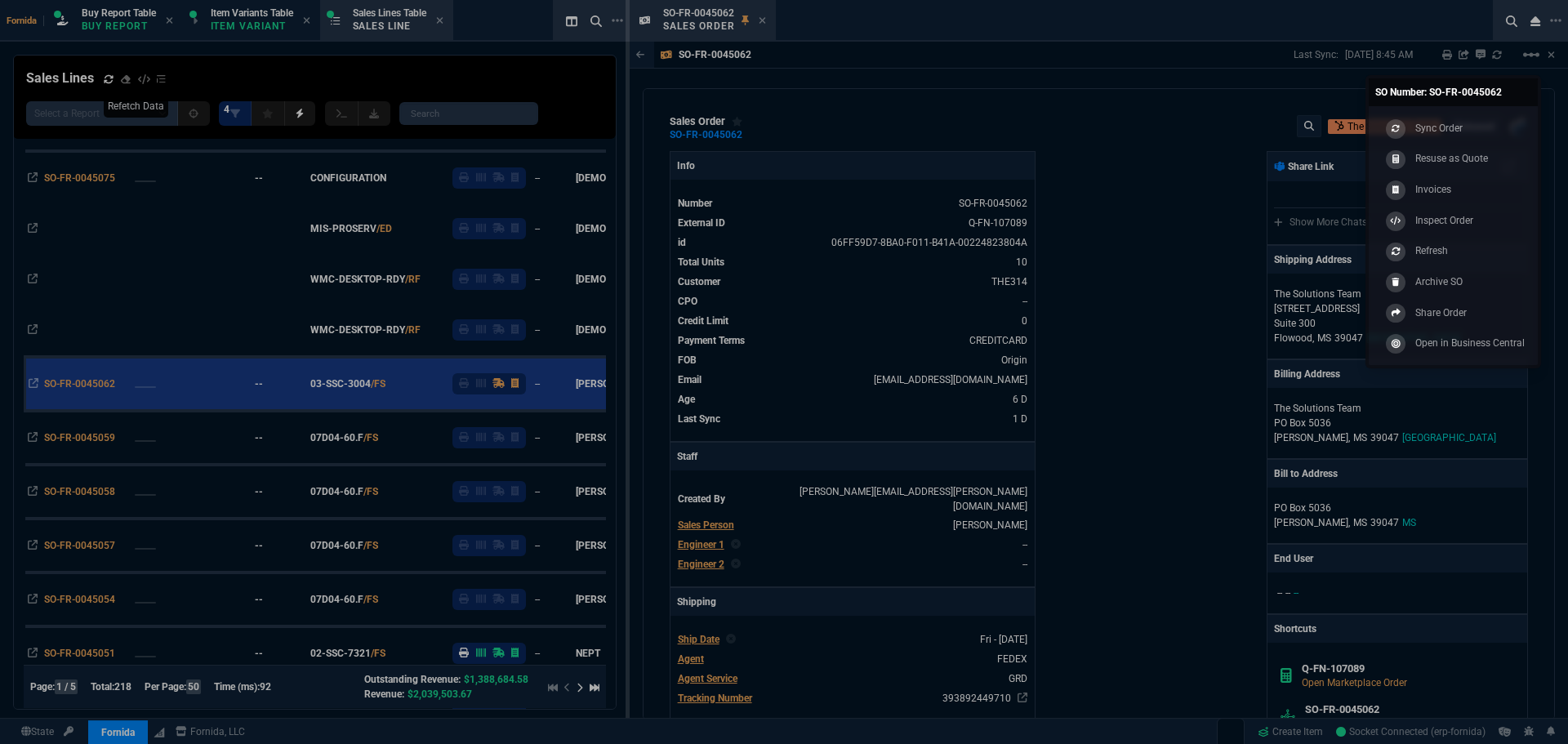
click at [1474, 123] on link "Sync Order" at bounding box center [1453, 128] width 156 height 31
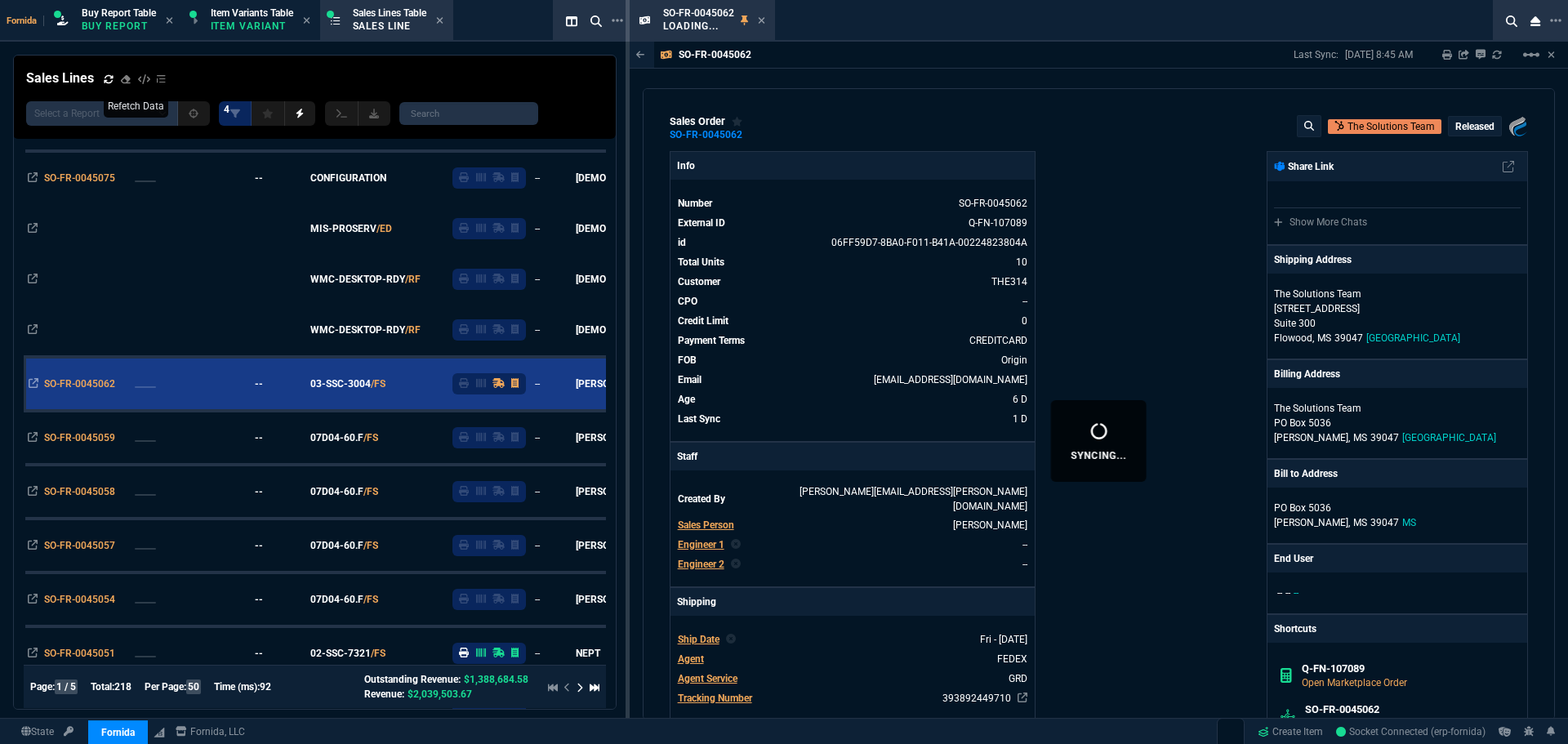
click at [1029, 104] on div "sales order SO-FR-0045062 The Solutions Team Released Fornida, LLC [STREET_ADDR…" at bounding box center [1098, 404] width 912 height 633
click at [761, 18] on icon at bounding box center [762, 20] width 8 height 9
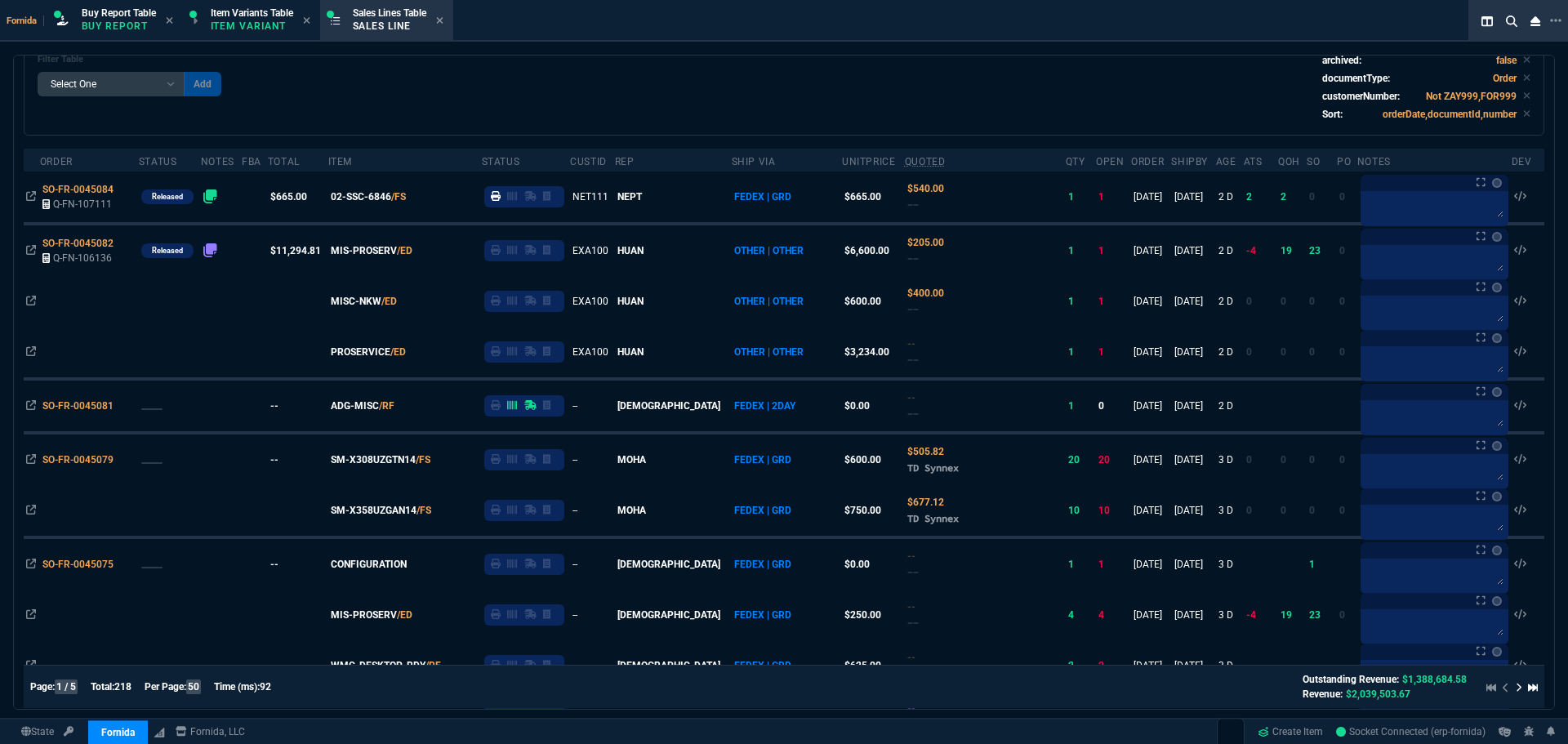
scroll to position [0, 0]
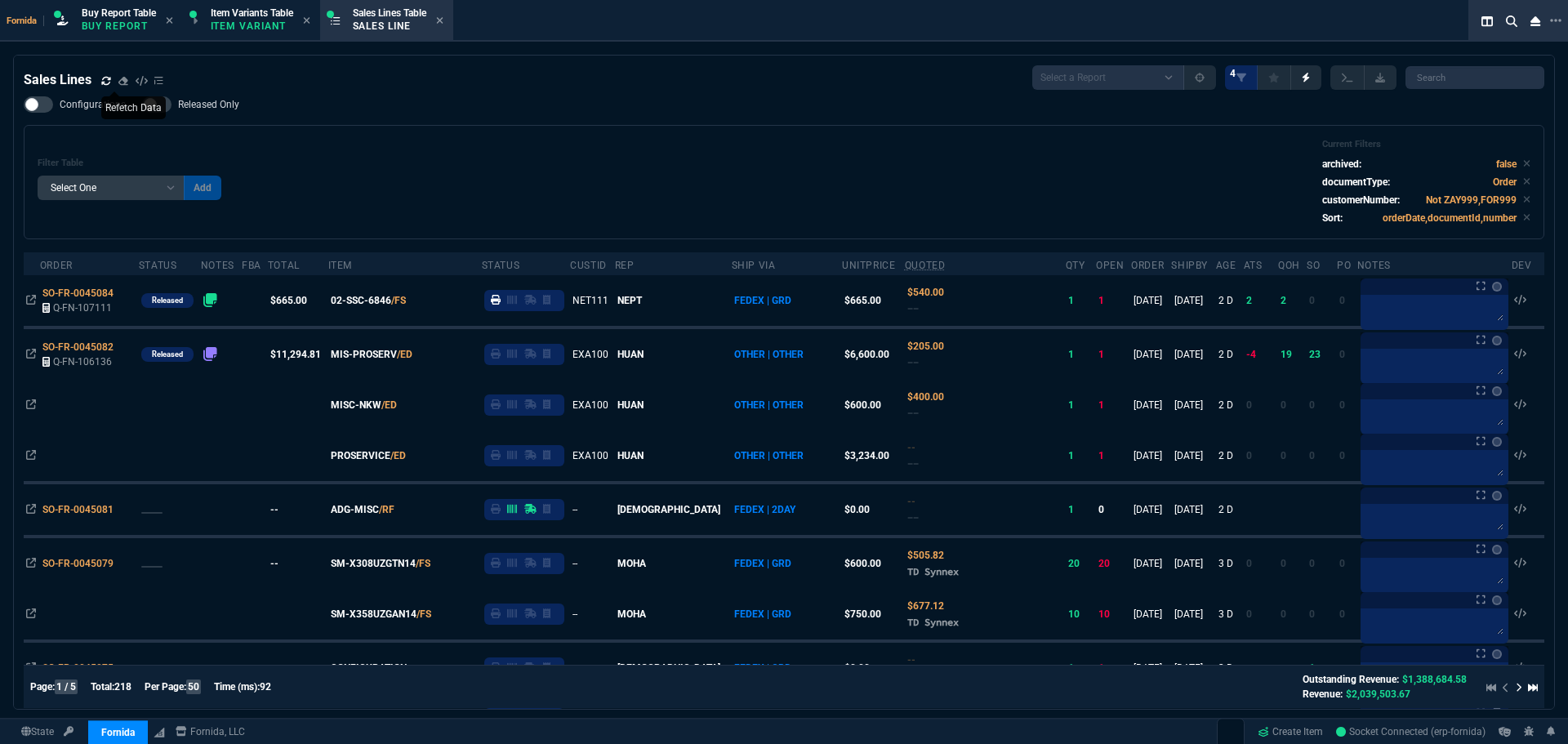
click at [433, 120] on div "Configurations Released Only Filter Table Select One Add Filter () Age () ATS (…" at bounding box center [783, 168] width 1521 height 143
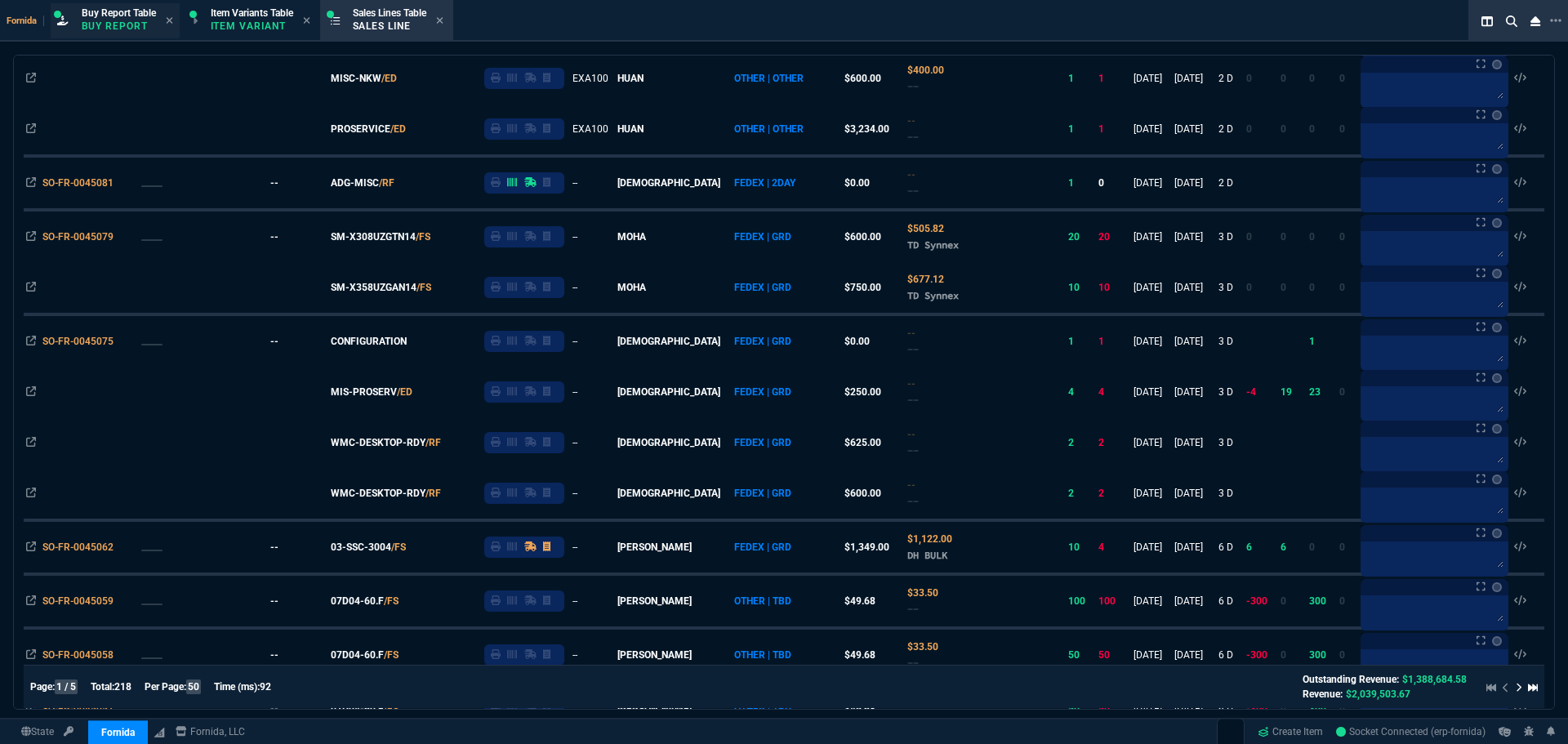
click at [103, 27] on p "Buy Report" at bounding box center [119, 26] width 74 height 13
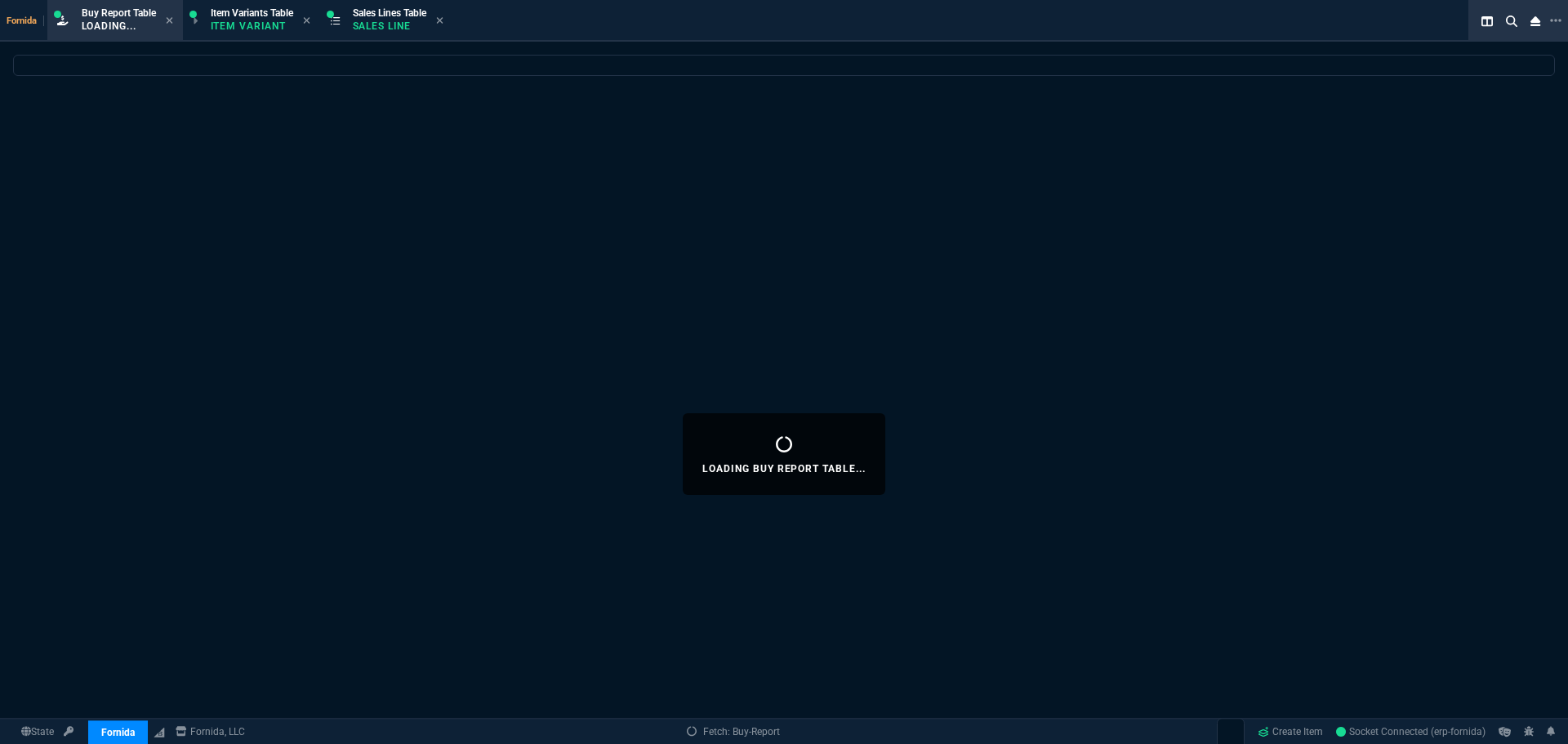
scroll to position [0, 0]
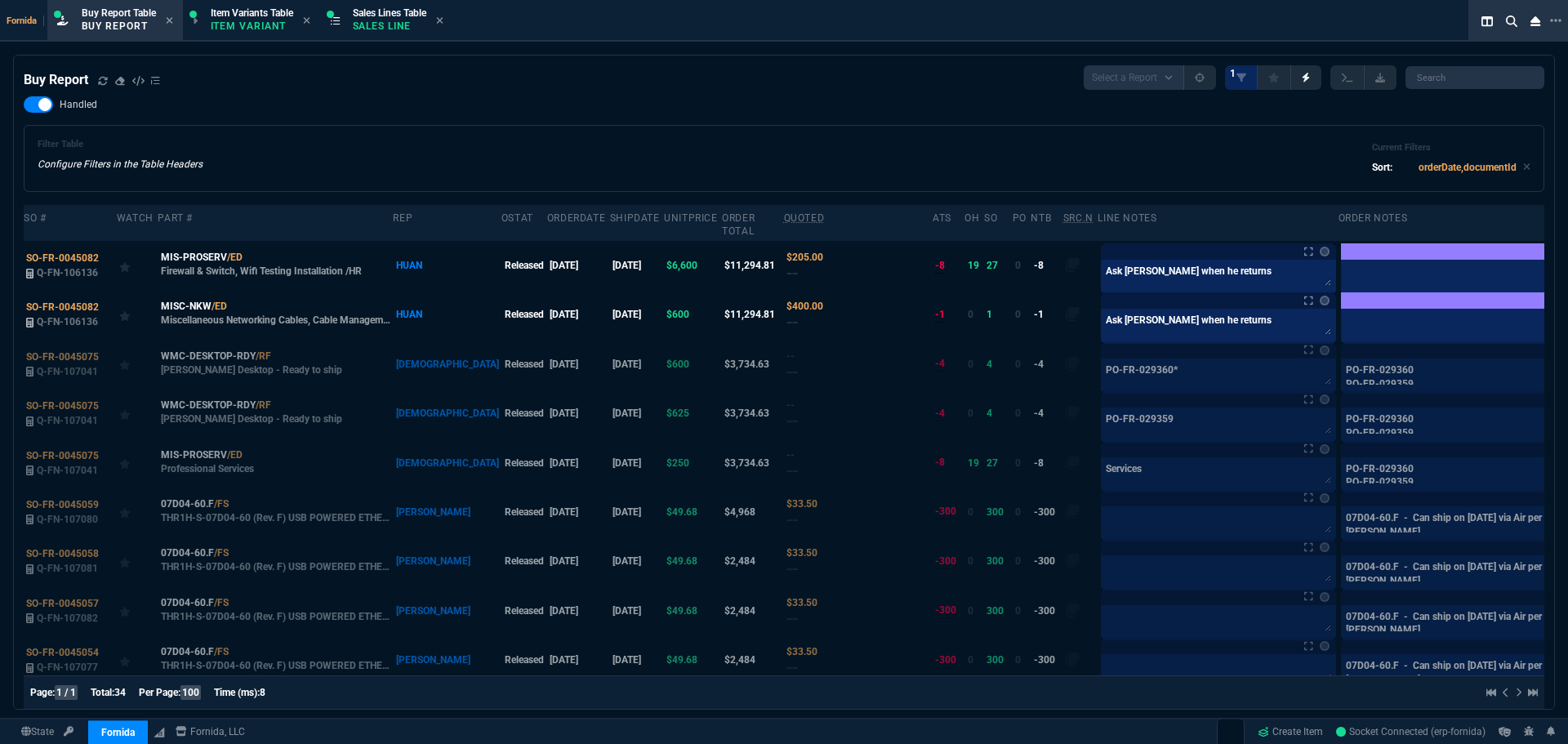
click at [392, 20] on p "Sales Line" at bounding box center [389, 26] width 73 height 13
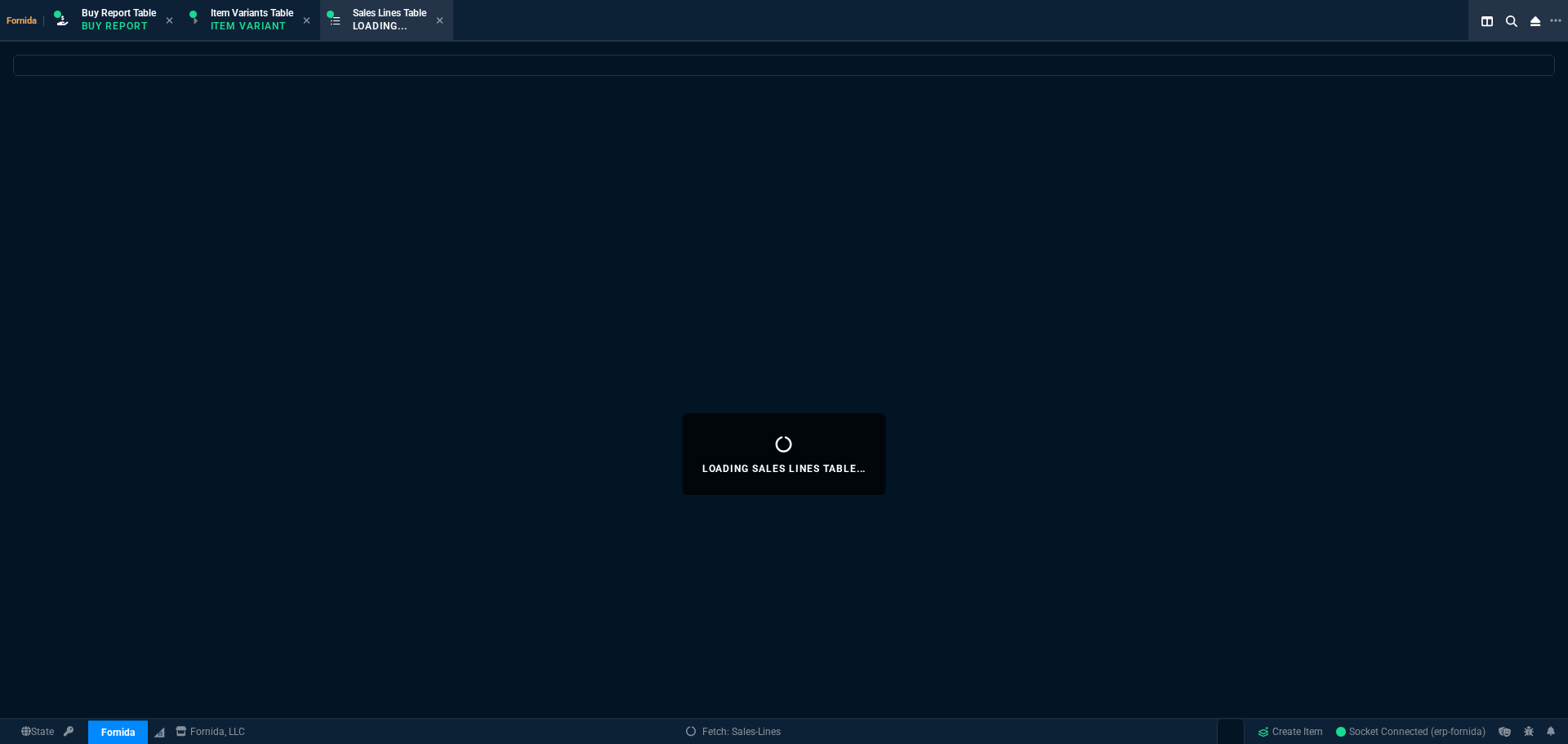
select select
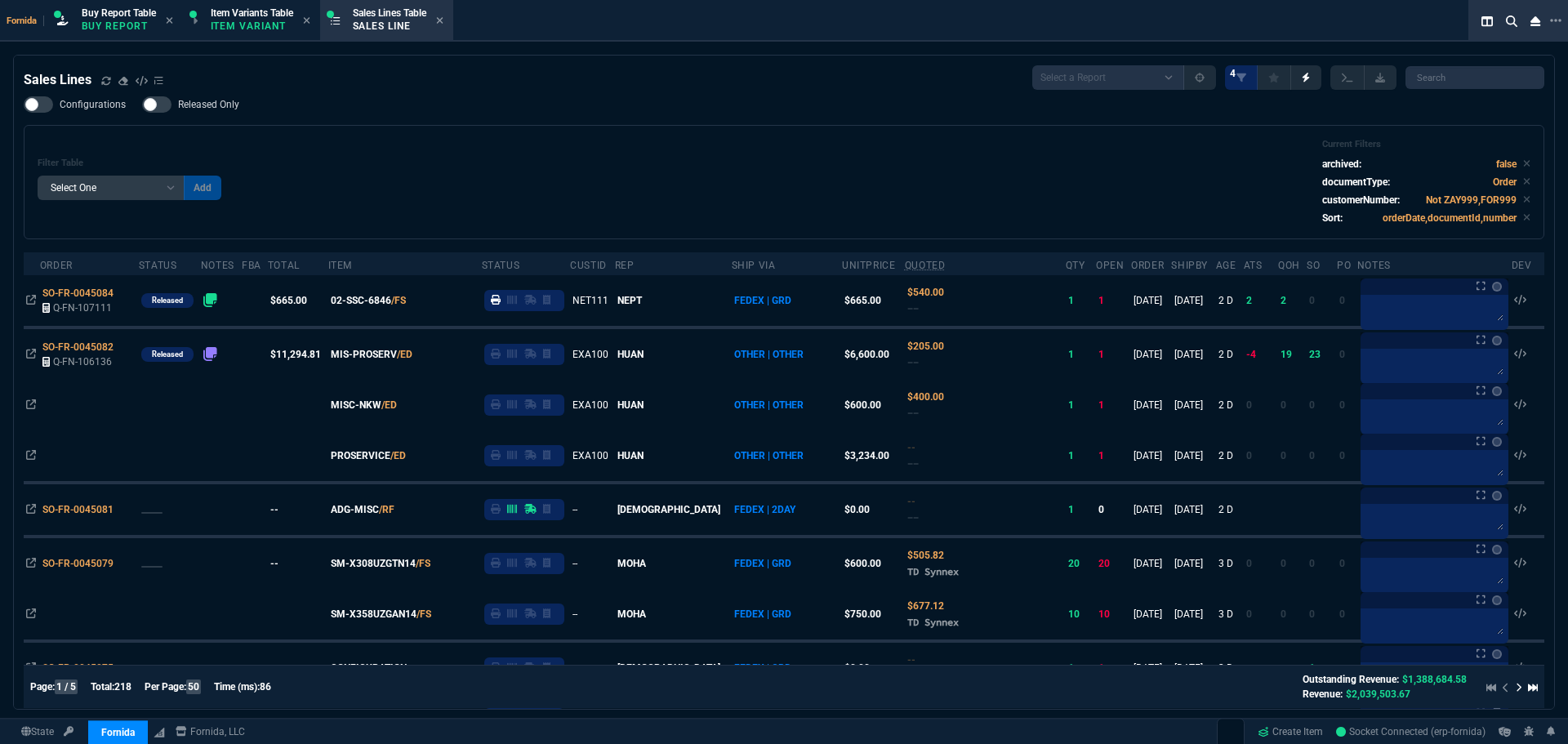
scroll to position [82, 0]
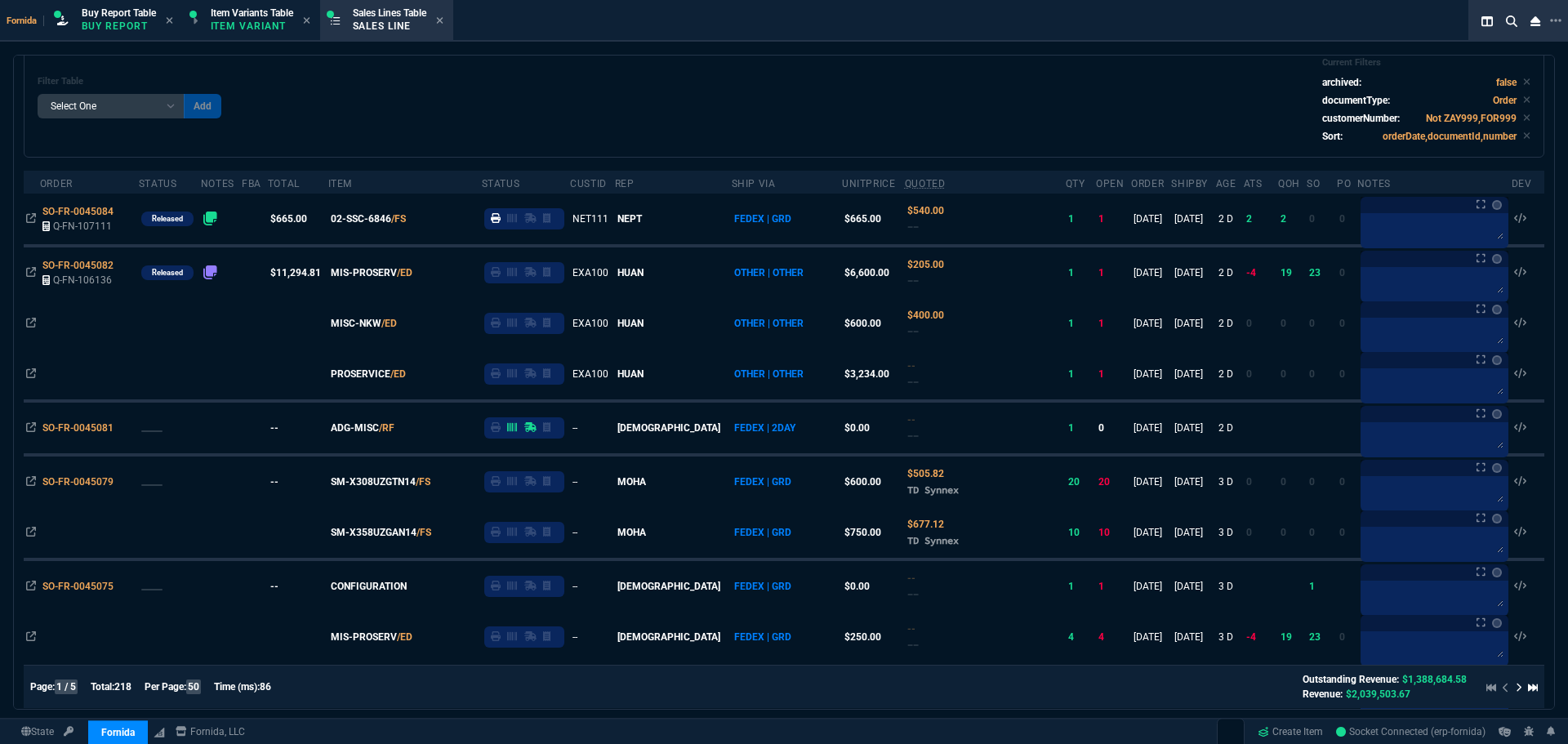
click at [563, 103] on div "Filter Table Select One Add Filter () Age () ATS () Cond (itemVariantCode) Cust…" at bounding box center [784, 100] width 1493 height 86
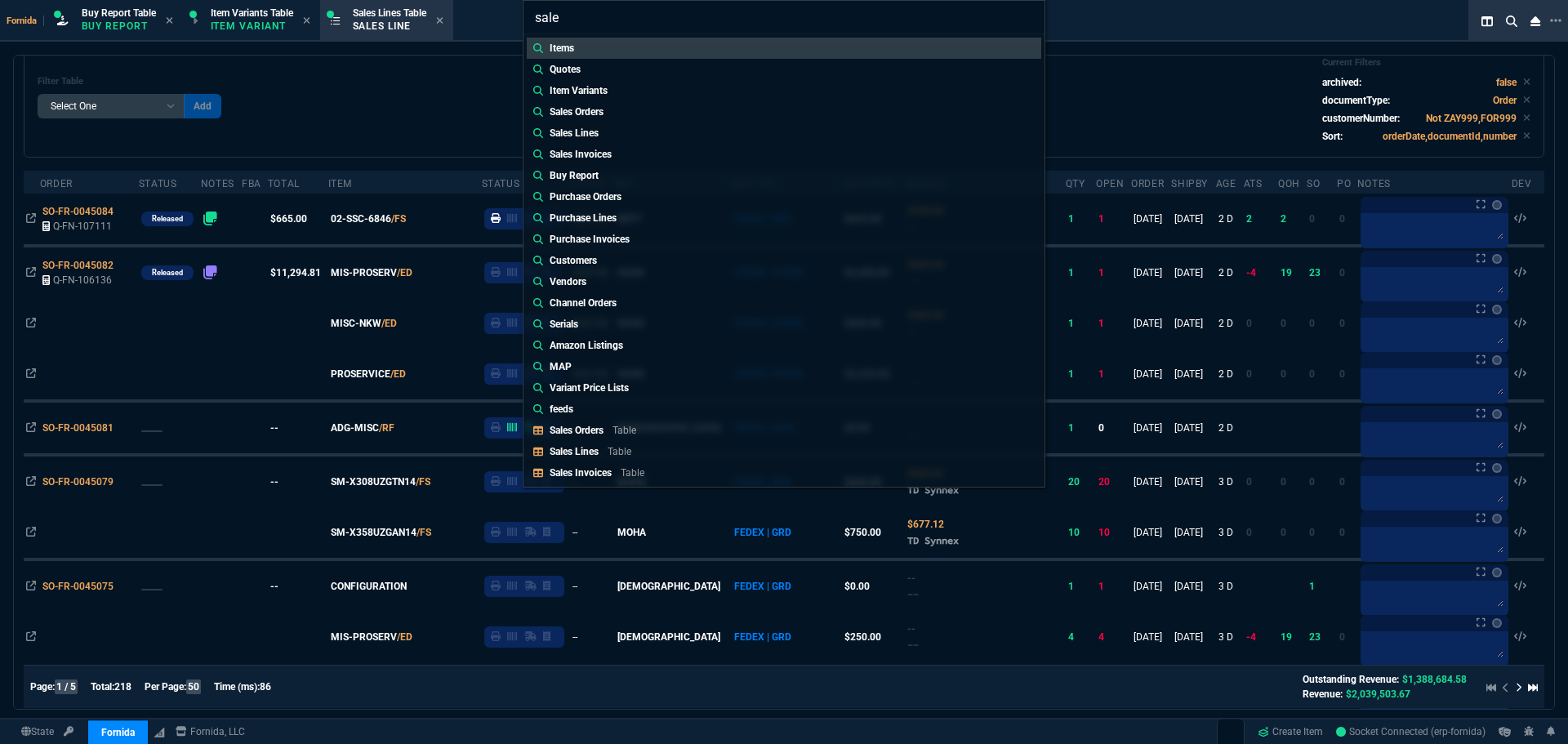
type input "sales"
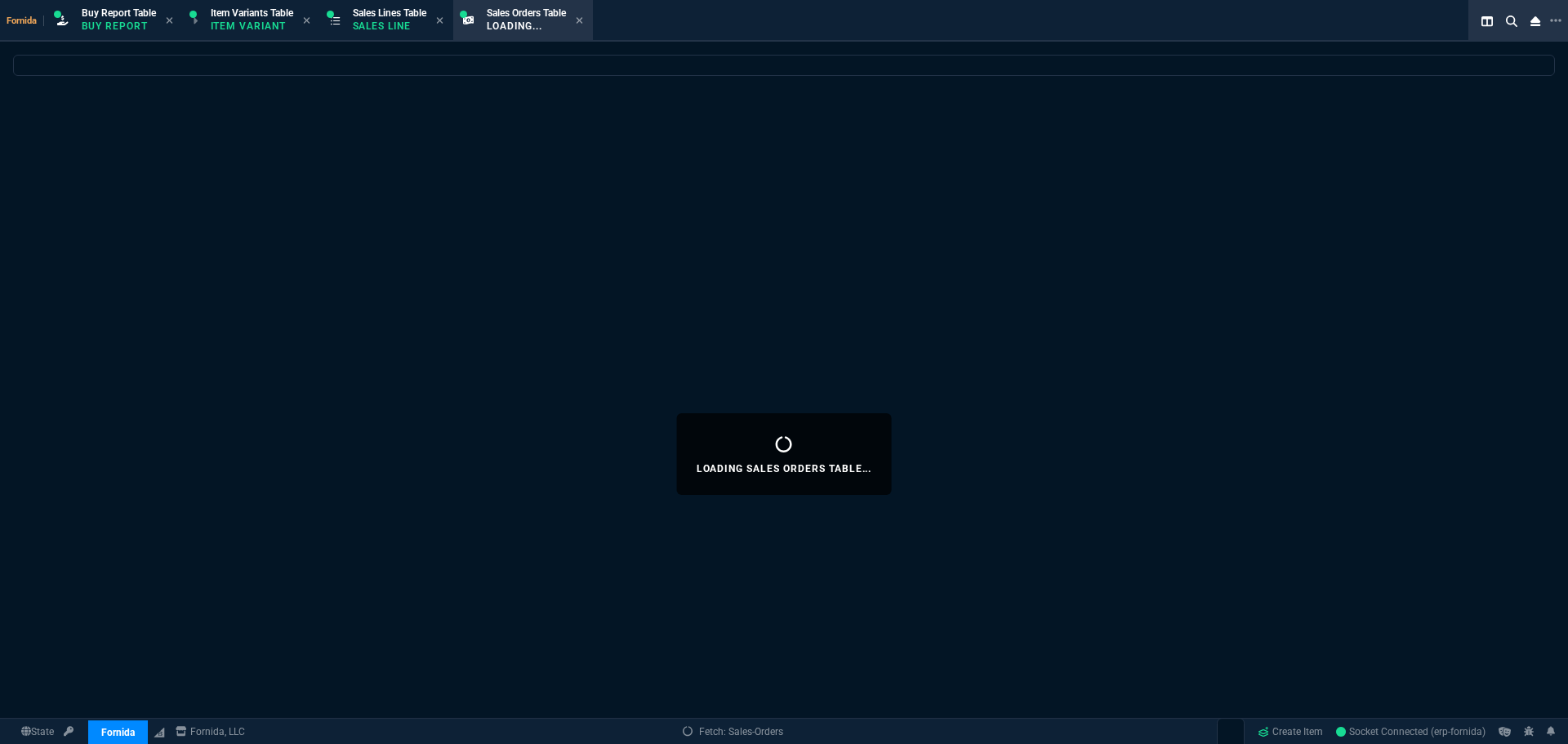
scroll to position [0, 0]
select select
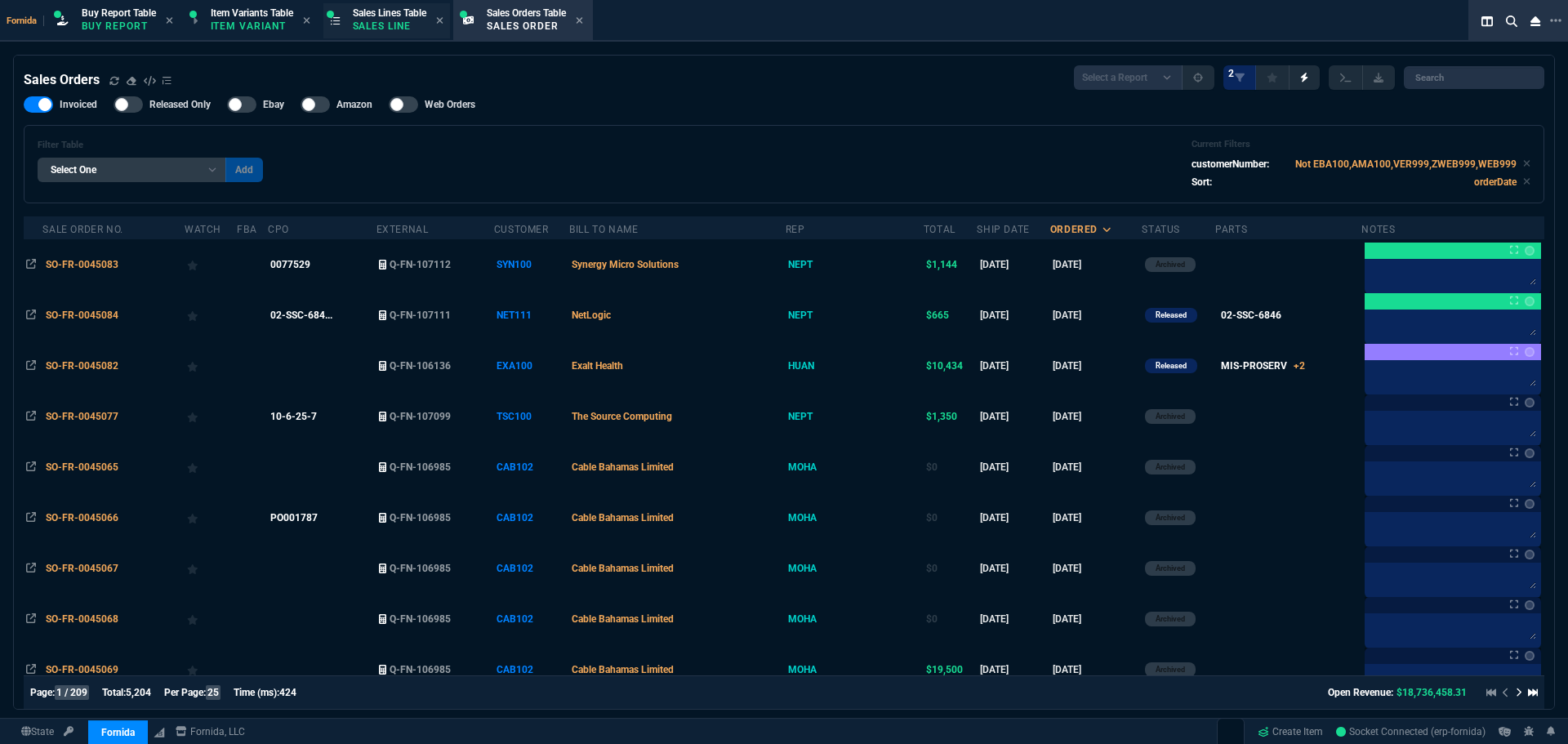
click at [399, 22] on p "Sales Line" at bounding box center [389, 26] width 73 height 13
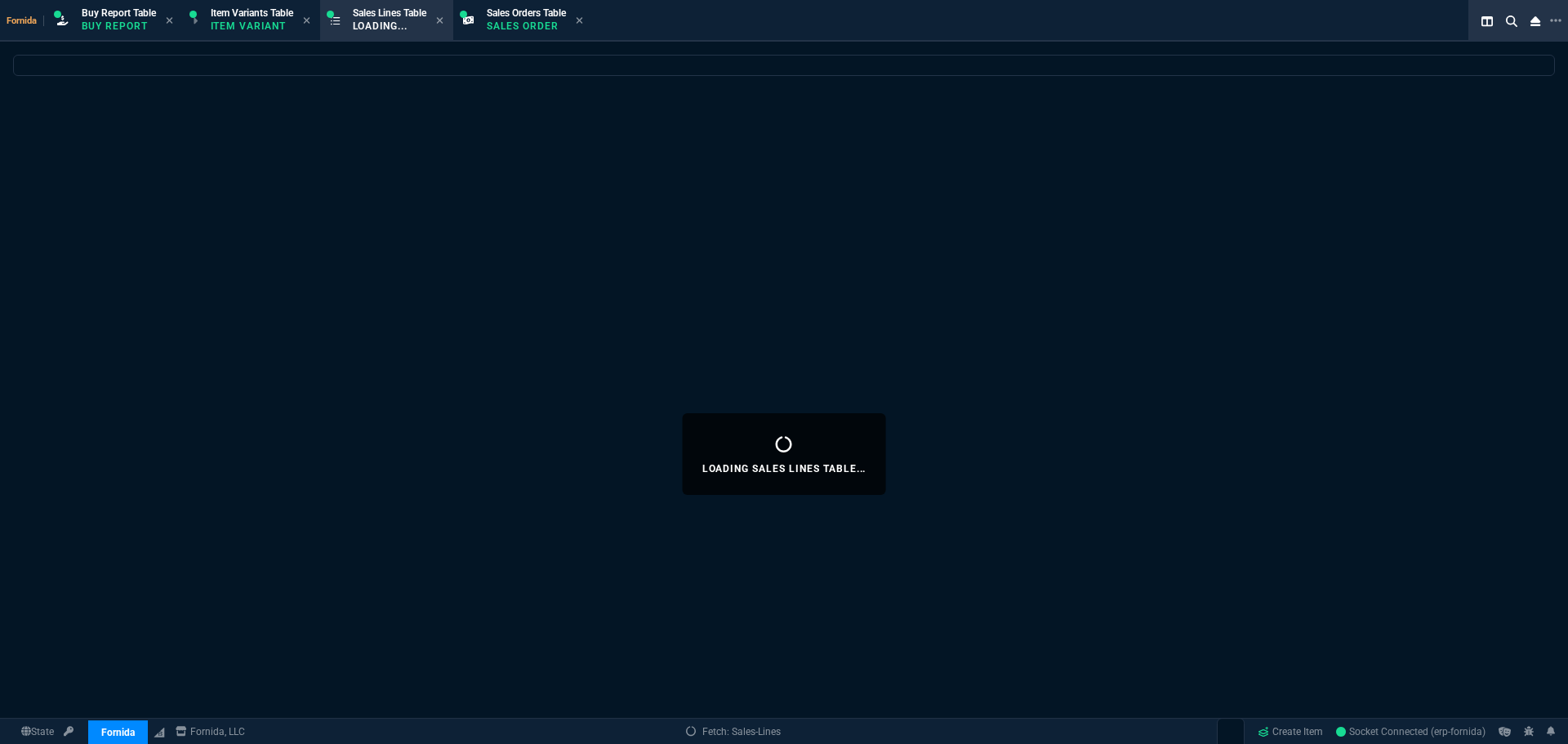
select select
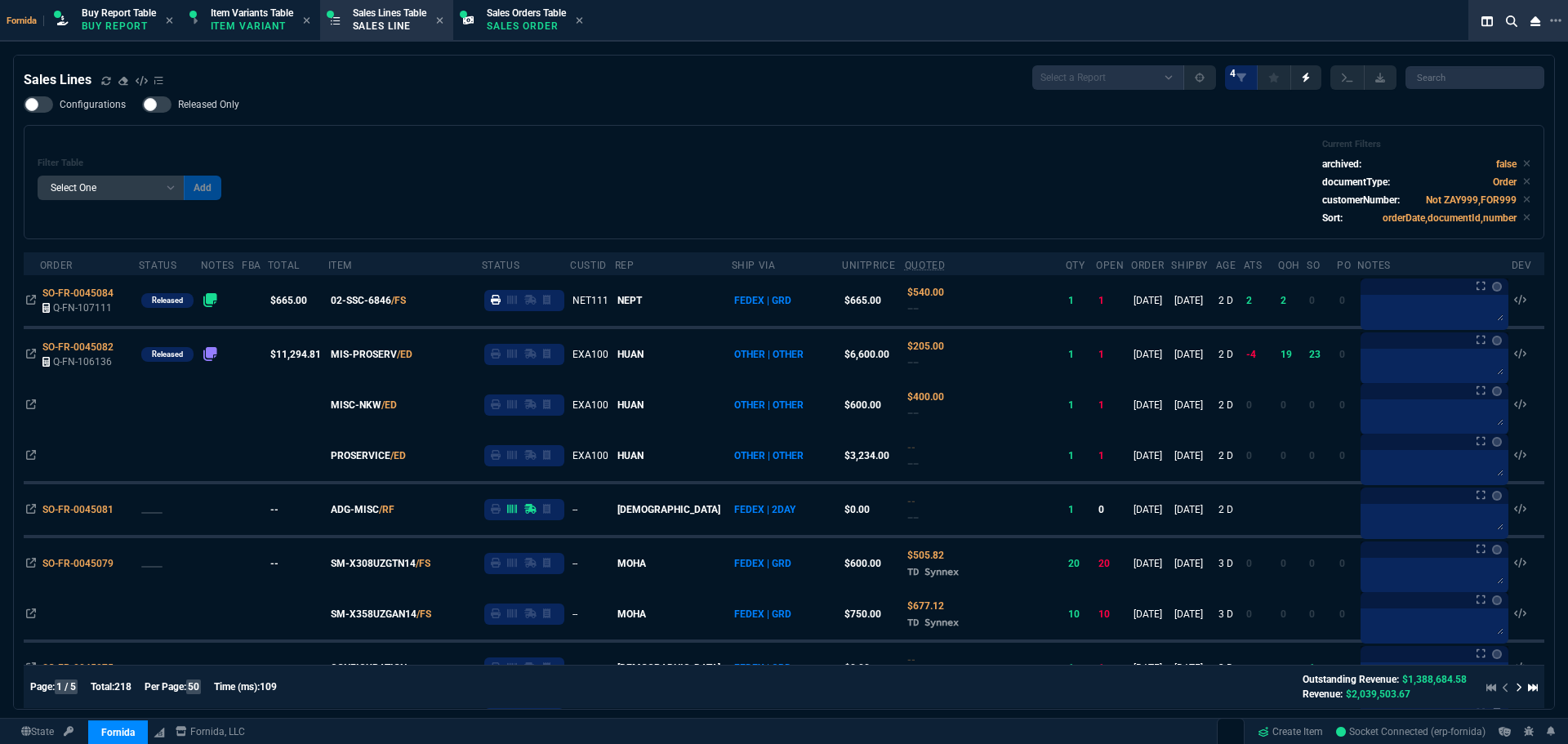
click at [546, 133] on div "Filter Table Select One Add Filter () Age () ATS () Cond (itemVariantCode) Cust…" at bounding box center [783, 182] width 1521 height 115
drag, startPoint x: 538, startPoint y: 19, endPoint x: 544, endPoint y: 41, distance: 22.8
click at [538, 17] on div "Sales Orders Table Sales Order" at bounding box center [526, 21] width 79 height 28
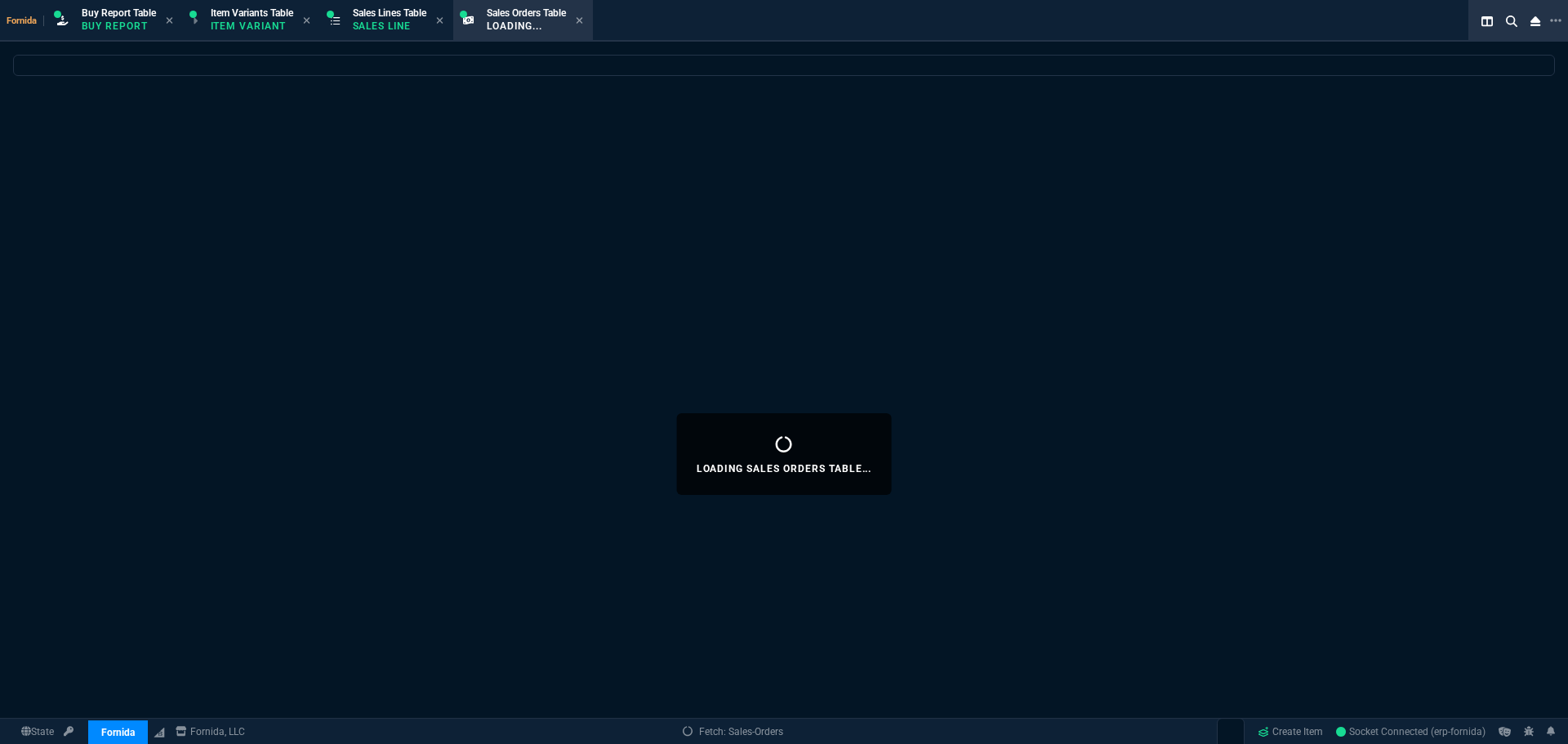
select select
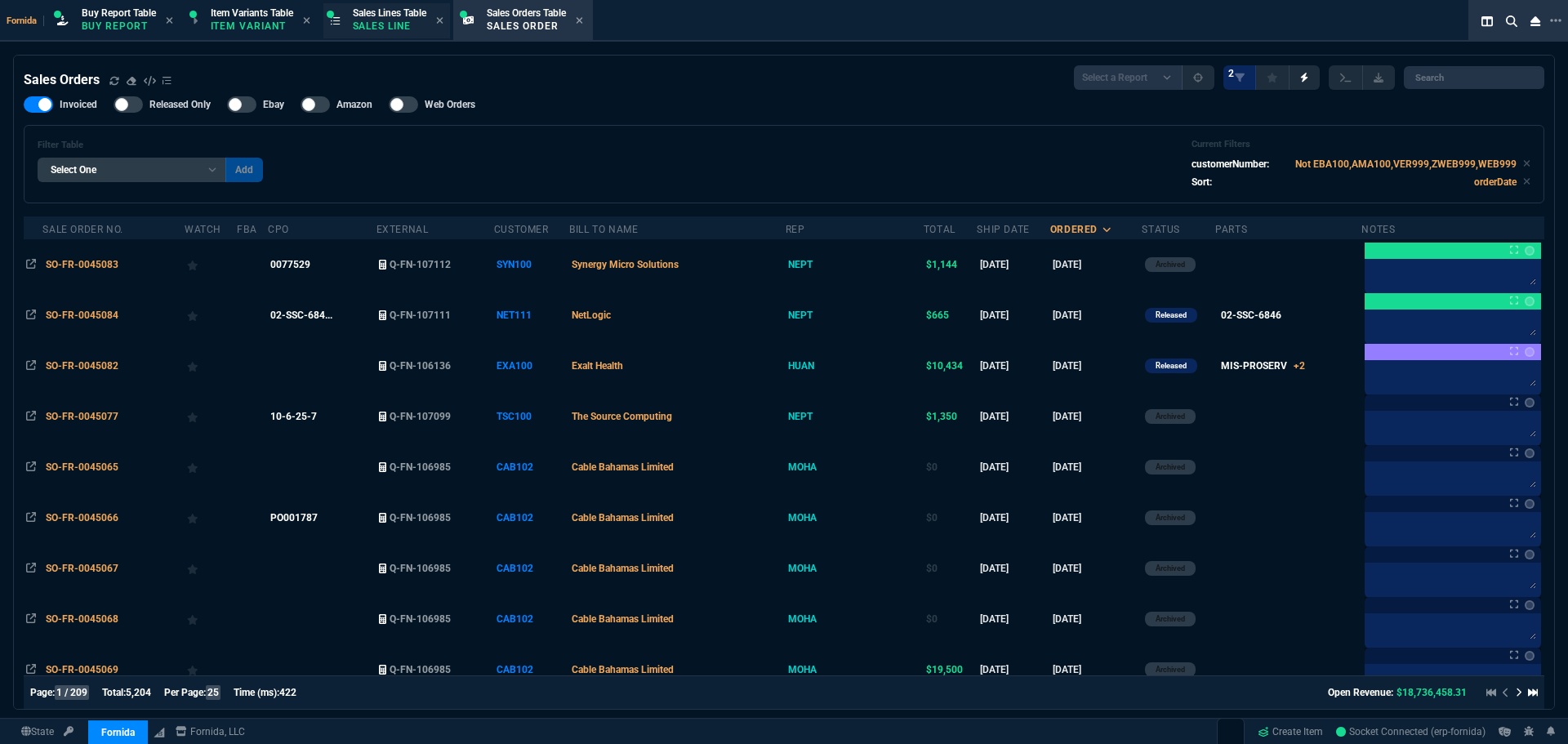
click at [420, 22] on p "Sales Line" at bounding box center [389, 26] width 73 height 13
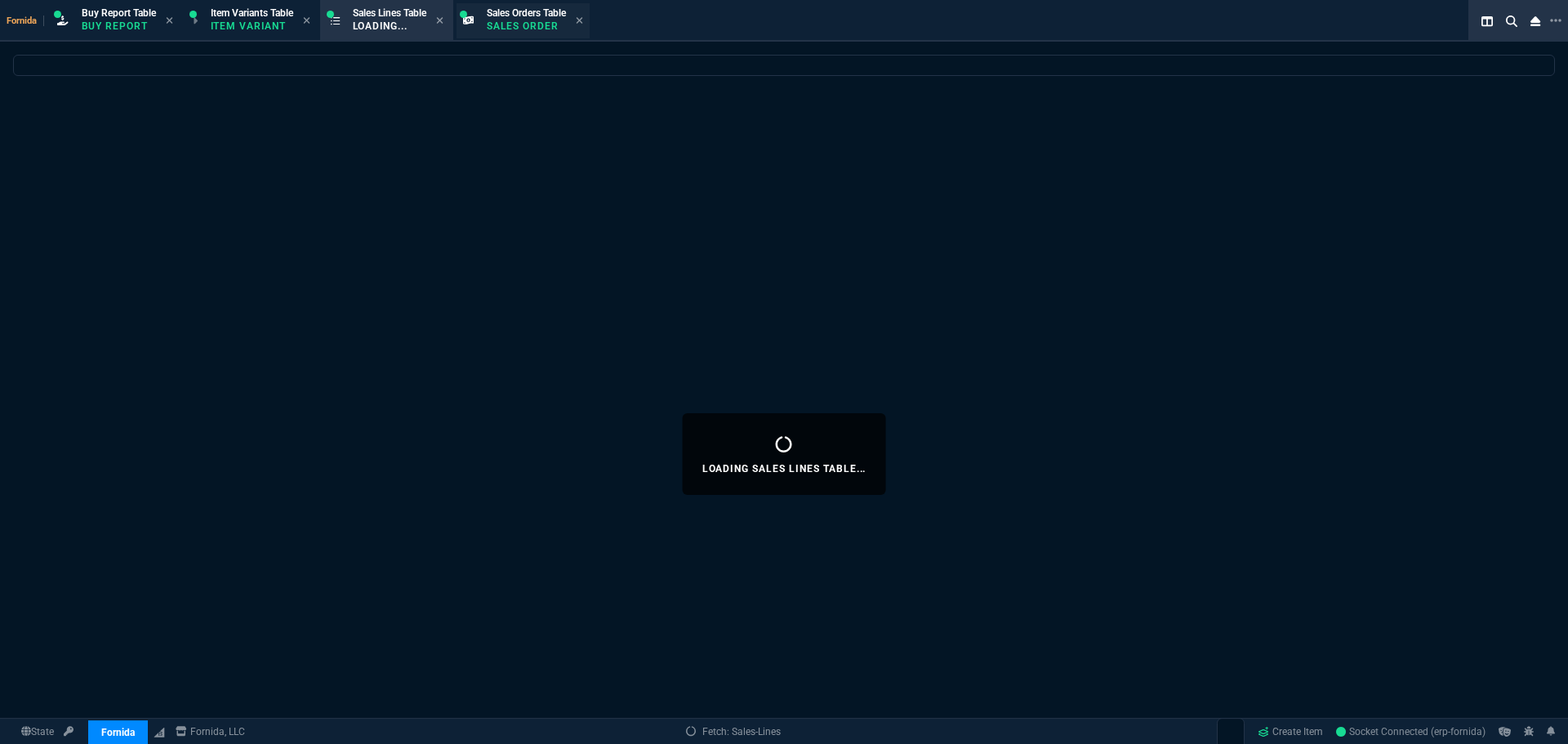
select select
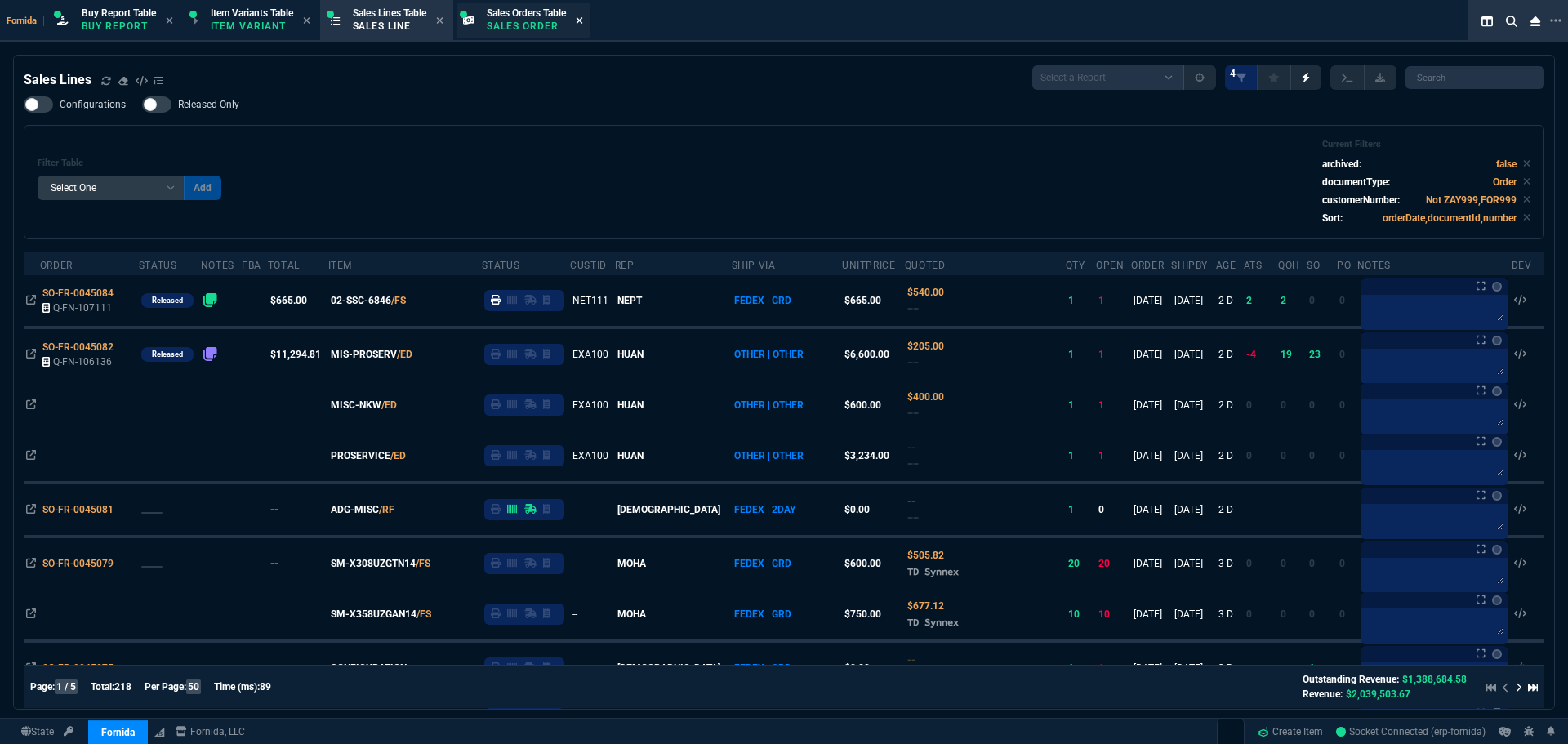
click at [583, 24] on icon at bounding box center [579, 20] width 8 height 9
